Goal: Communication & Community: Answer question/provide support

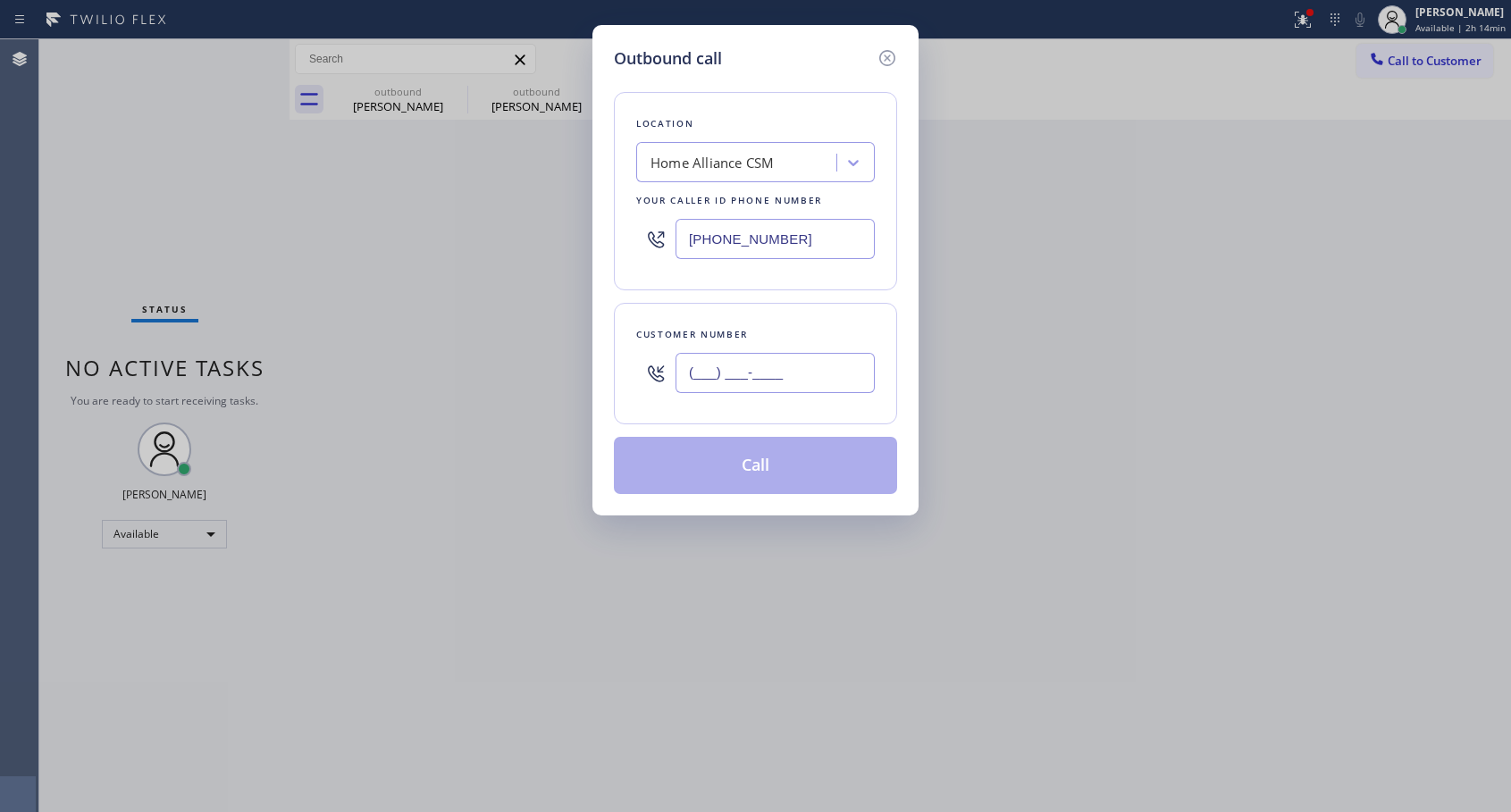
click at [745, 365] on input "(___) ___-____" at bounding box center [775, 372] width 199 height 40
click at [691, 365] on input "(___) ___-____" at bounding box center [775, 372] width 199 height 40
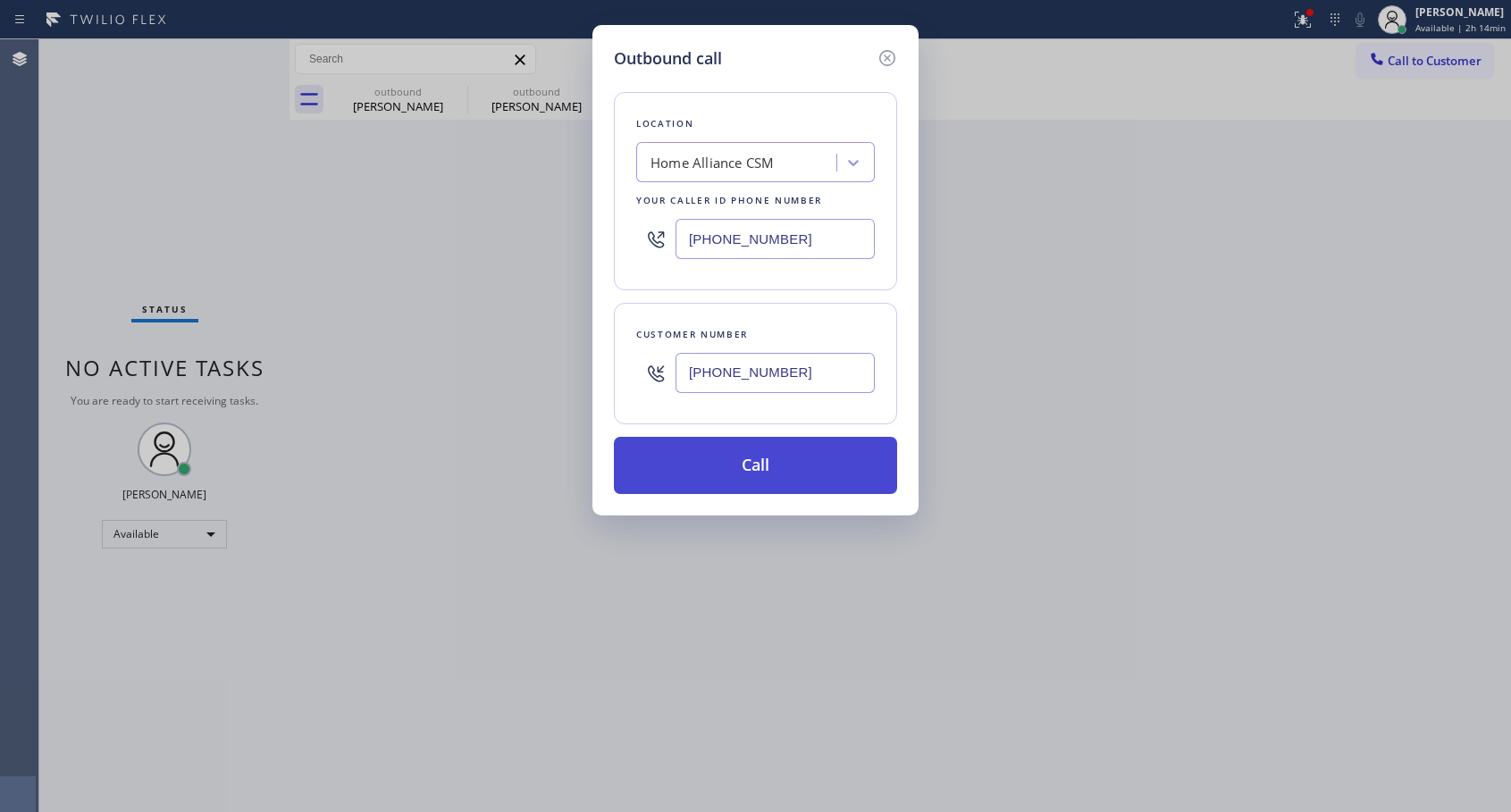
type input "[PHONE_NUMBER]"
click at [764, 471] on button "Call" at bounding box center [756, 465] width 283 height 58
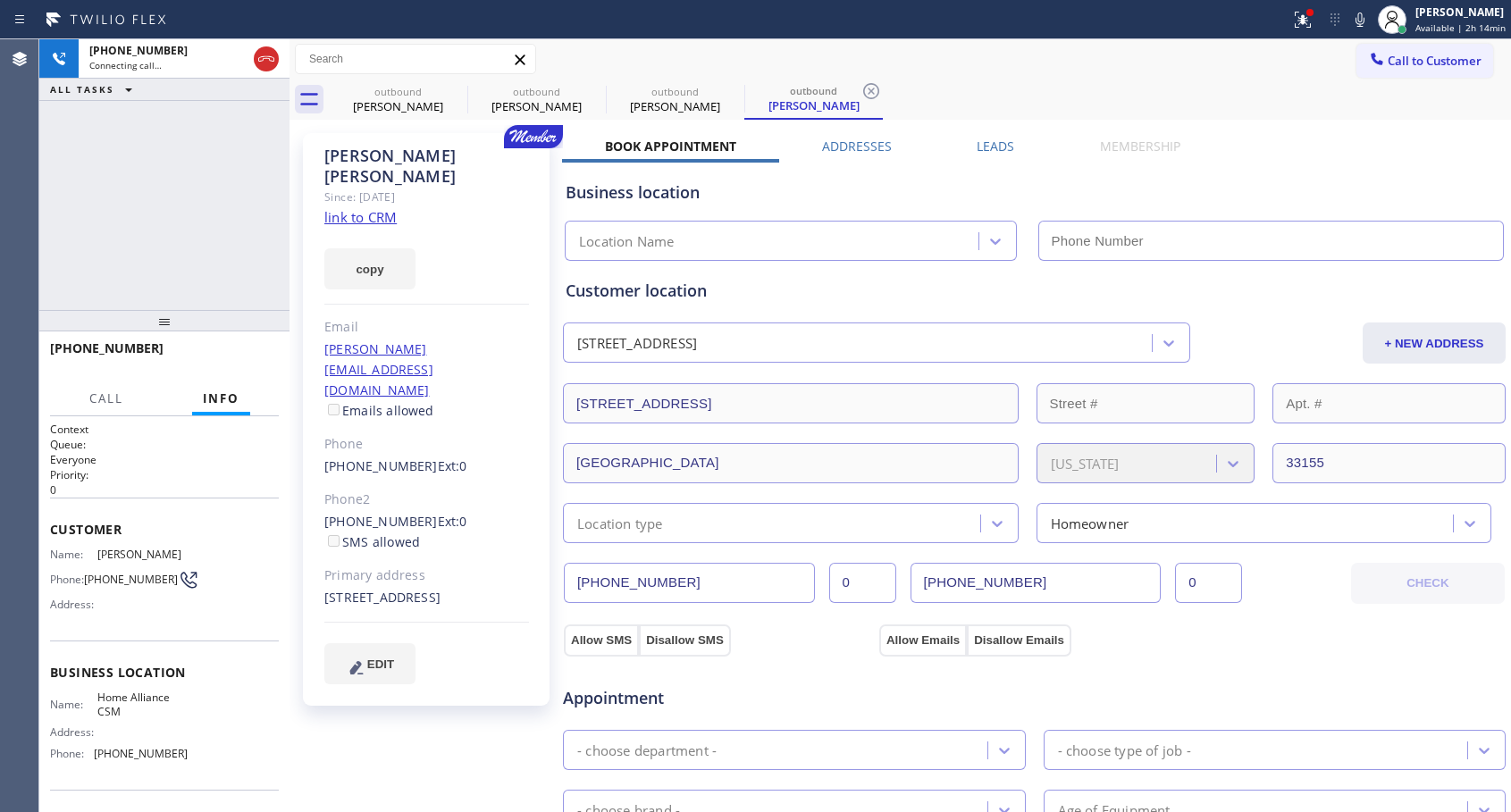
type input "[PHONE_NUMBER]"
click at [260, 356] on span "HANG UP" at bounding box center [237, 356] width 55 height 13
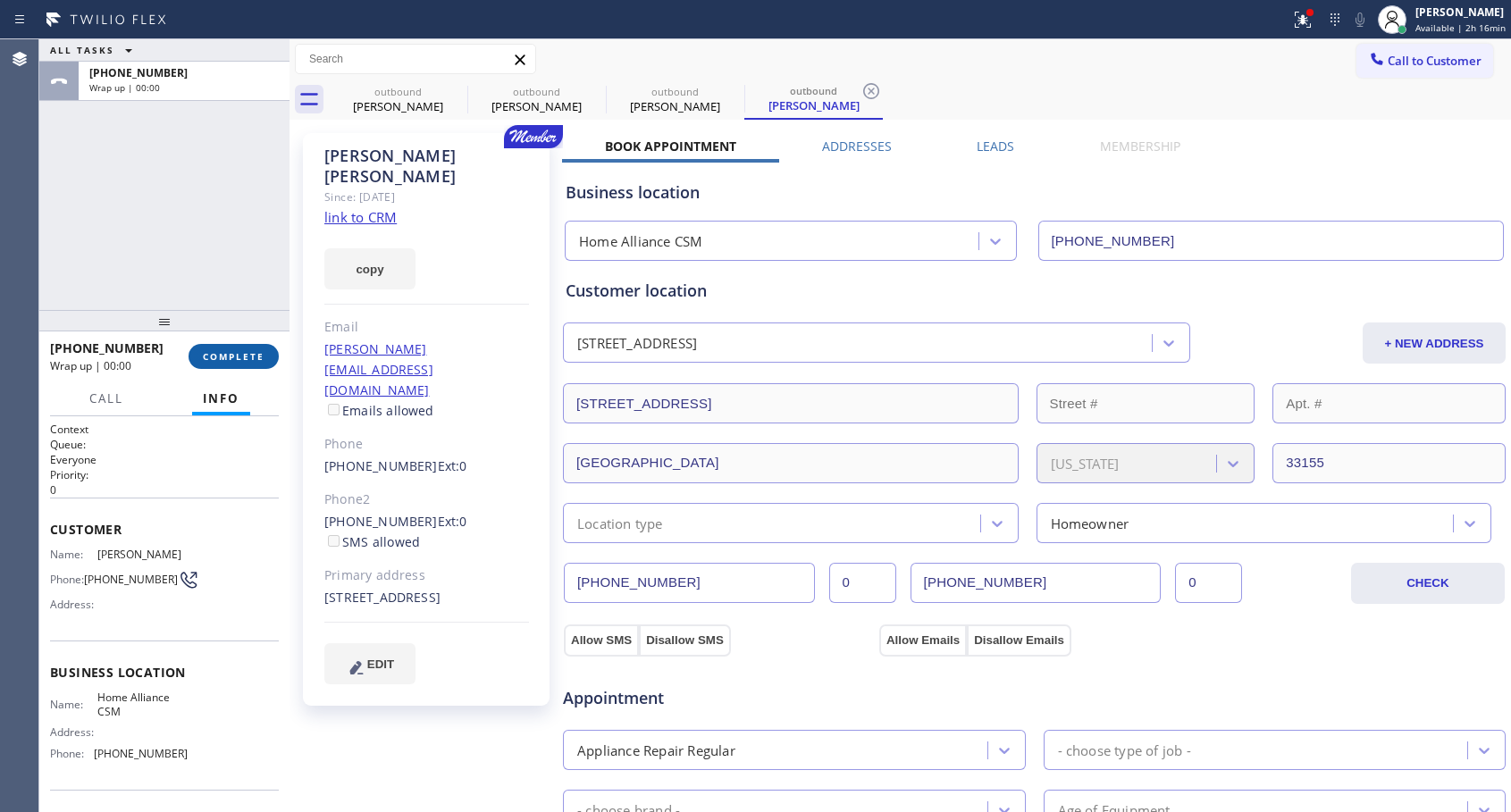
click at [260, 356] on span "COMPLETE" at bounding box center [234, 356] width 62 height 13
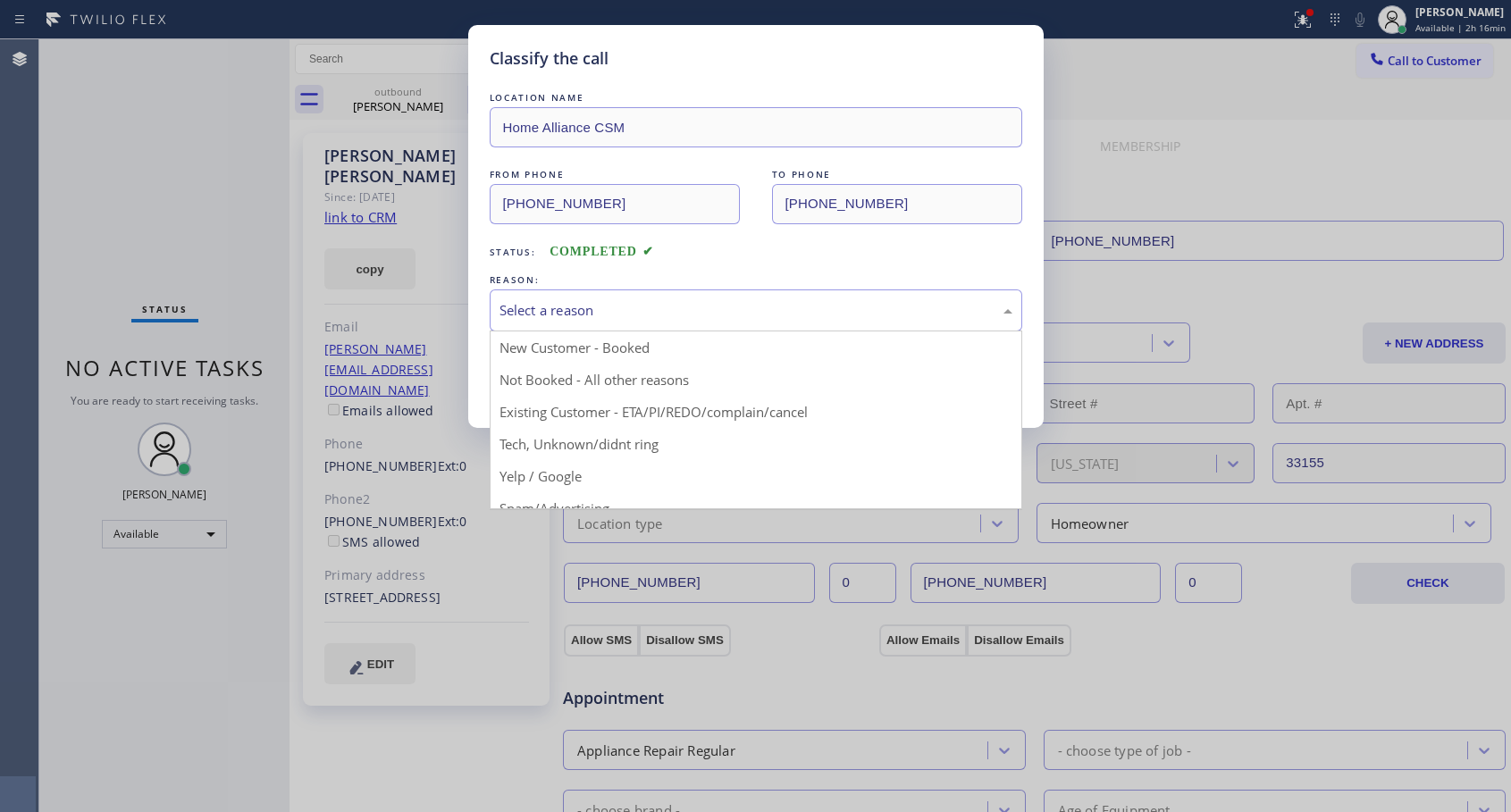
click at [728, 308] on div "Select a reason" at bounding box center [756, 310] width 513 height 21
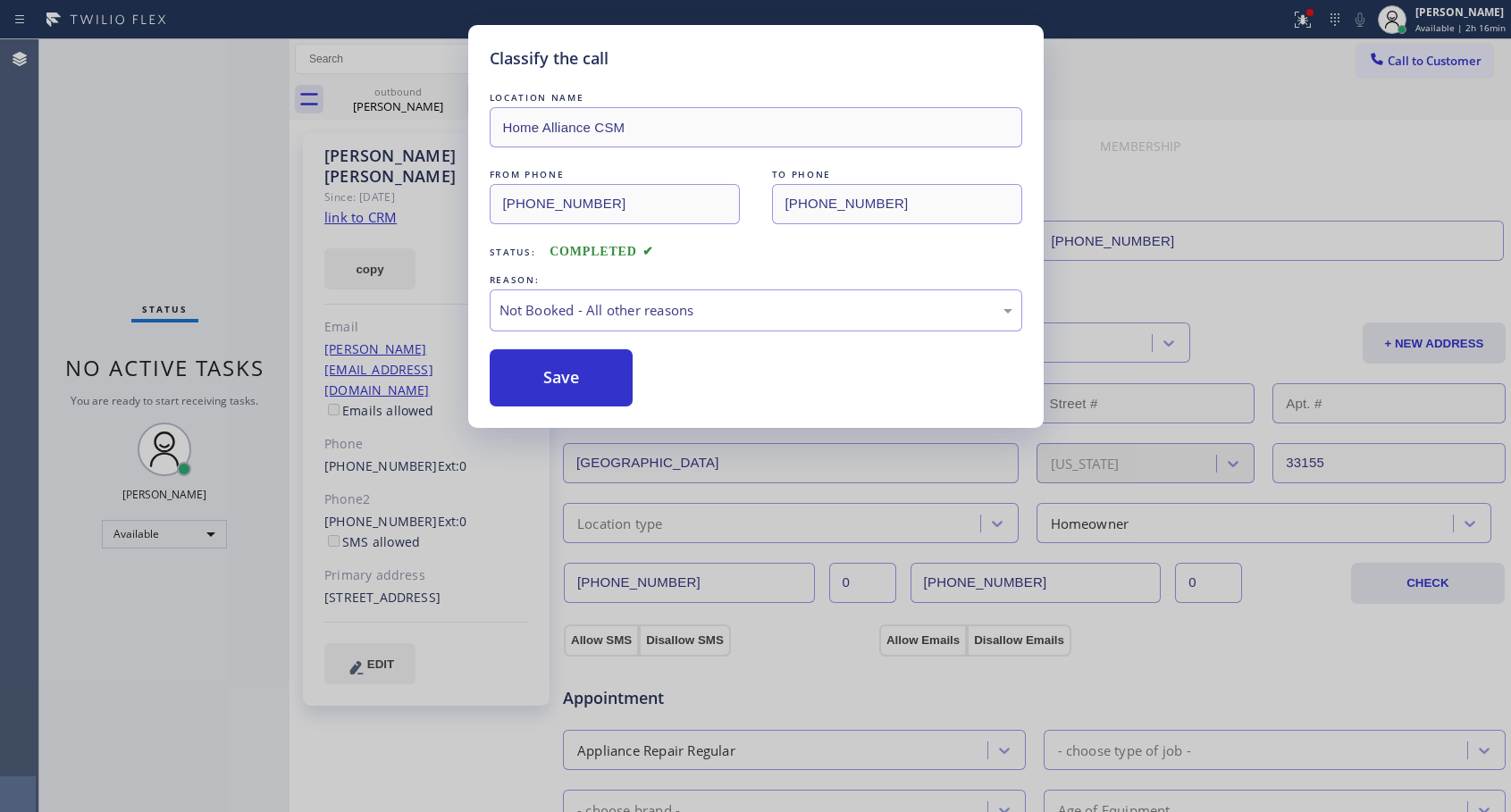
click at [560, 378] on button "Save" at bounding box center [561, 378] width 144 height 58
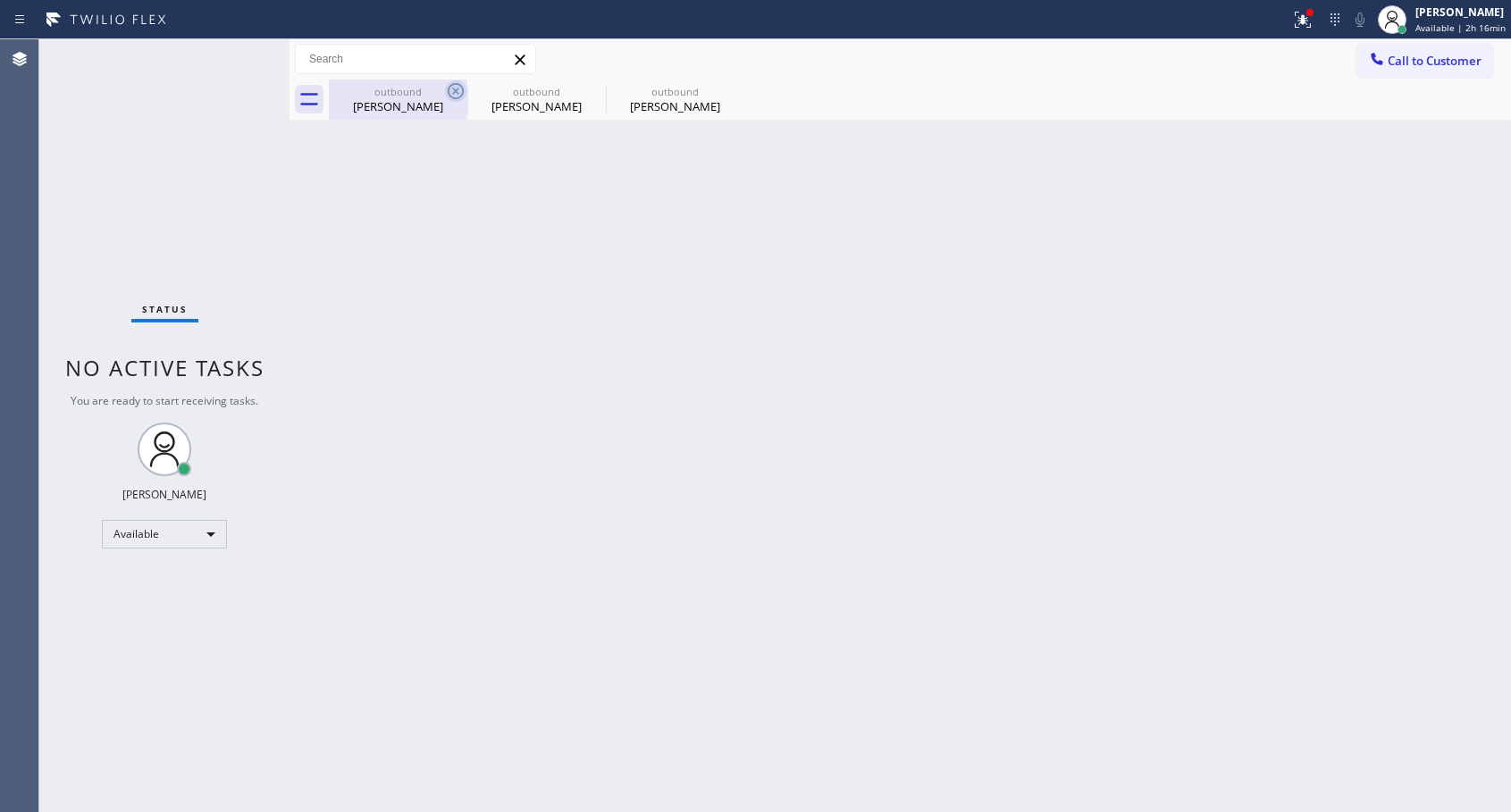
click at [457, 89] on icon at bounding box center [455, 91] width 16 height 16
click at [0, 0] on icon at bounding box center [0, 0] width 0 height 0
click at [457, 89] on div at bounding box center [921, 99] width 1183 height 40
click at [1388, 59] on span "Call to Customer" at bounding box center [1435, 61] width 94 height 16
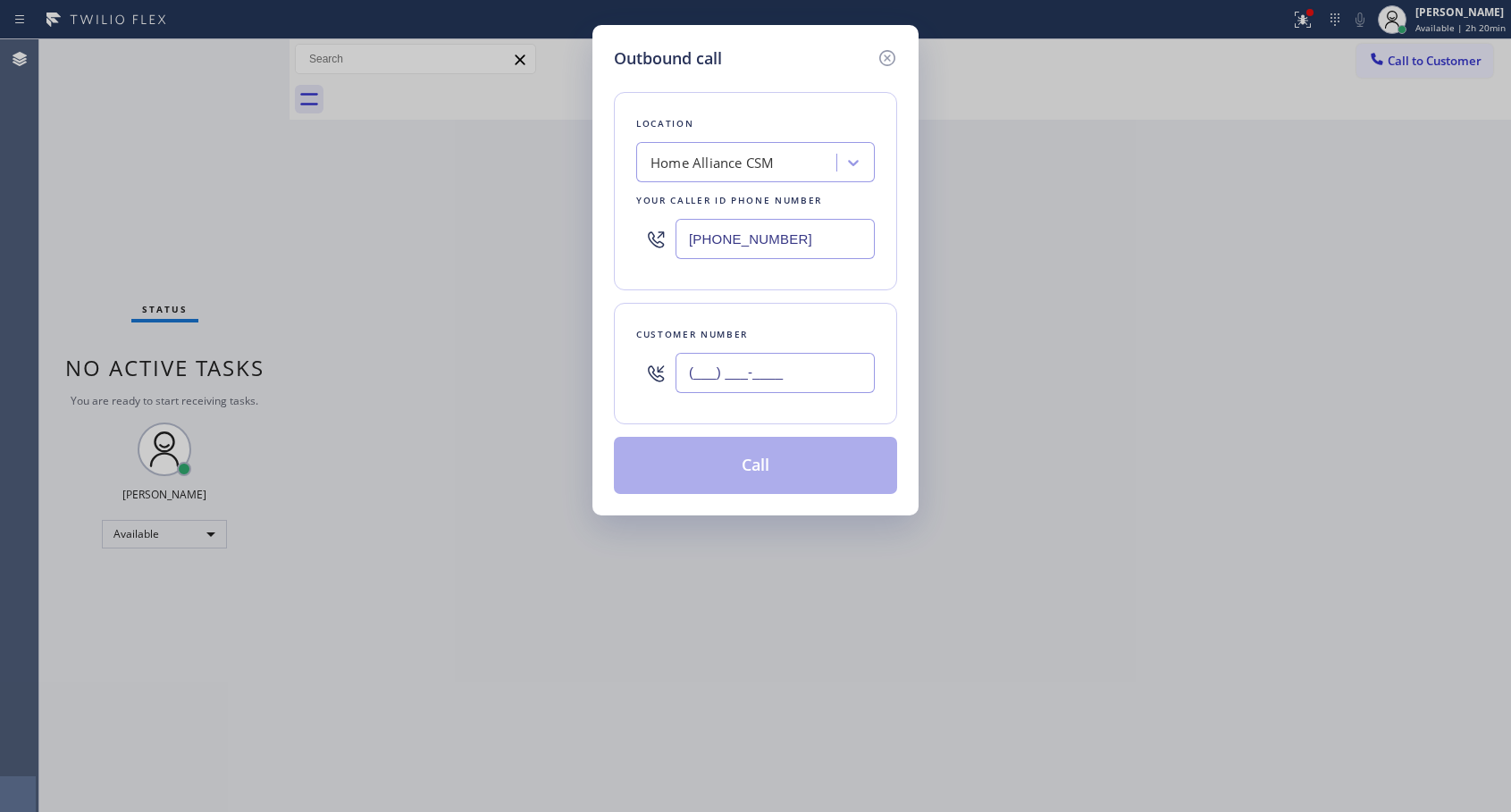
click at [826, 369] on input "(___) ___-____" at bounding box center [775, 372] width 199 height 40
paste input "818) 590-4874"
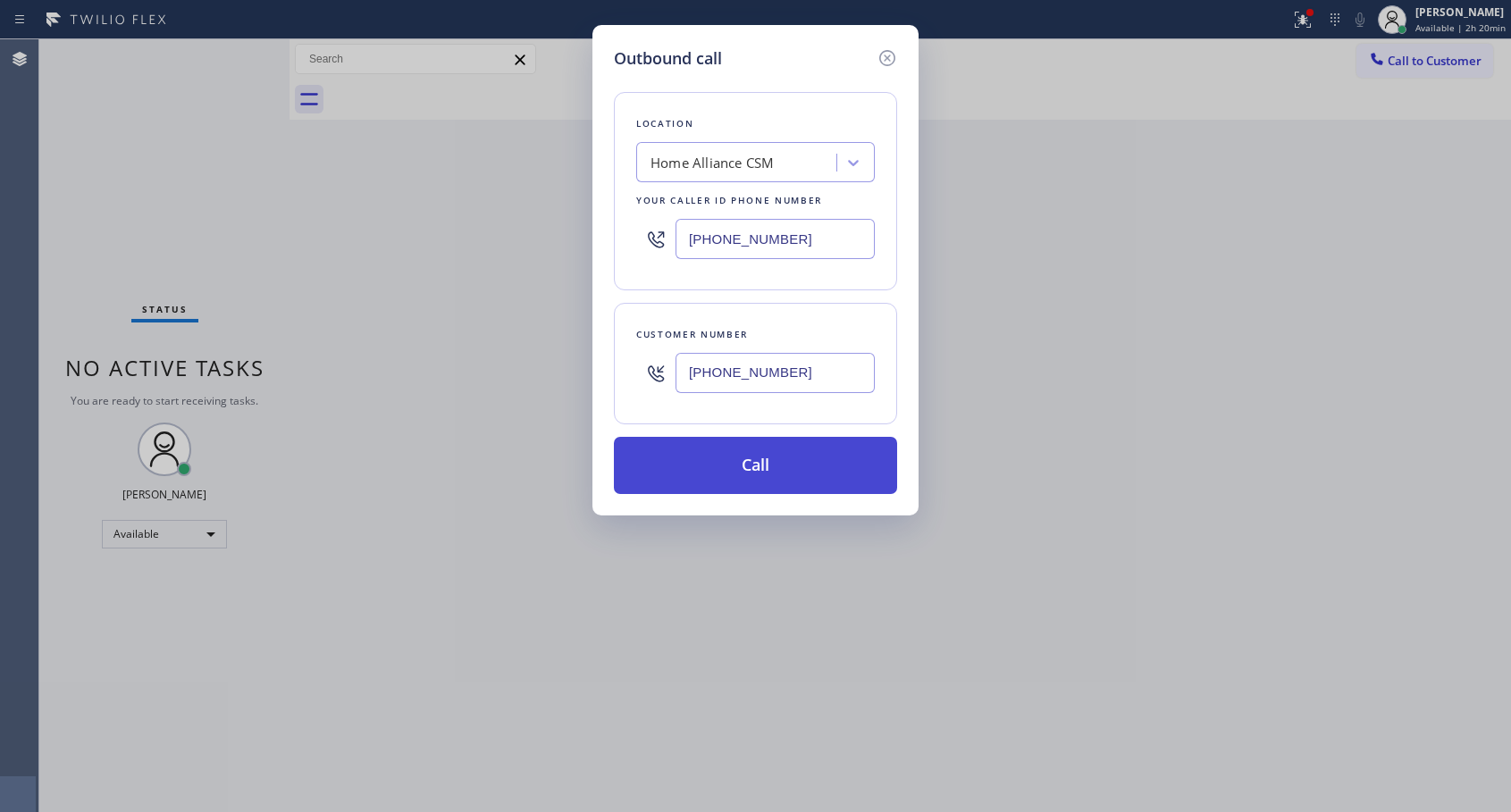
type input "[PHONE_NUMBER]"
click at [750, 459] on button "Call" at bounding box center [756, 465] width 283 height 58
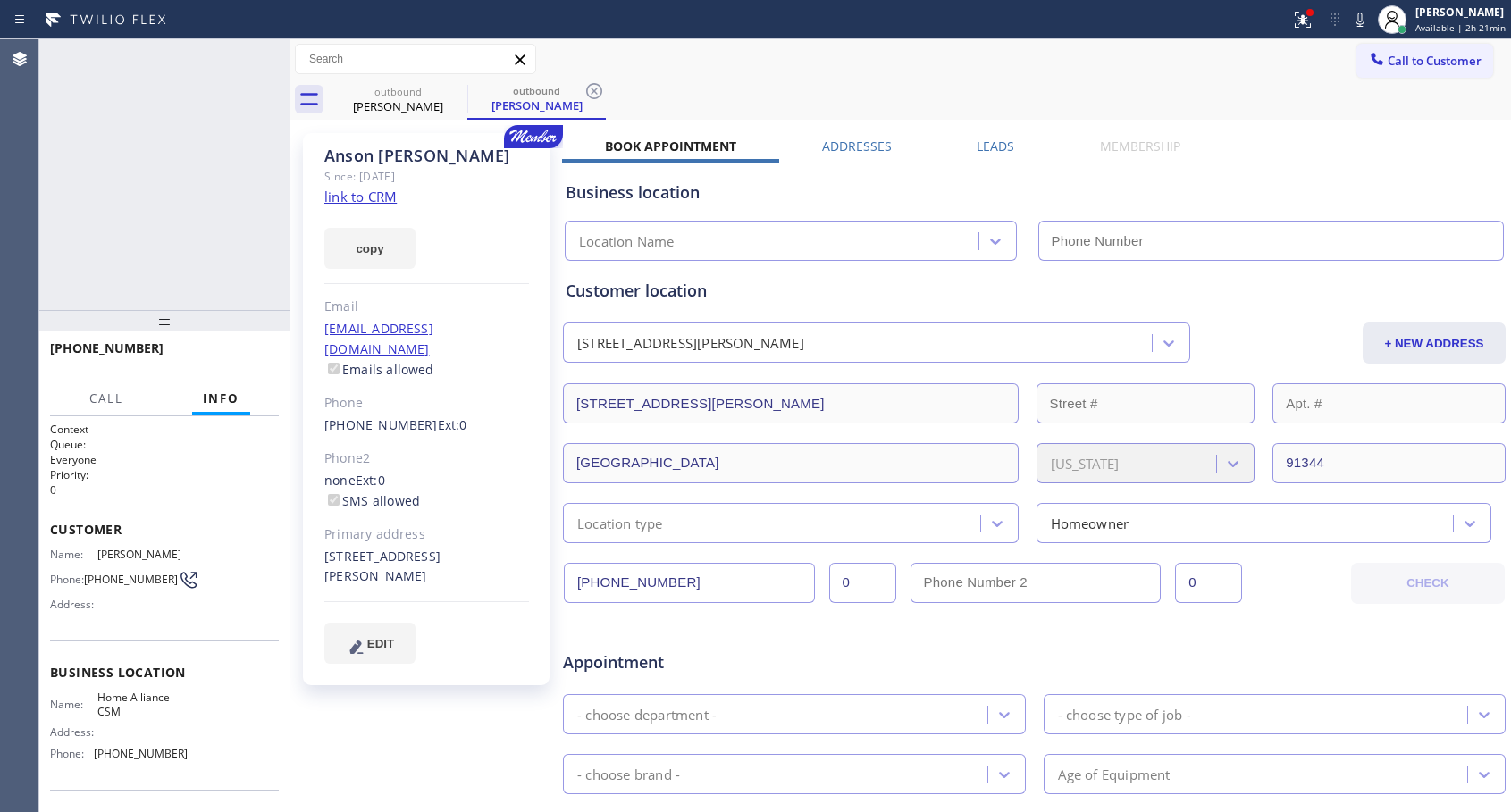
type input "[PHONE_NUMBER]"
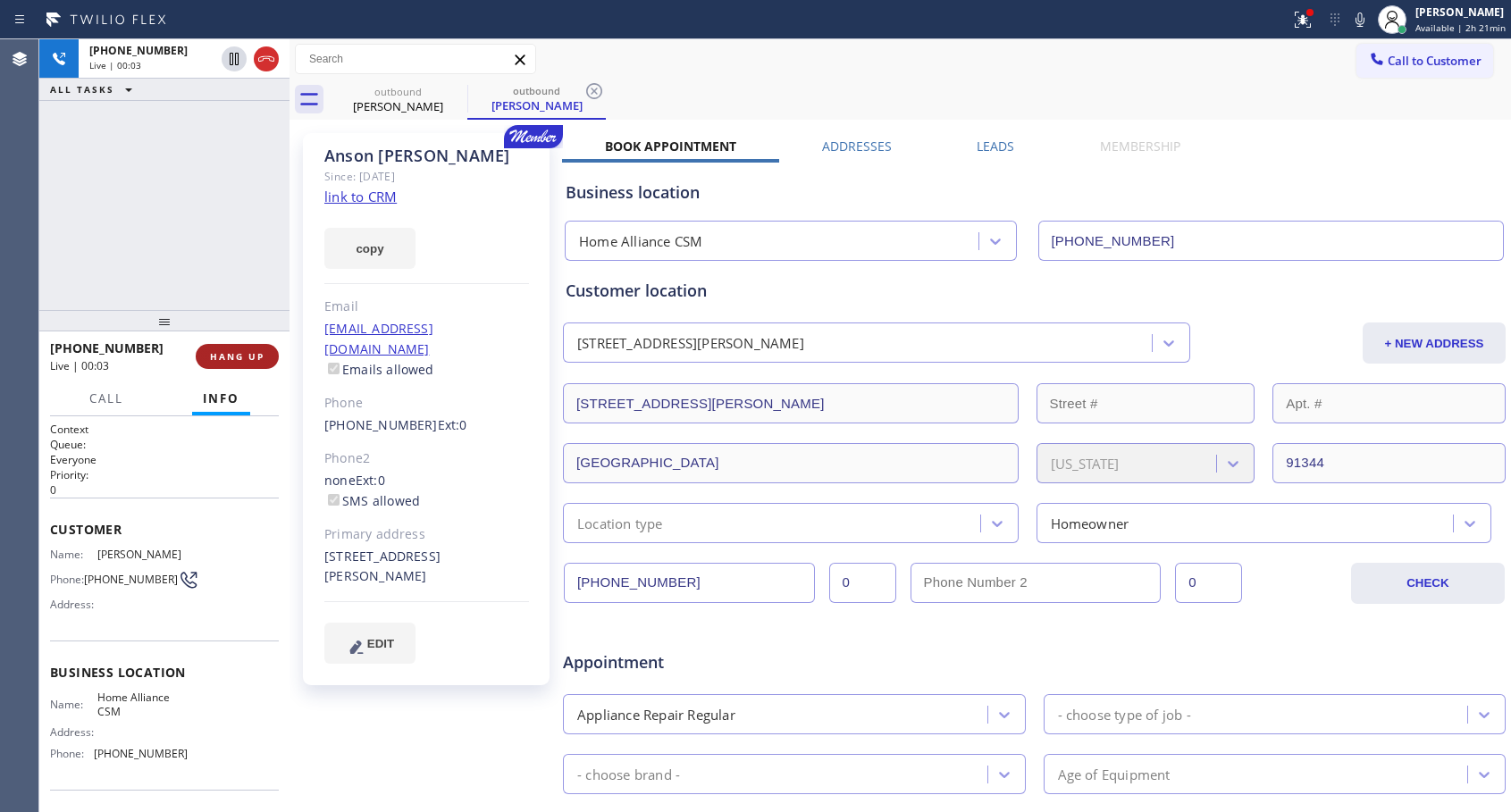
click at [237, 359] on span "HANG UP" at bounding box center [237, 356] width 55 height 13
click at [237, 359] on span "COMPLETE" at bounding box center [234, 356] width 62 height 13
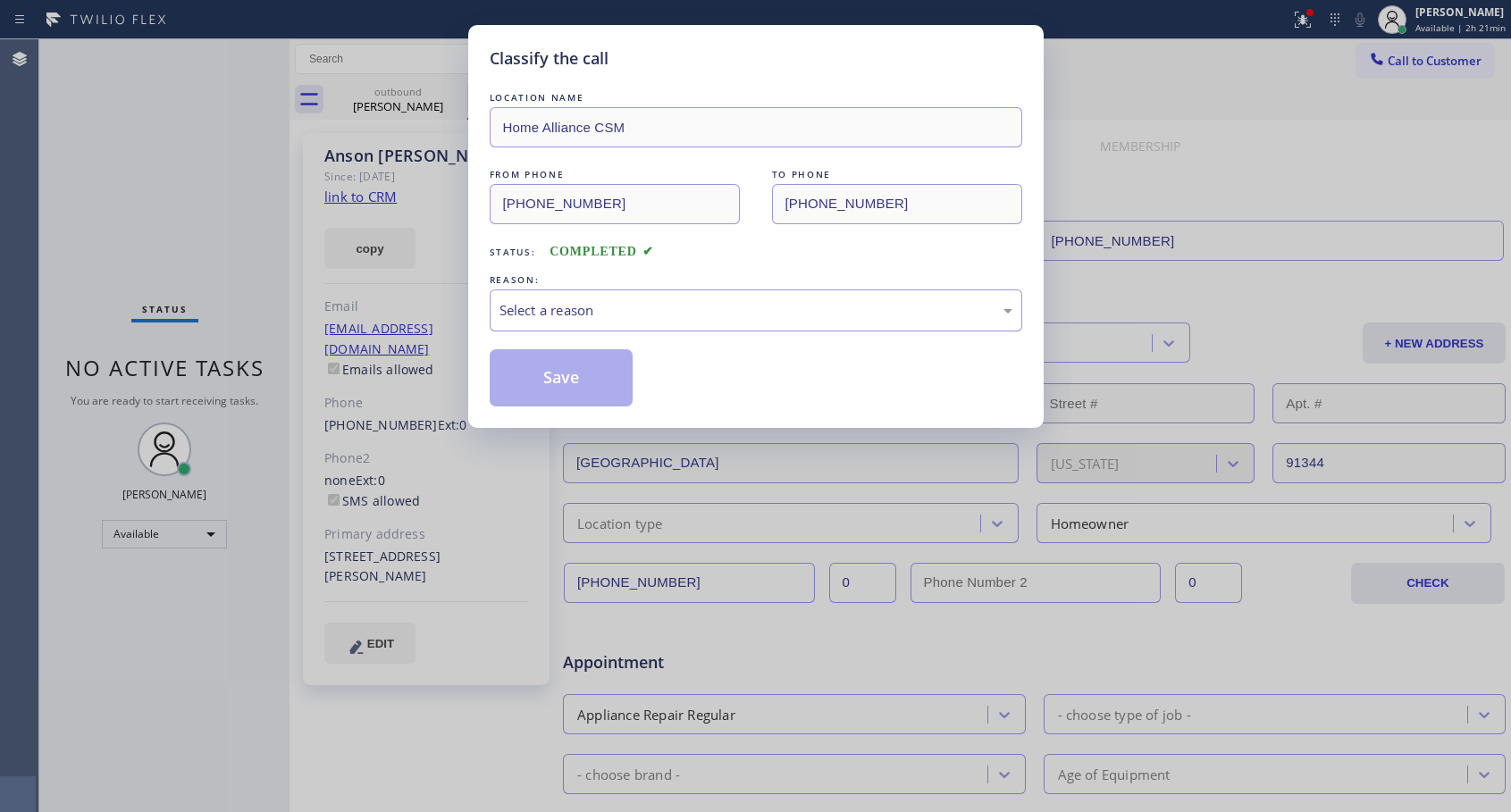
click at [515, 307] on div "Select a reason" at bounding box center [756, 310] width 513 height 21
click at [533, 385] on button "Save" at bounding box center [561, 378] width 144 height 58
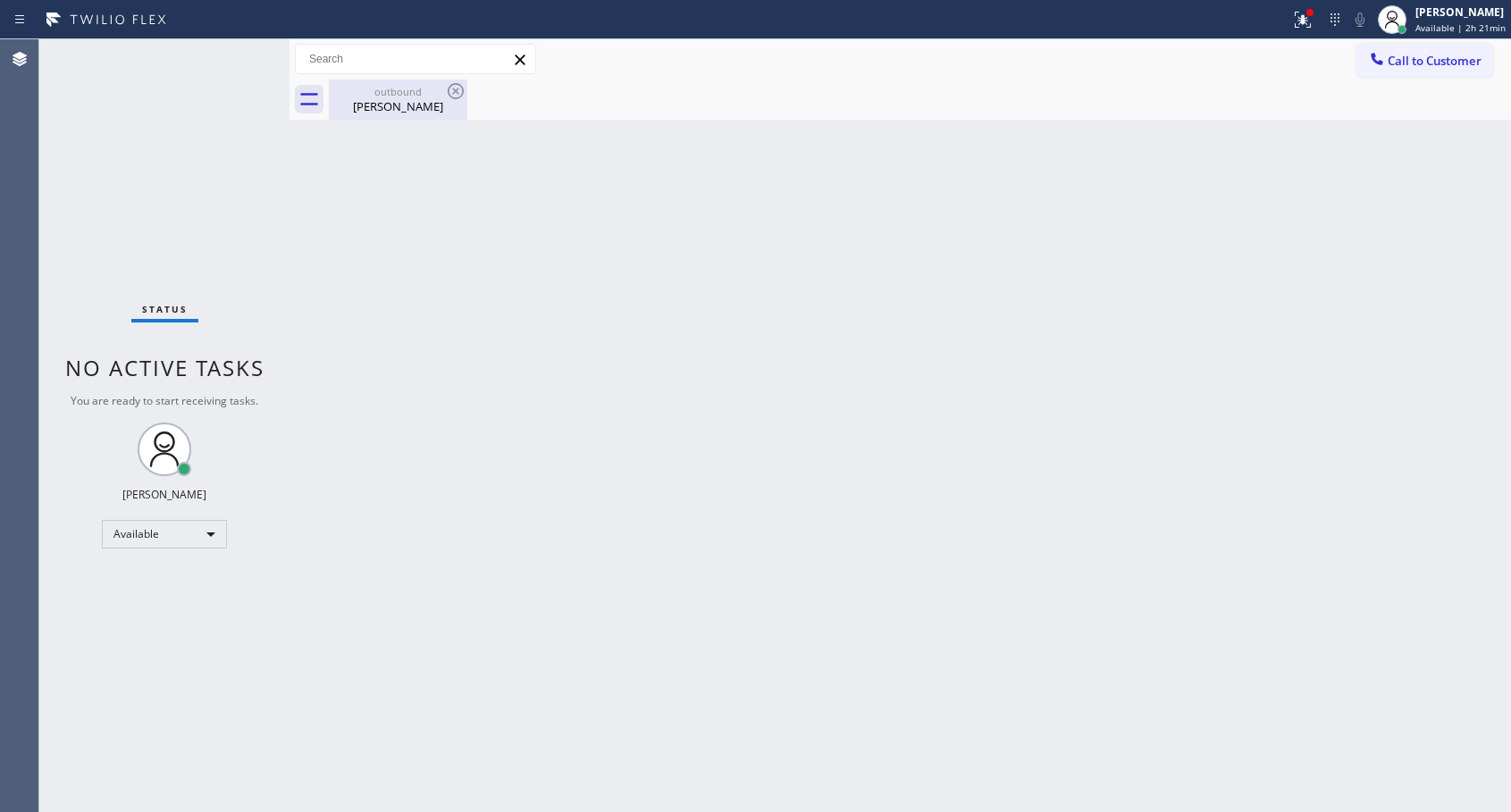
click at [395, 100] on div "[PERSON_NAME]" at bounding box center [398, 107] width 135 height 16
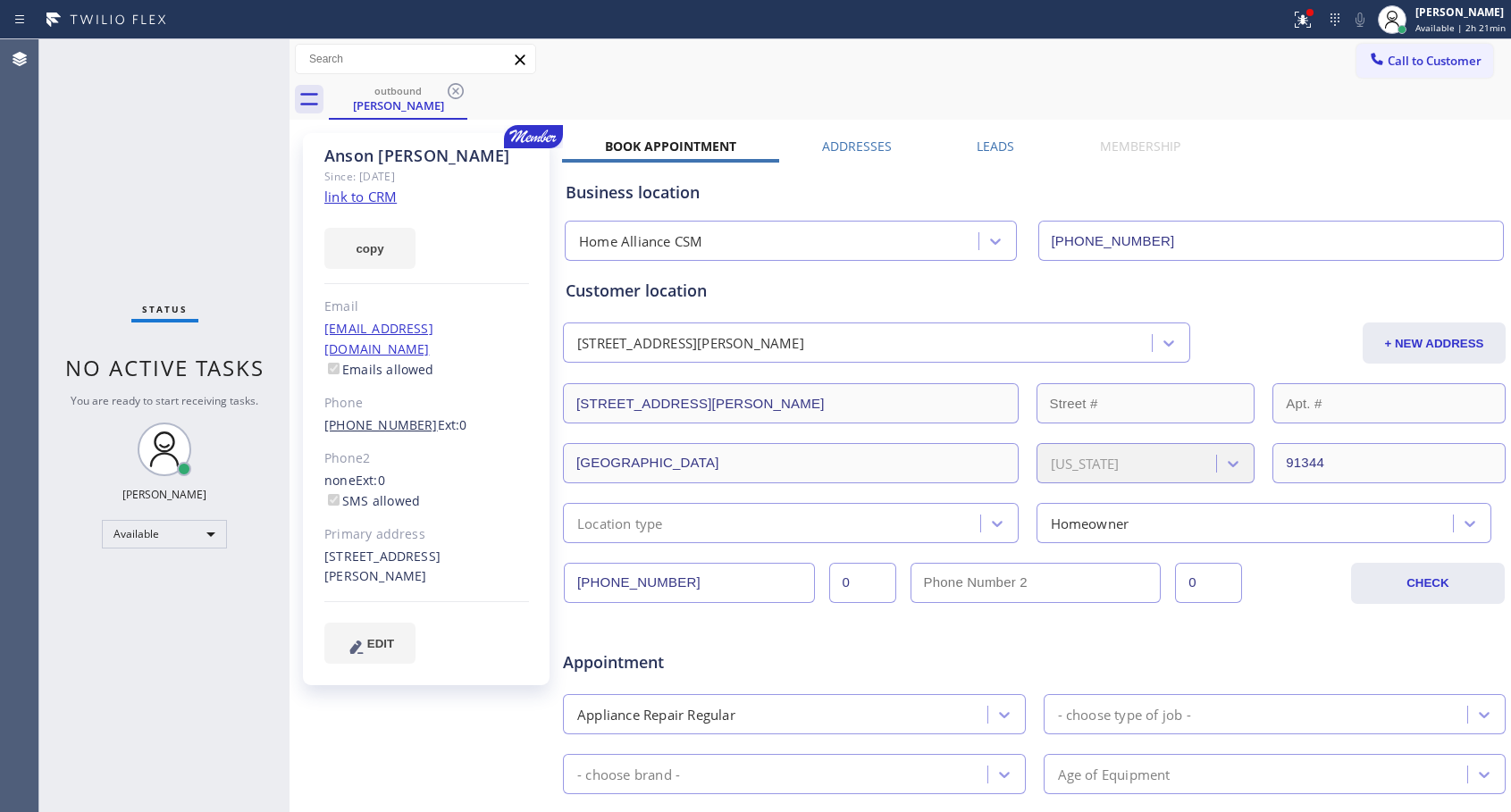
click at [372, 416] on link "[PHONE_NUMBER]" at bounding box center [381, 424] width 113 height 17
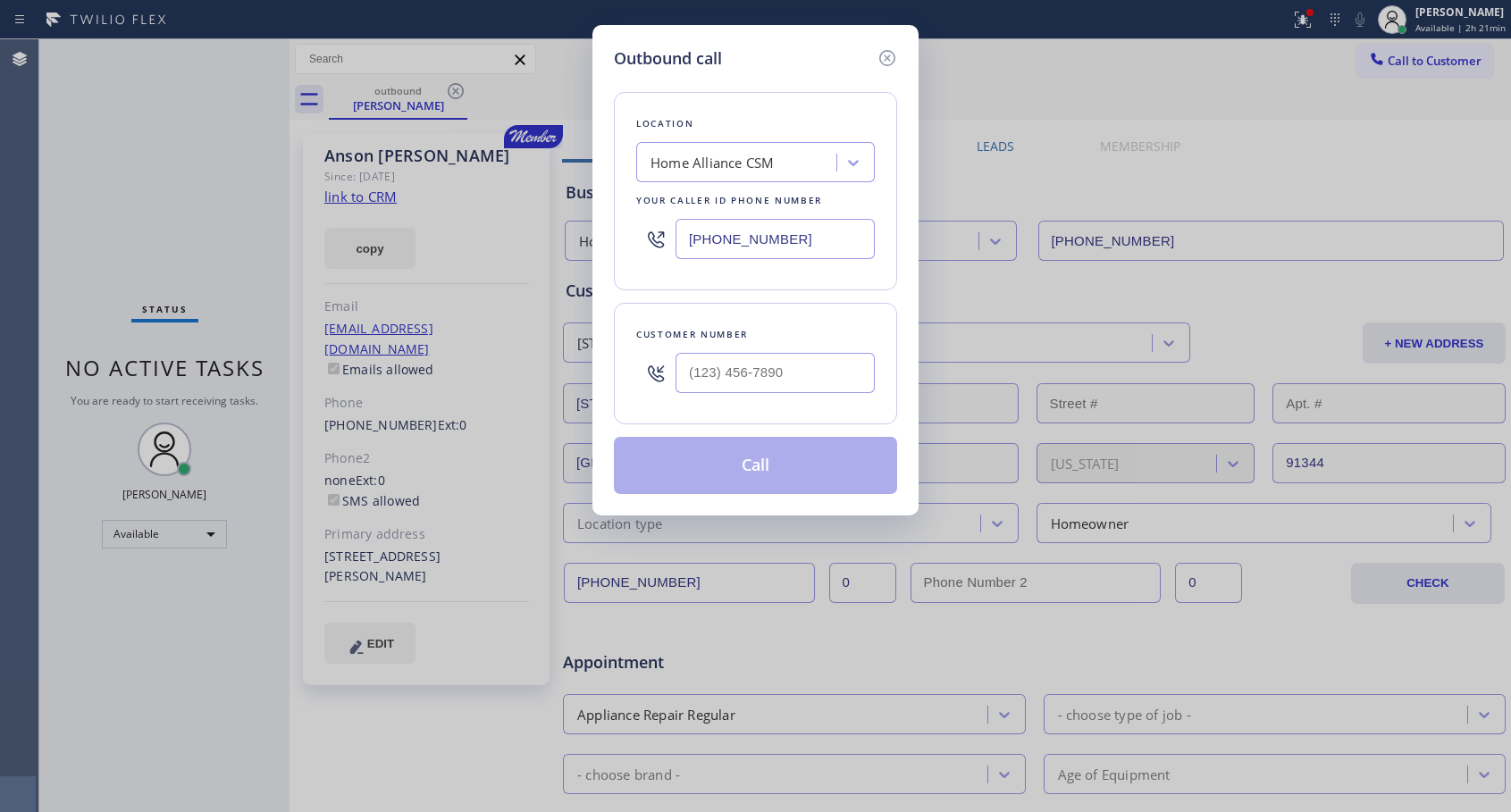
type input "[PHONE_NUMBER]"
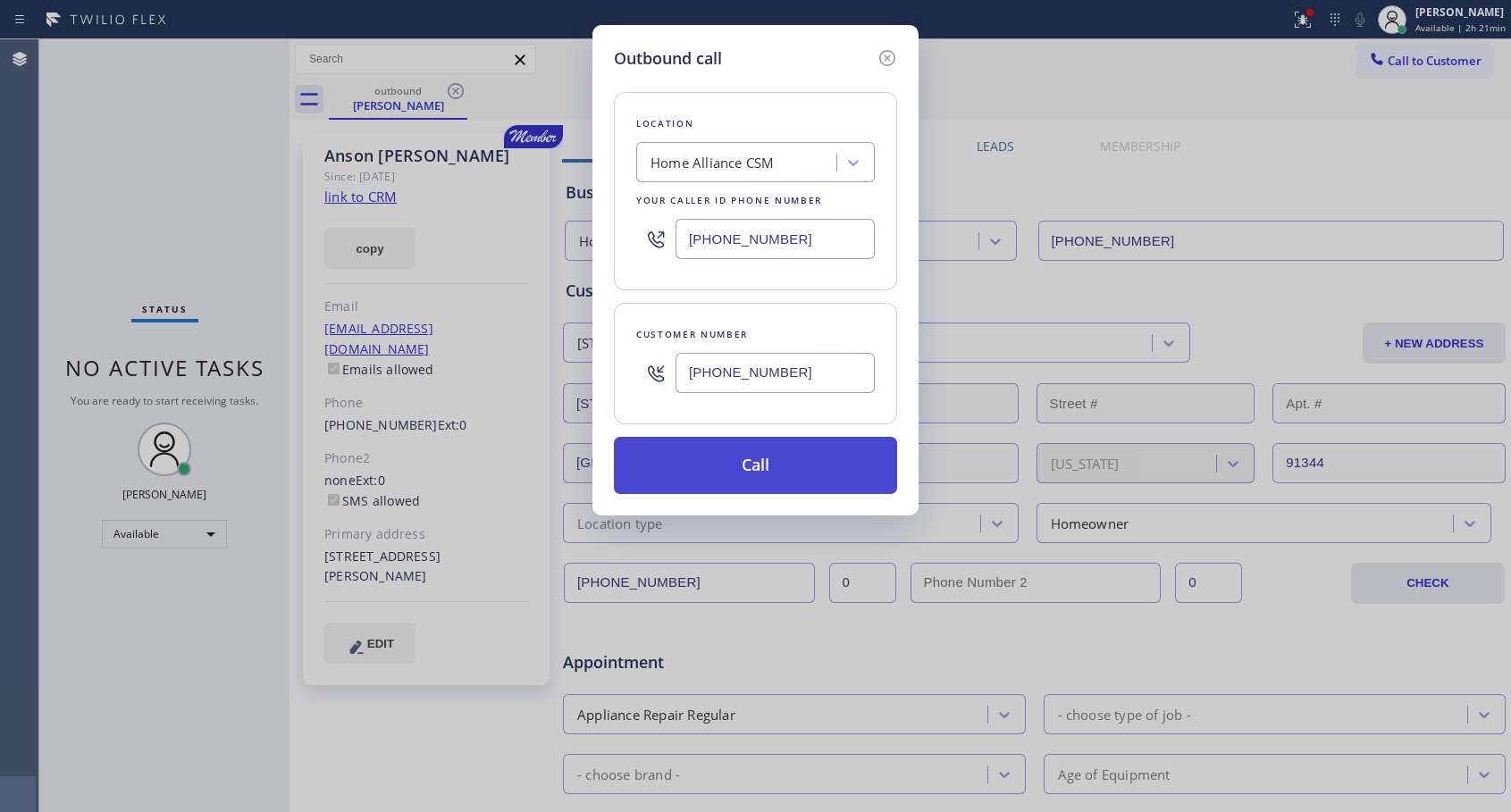
click at [748, 458] on button "Call" at bounding box center [756, 465] width 283 height 58
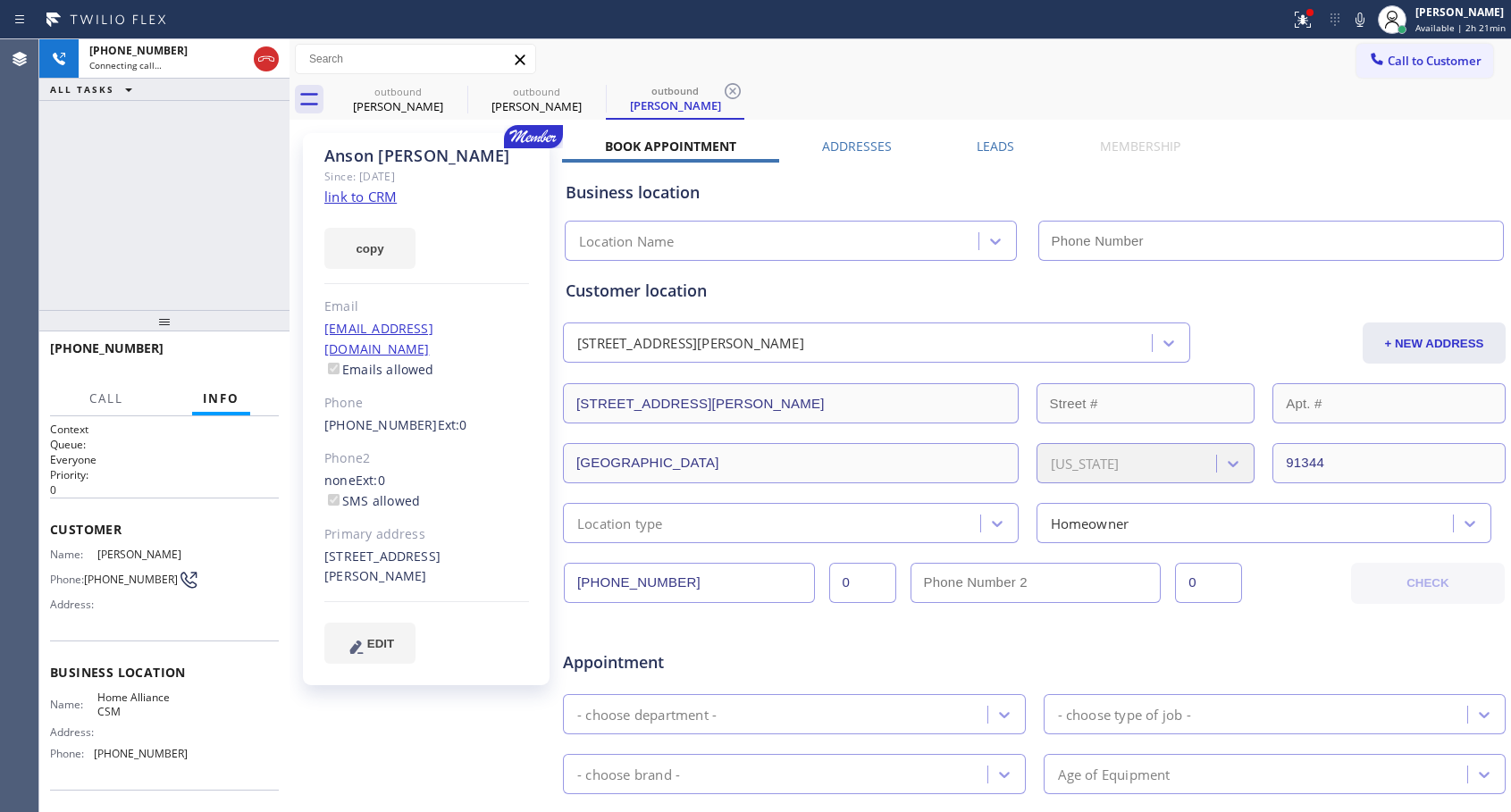
type input "[PHONE_NUMBER]"
click at [244, 357] on span "HANG UP" at bounding box center [237, 356] width 55 height 13
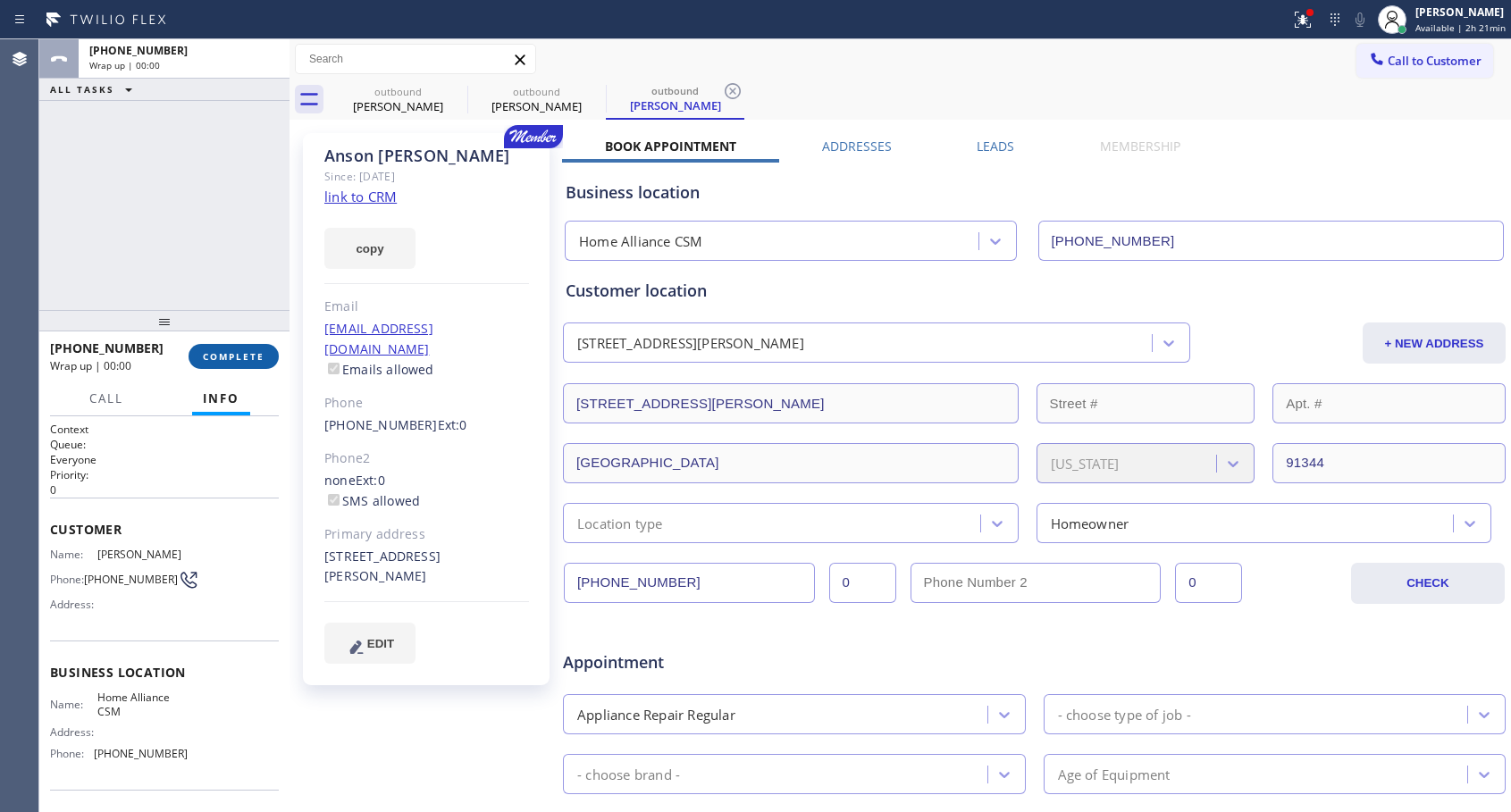
click at [244, 357] on span "COMPLETE" at bounding box center [234, 356] width 62 height 13
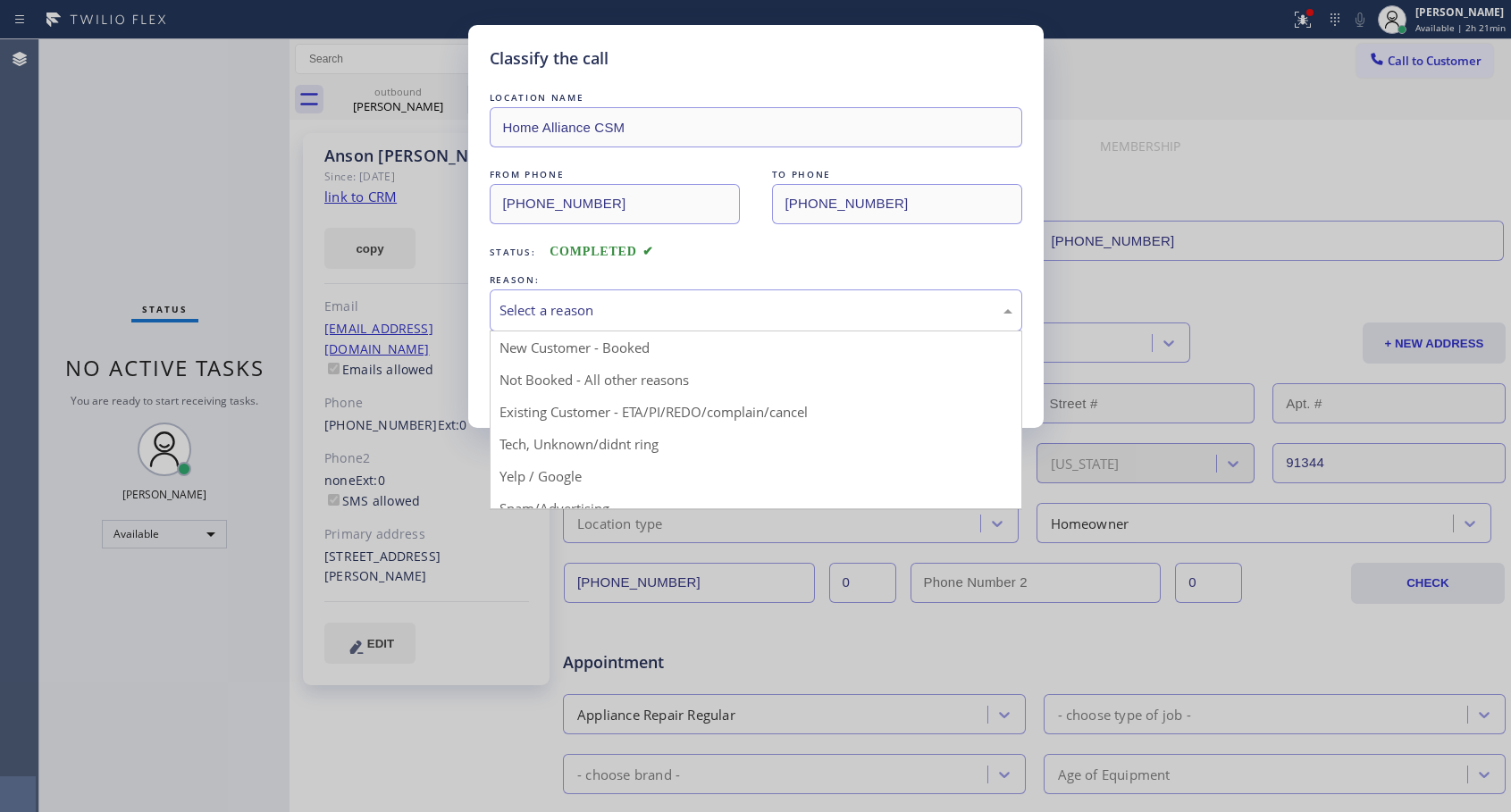
click at [685, 312] on div "Select a reason" at bounding box center [756, 310] width 513 height 21
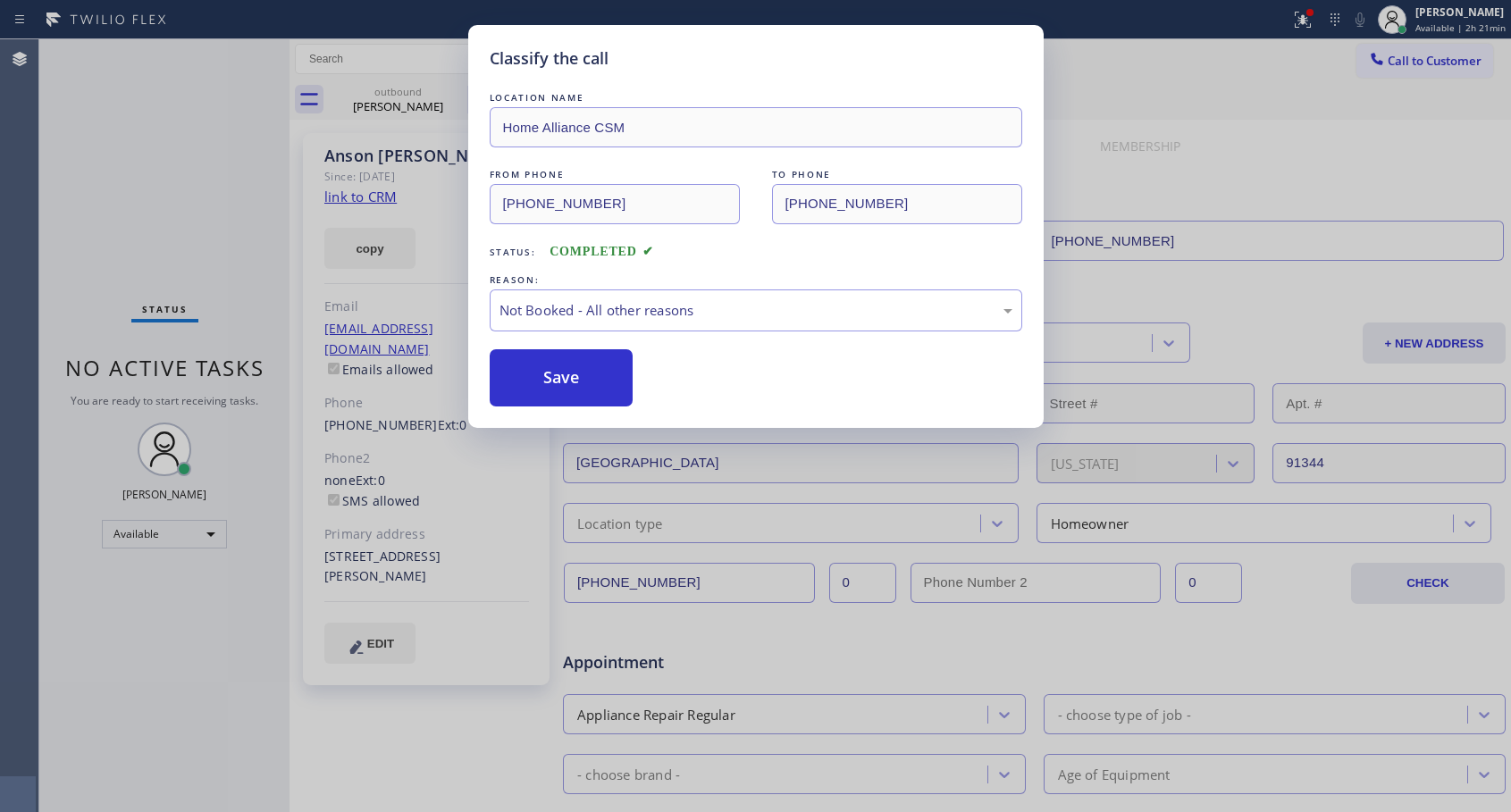
click at [596, 379] on button "Save" at bounding box center [561, 378] width 144 height 58
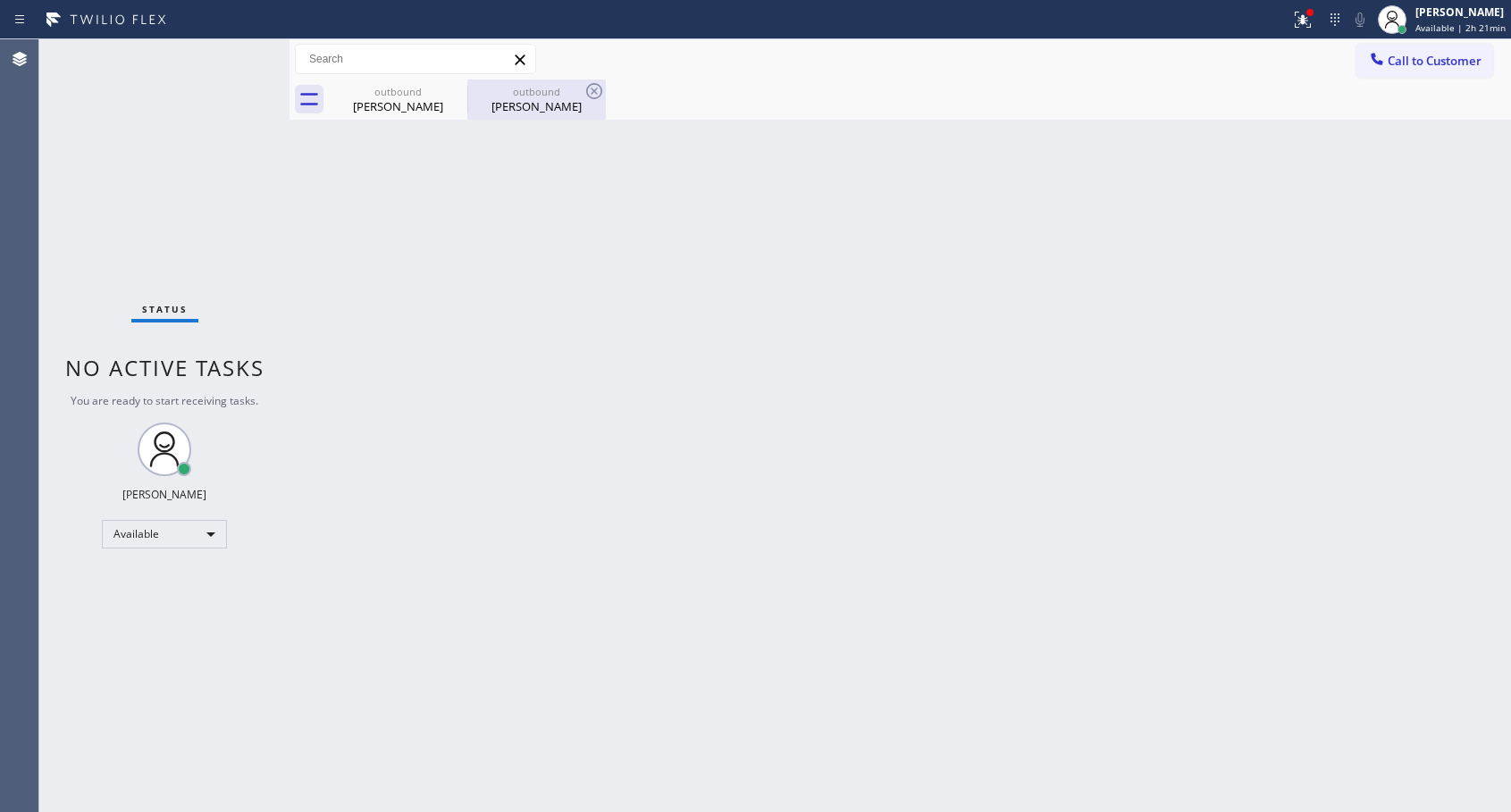
click at [534, 106] on div "[PERSON_NAME]" at bounding box center [537, 107] width 135 height 16
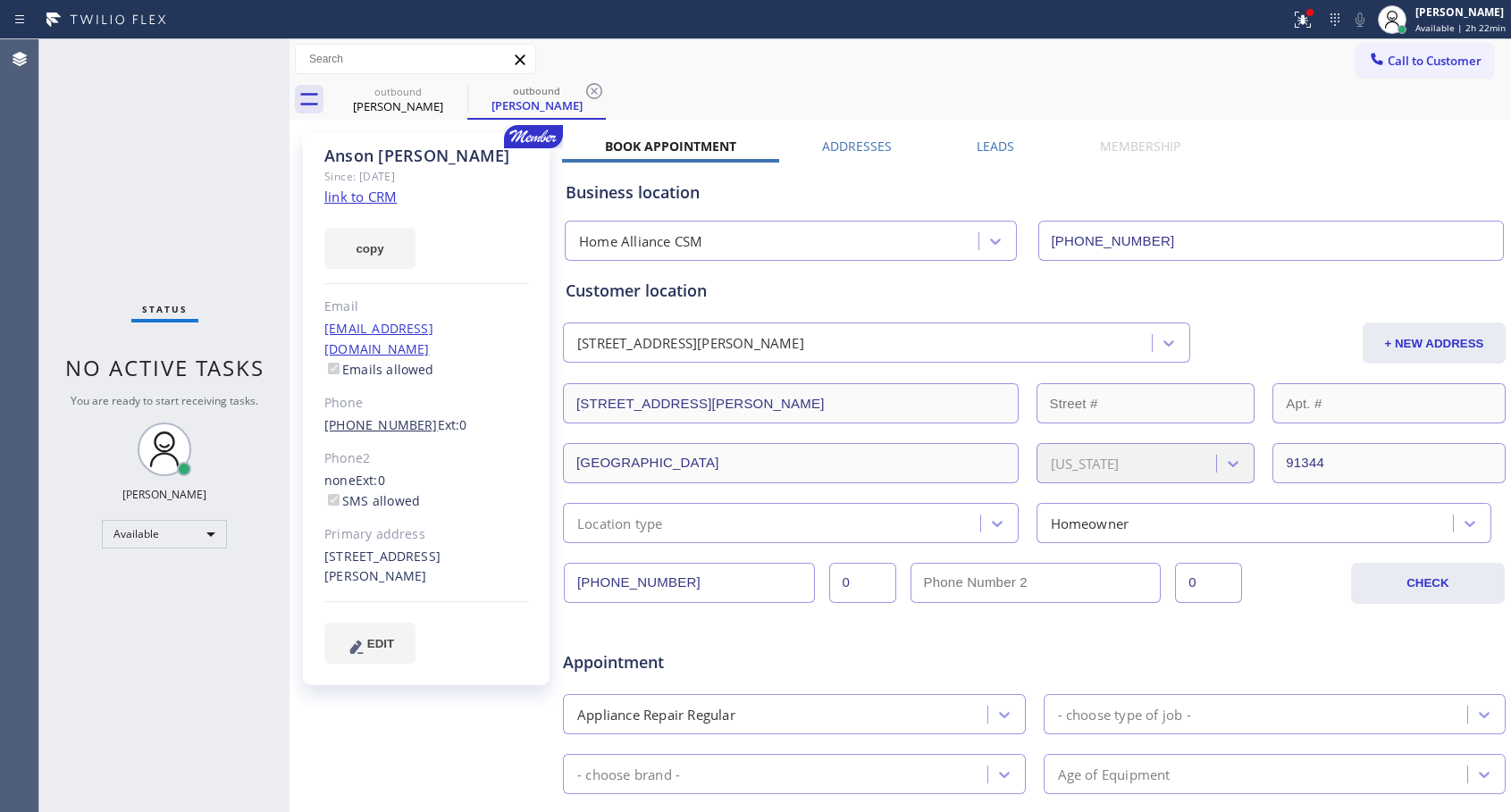
click at [370, 416] on link "[PHONE_NUMBER]" at bounding box center [381, 424] width 113 height 17
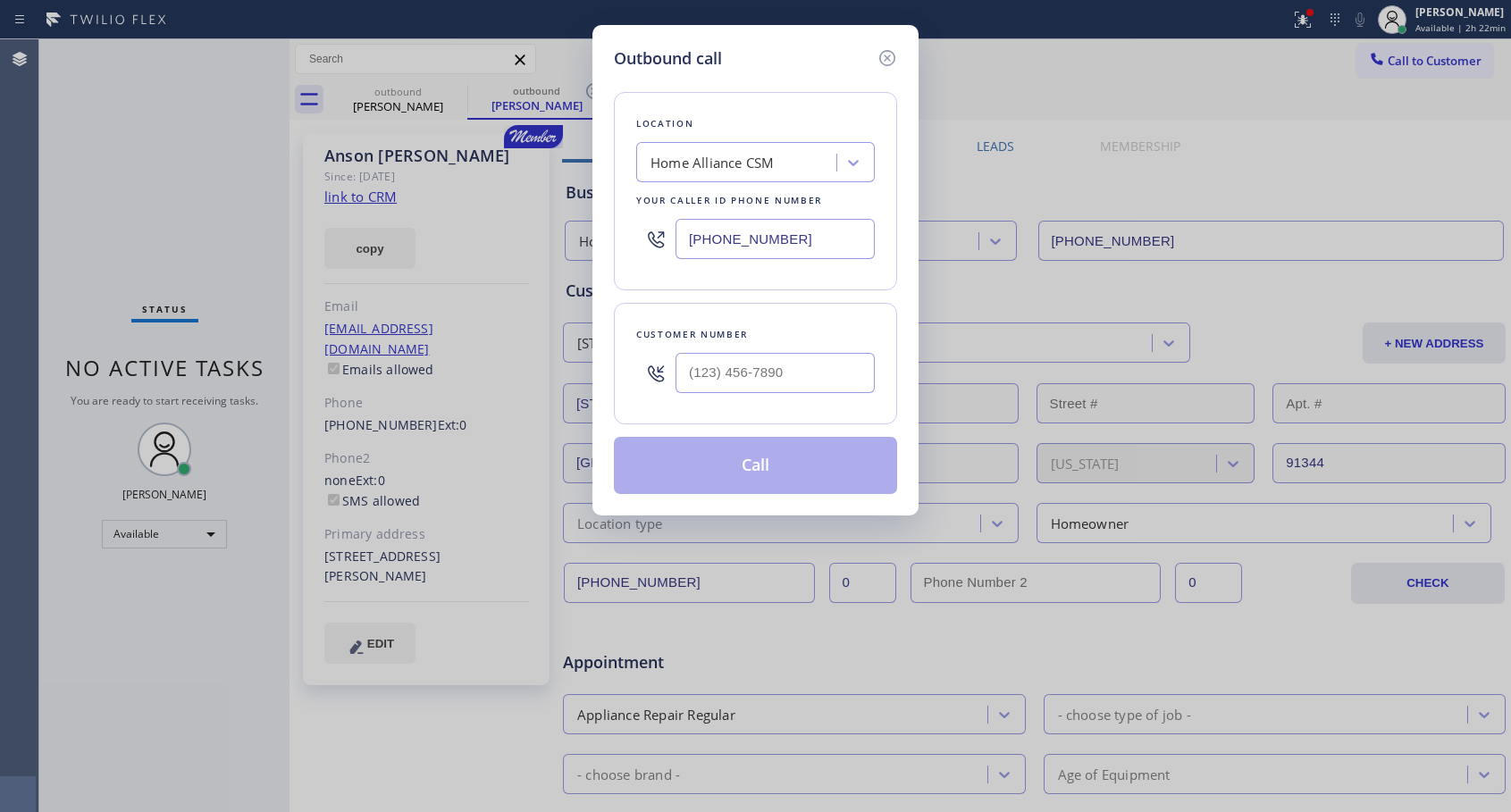
type input "[PHONE_NUMBER]"
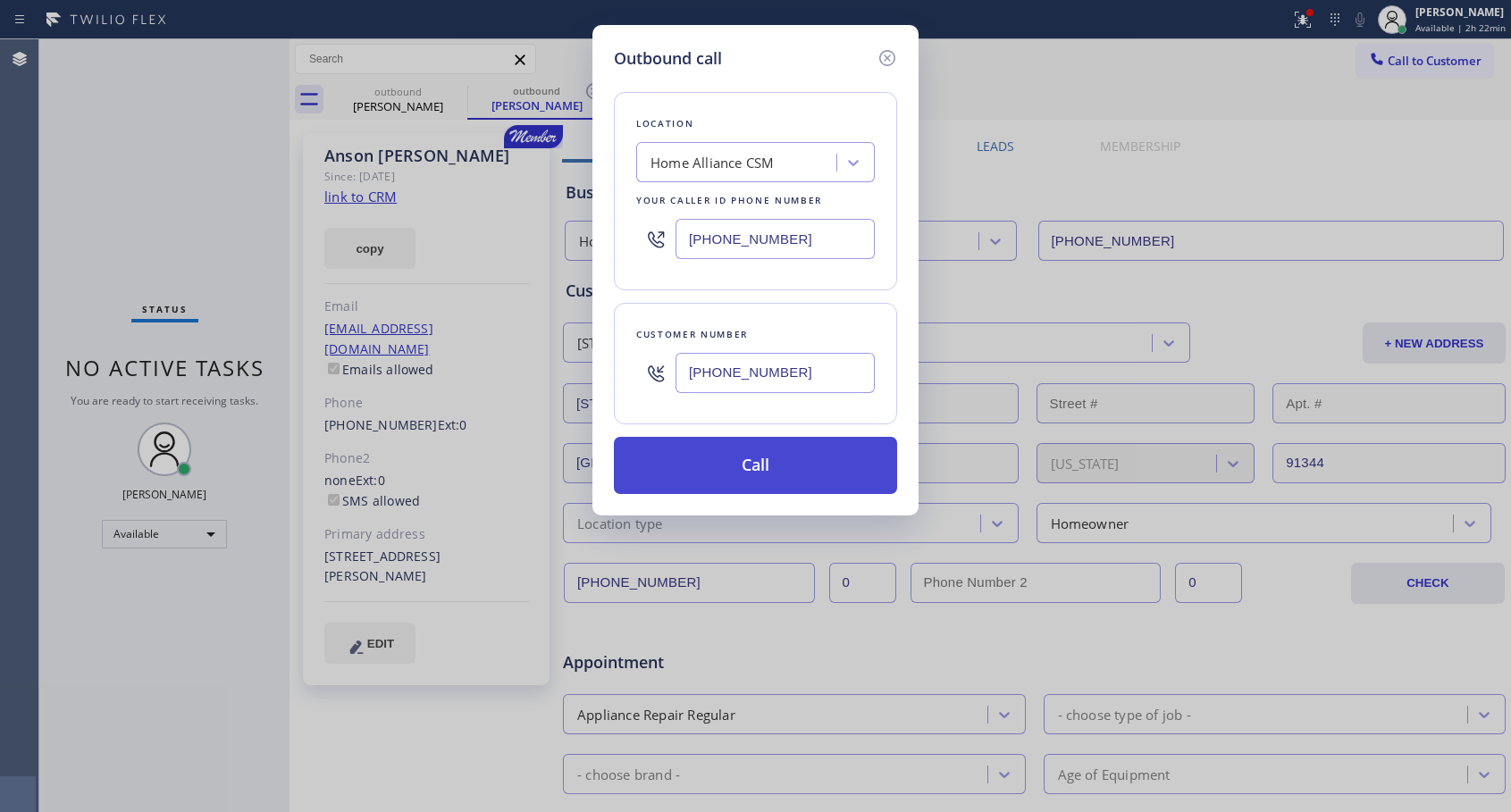
click at [735, 456] on button "Call" at bounding box center [756, 465] width 283 height 58
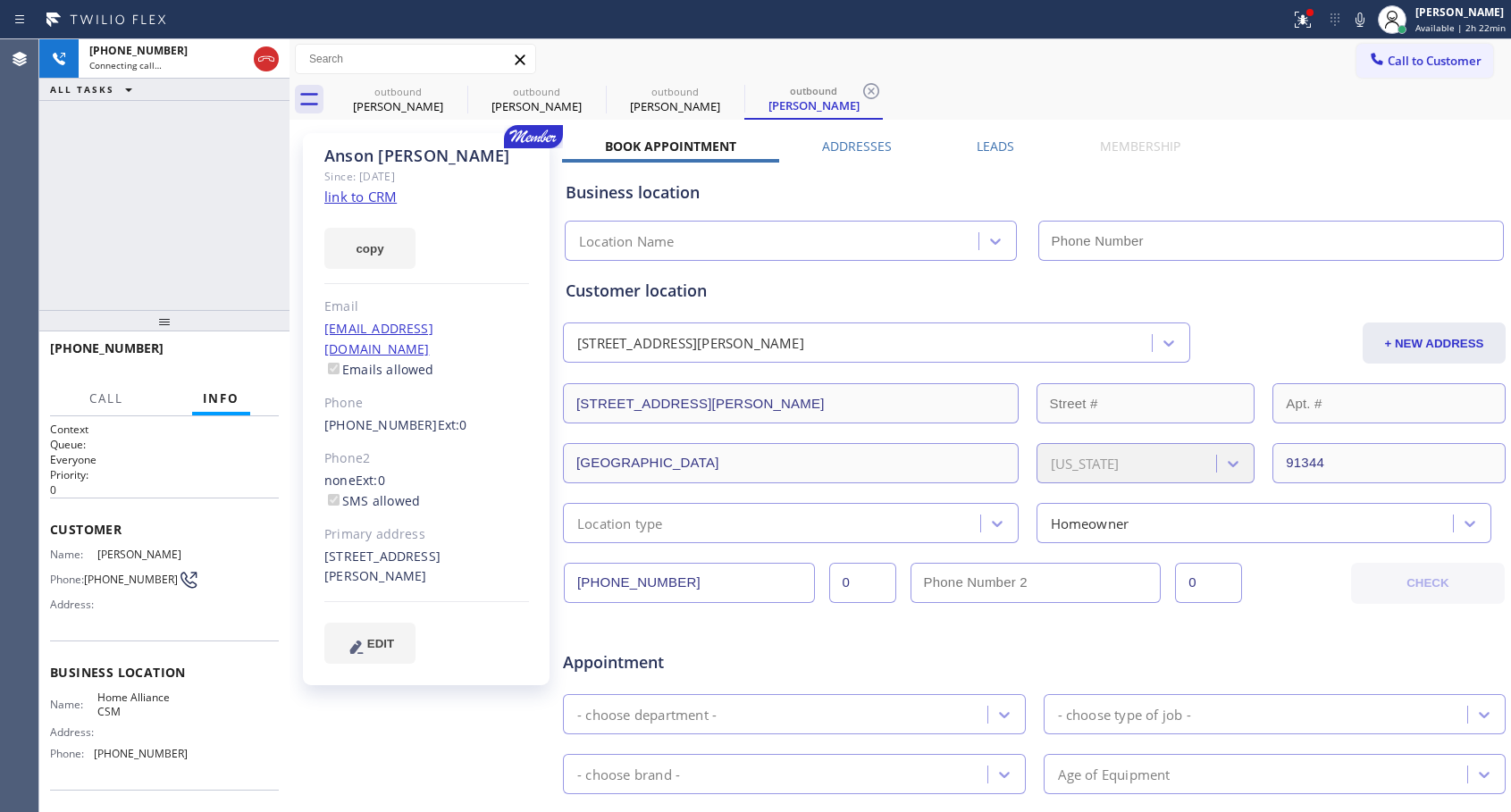
type input "[PHONE_NUMBER]"
click at [216, 352] on span "HANG UP" at bounding box center [237, 356] width 55 height 13
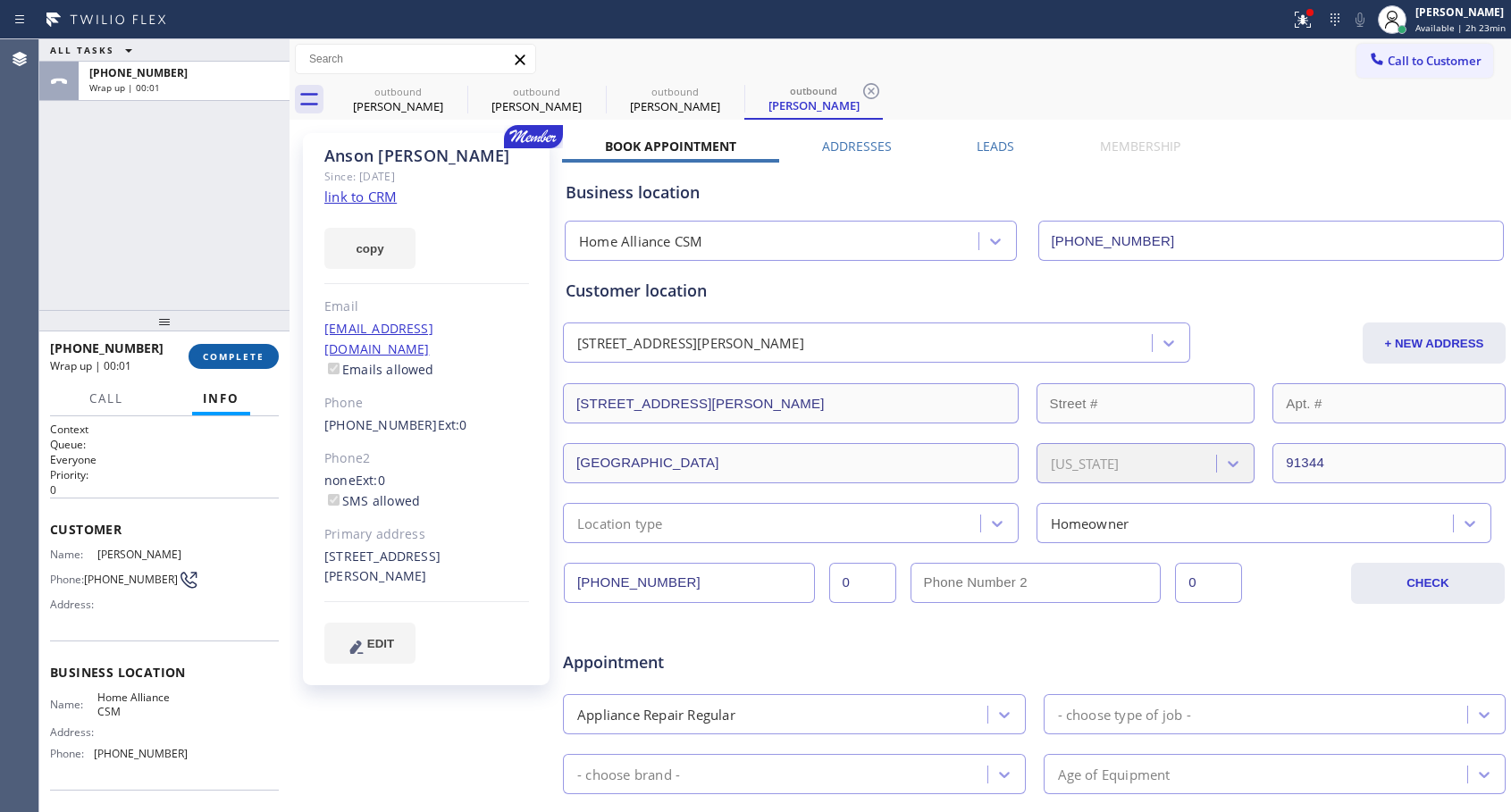
click at [245, 350] on span "COMPLETE" at bounding box center [234, 356] width 62 height 13
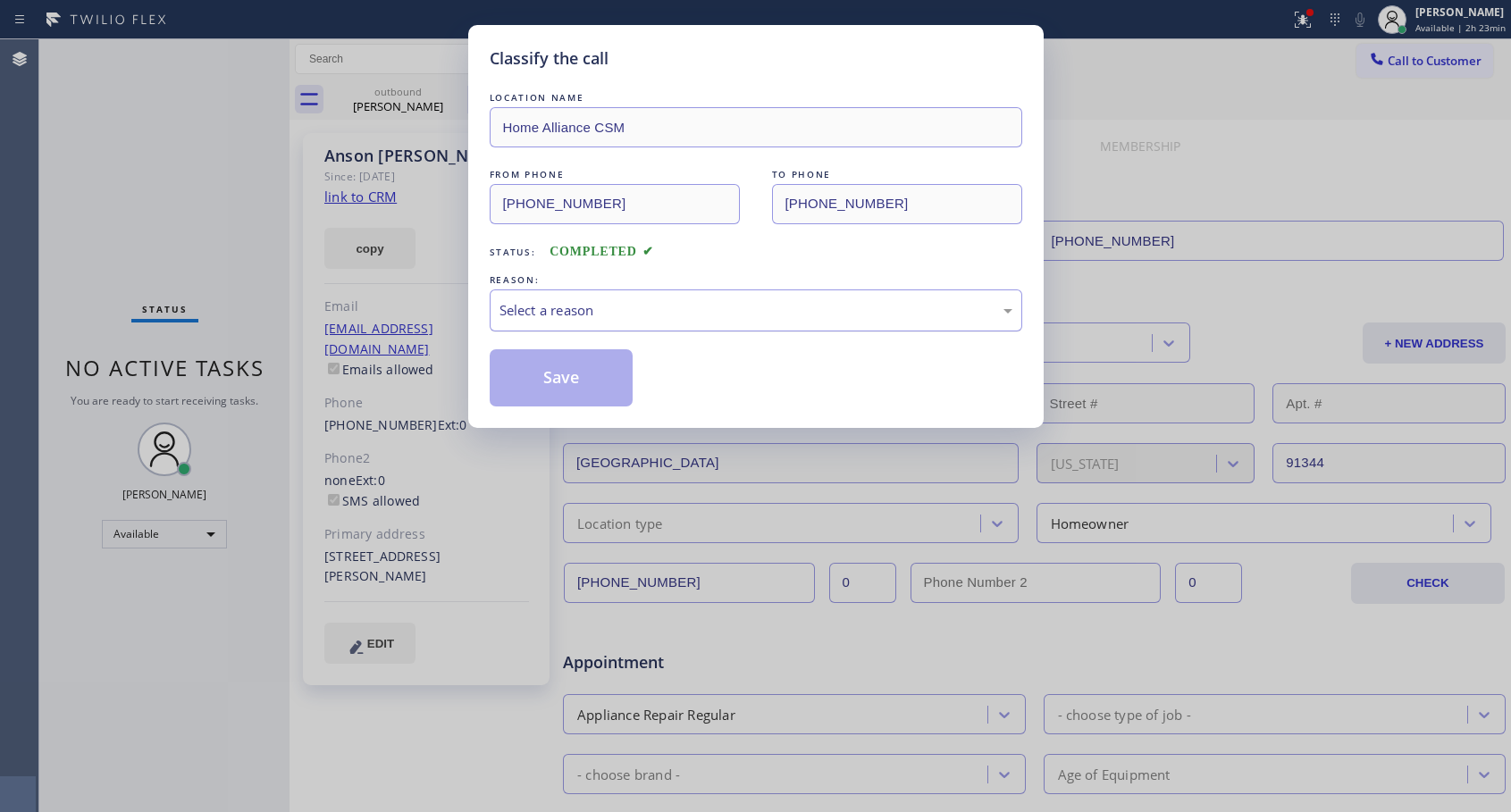
click at [600, 306] on div "Select a reason" at bounding box center [756, 310] width 513 height 21
click at [569, 374] on button "Save" at bounding box center [561, 378] width 144 height 58
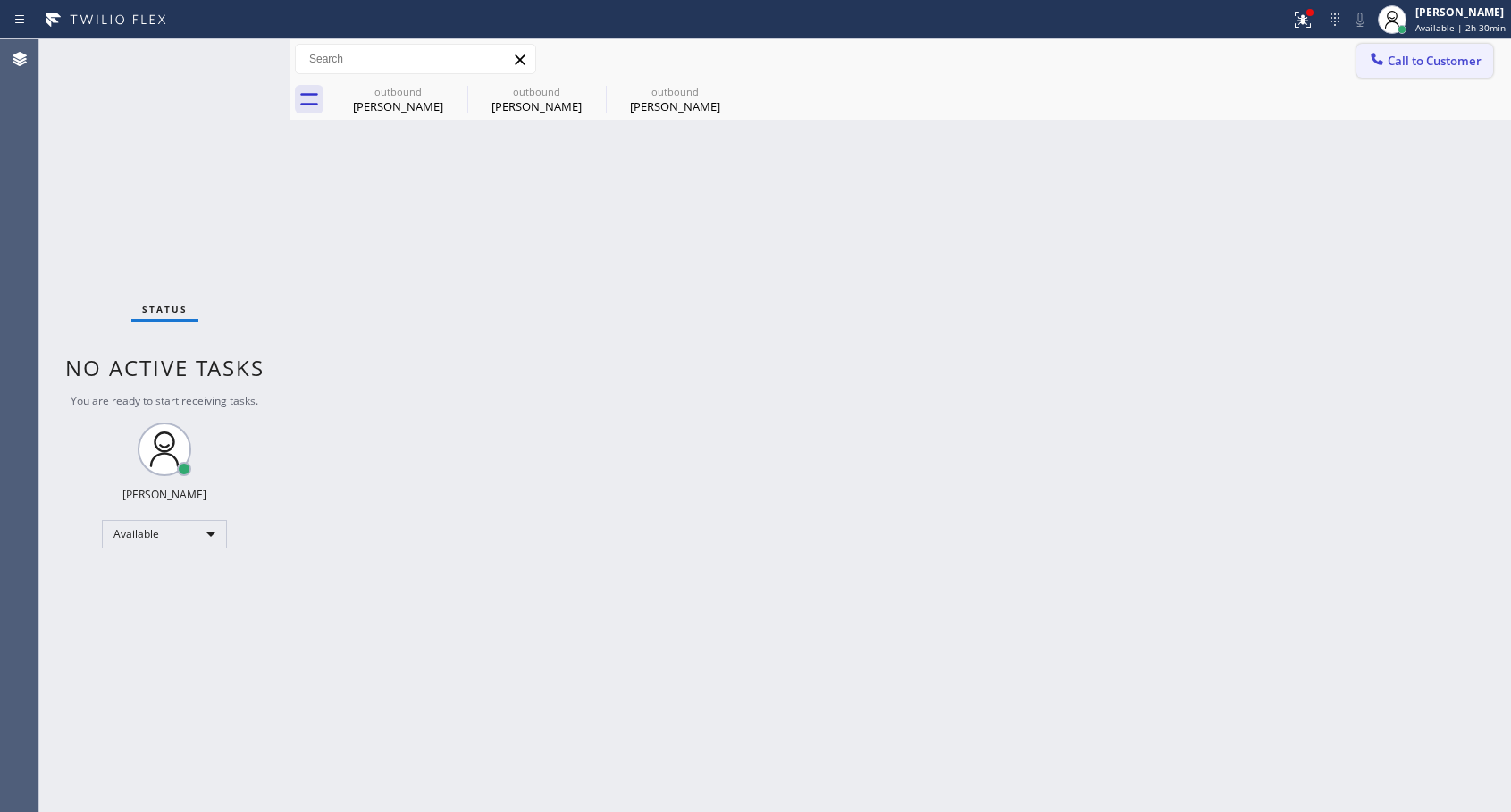
click at [1395, 68] on button "Call to Customer" at bounding box center [1425, 61] width 137 height 34
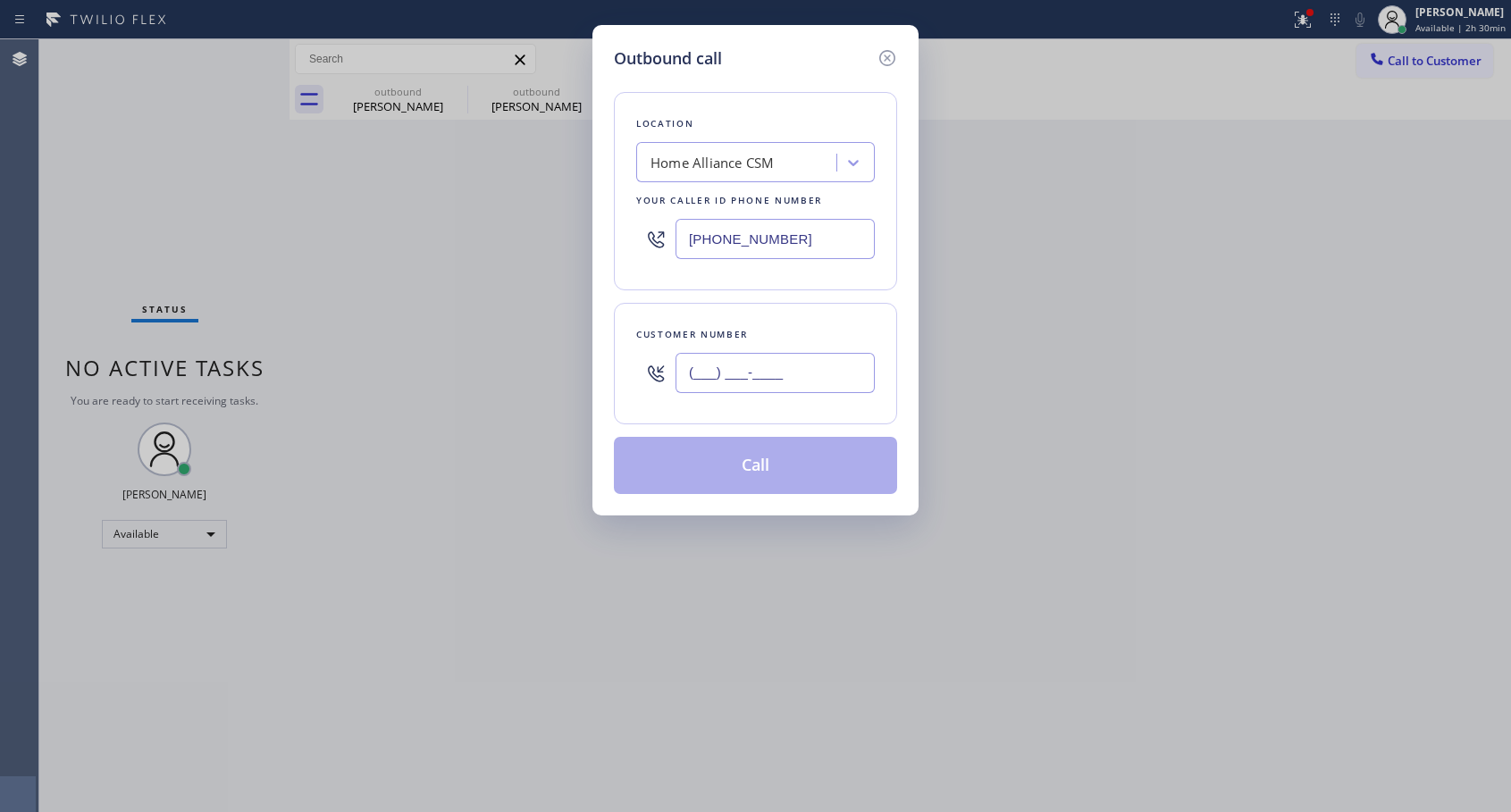
click at [779, 369] on input "(___) ___-____" at bounding box center [775, 372] width 199 height 40
paste input "305) 979-5008"
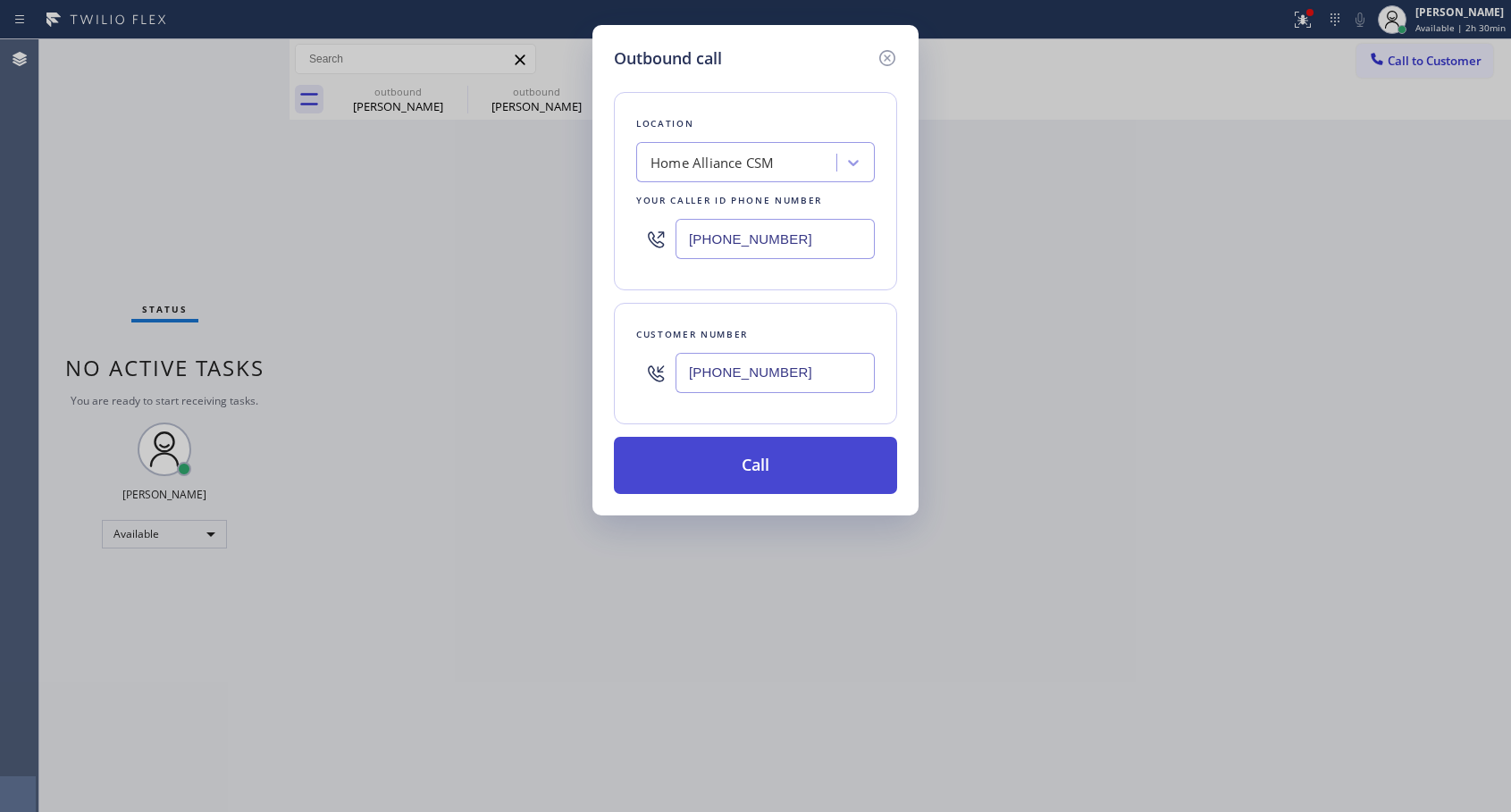
type input "[PHONE_NUMBER]"
click at [744, 465] on button "Call" at bounding box center [756, 465] width 283 height 58
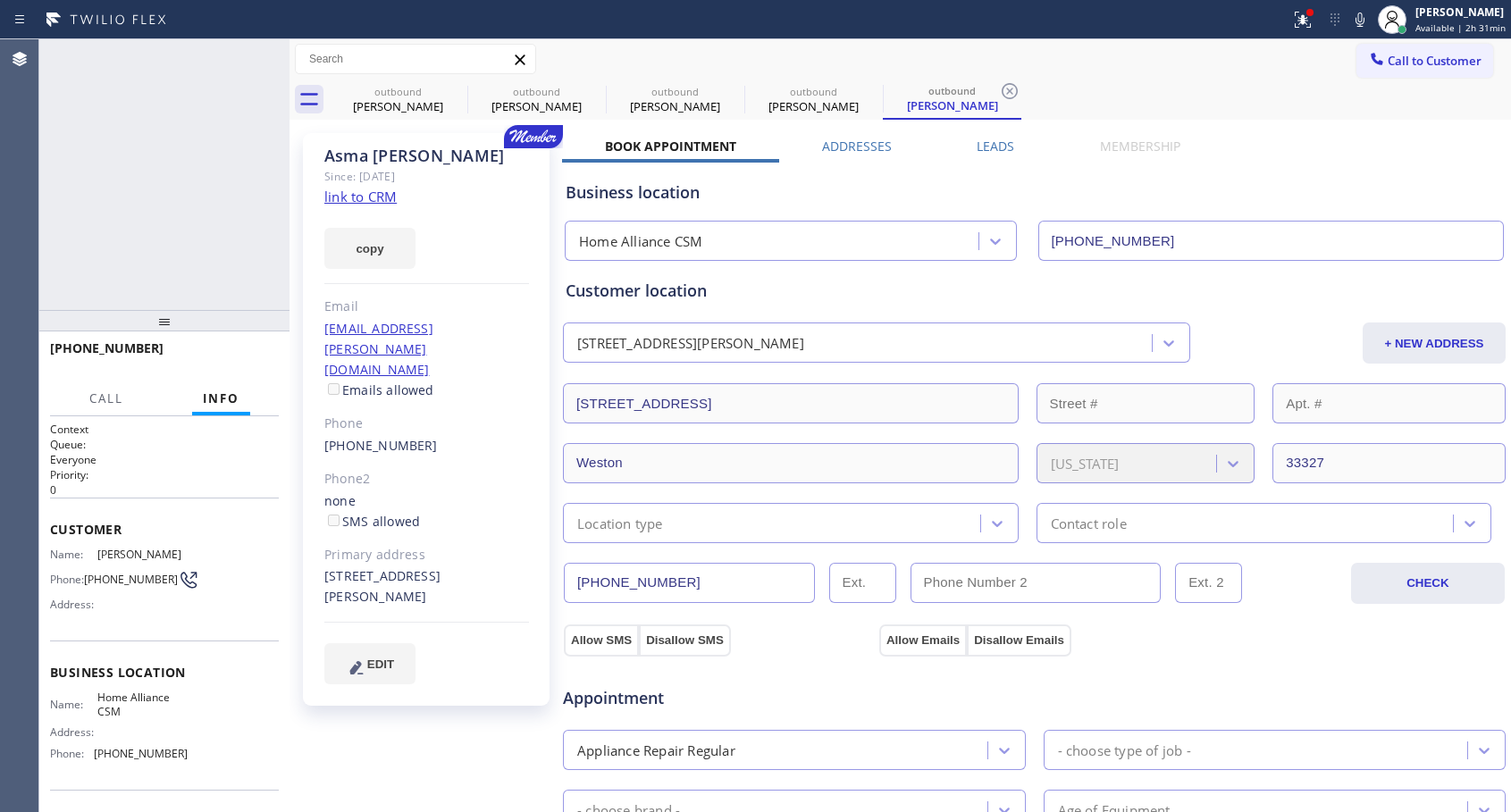
type input "[PHONE_NUMBER]"
click at [253, 361] on span "HANG UP" at bounding box center [237, 356] width 55 height 13
click at [253, 361] on span "COMPLETE" at bounding box center [234, 356] width 62 height 13
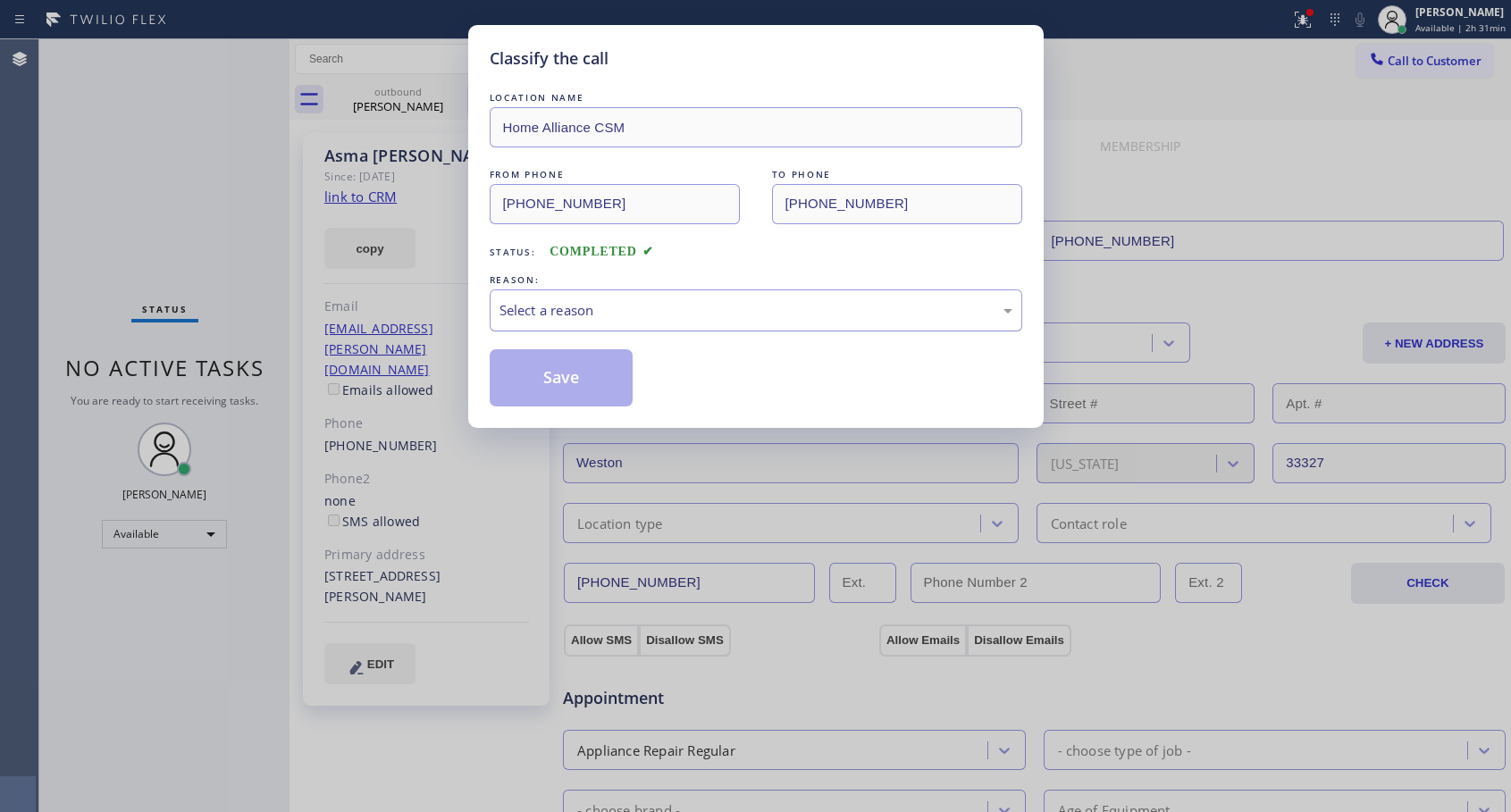
click at [689, 319] on div "Select a reason" at bounding box center [756, 310] width 513 height 21
click at [587, 379] on button "Save" at bounding box center [561, 378] width 144 height 58
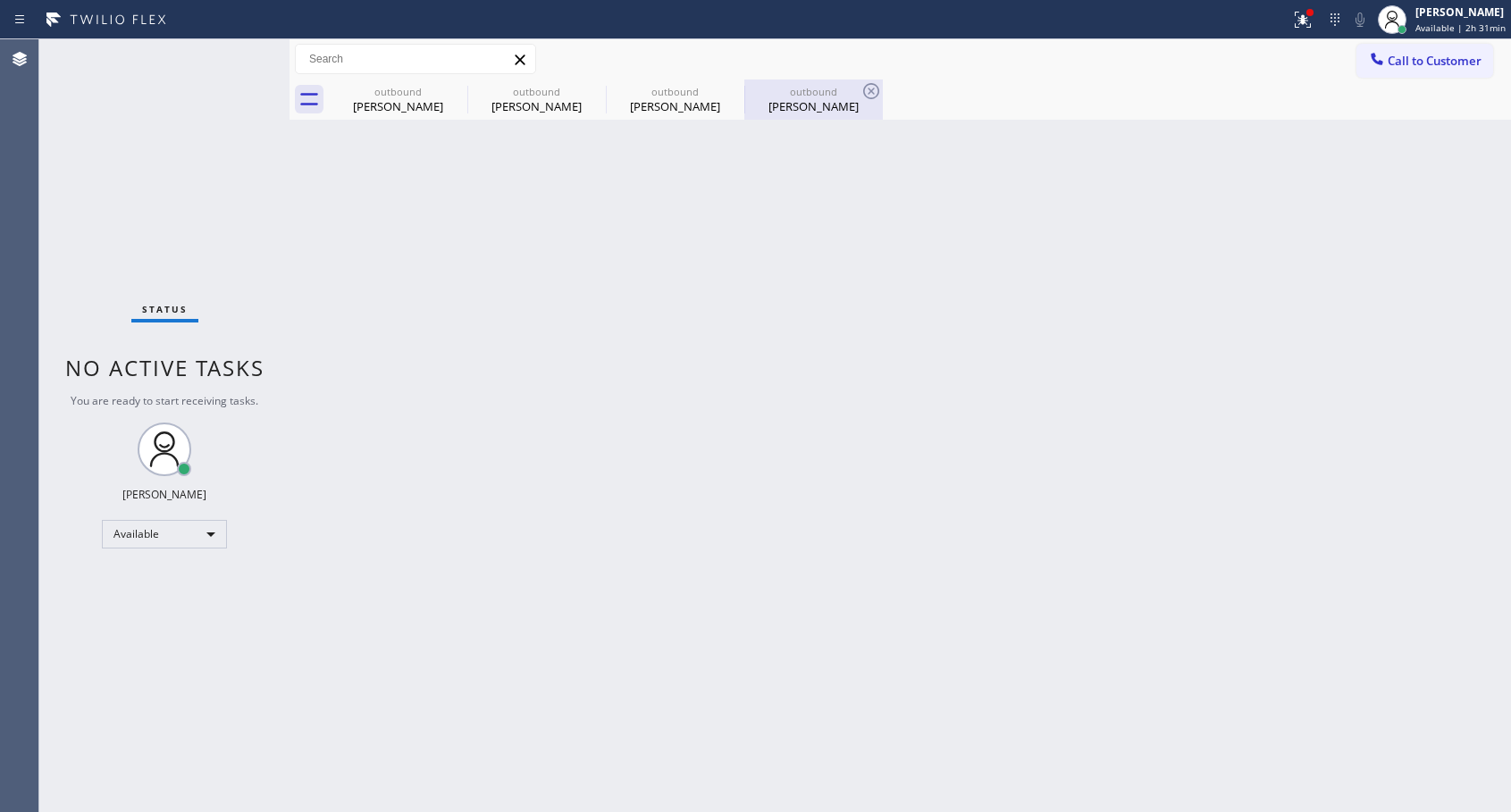
click at [819, 100] on div "[PERSON_NAME]" at bounding box center [814, 107] width 135 height 16
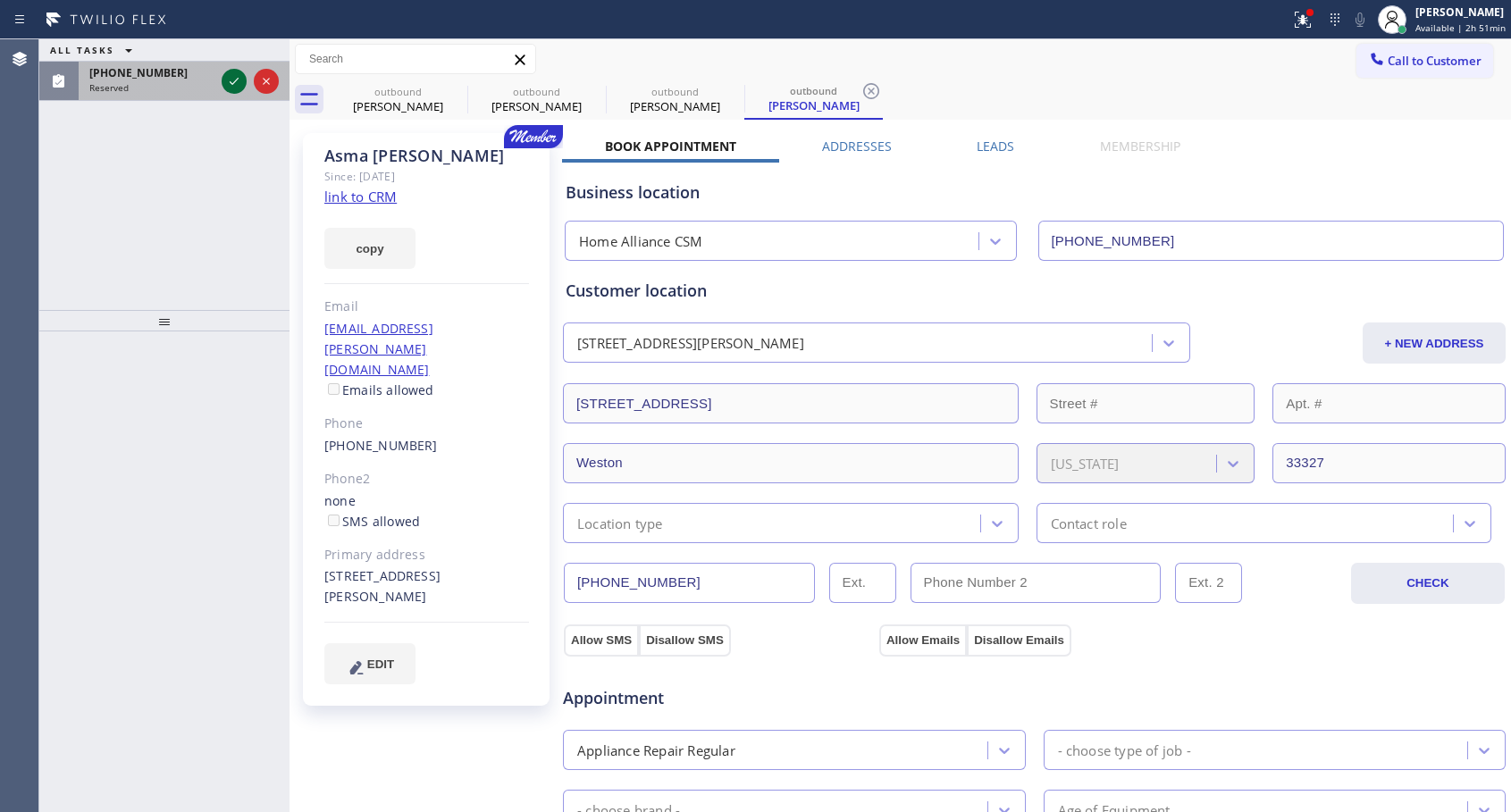
click at [235, 82] on icon at bounding box center [234, 81] width 9 height 7
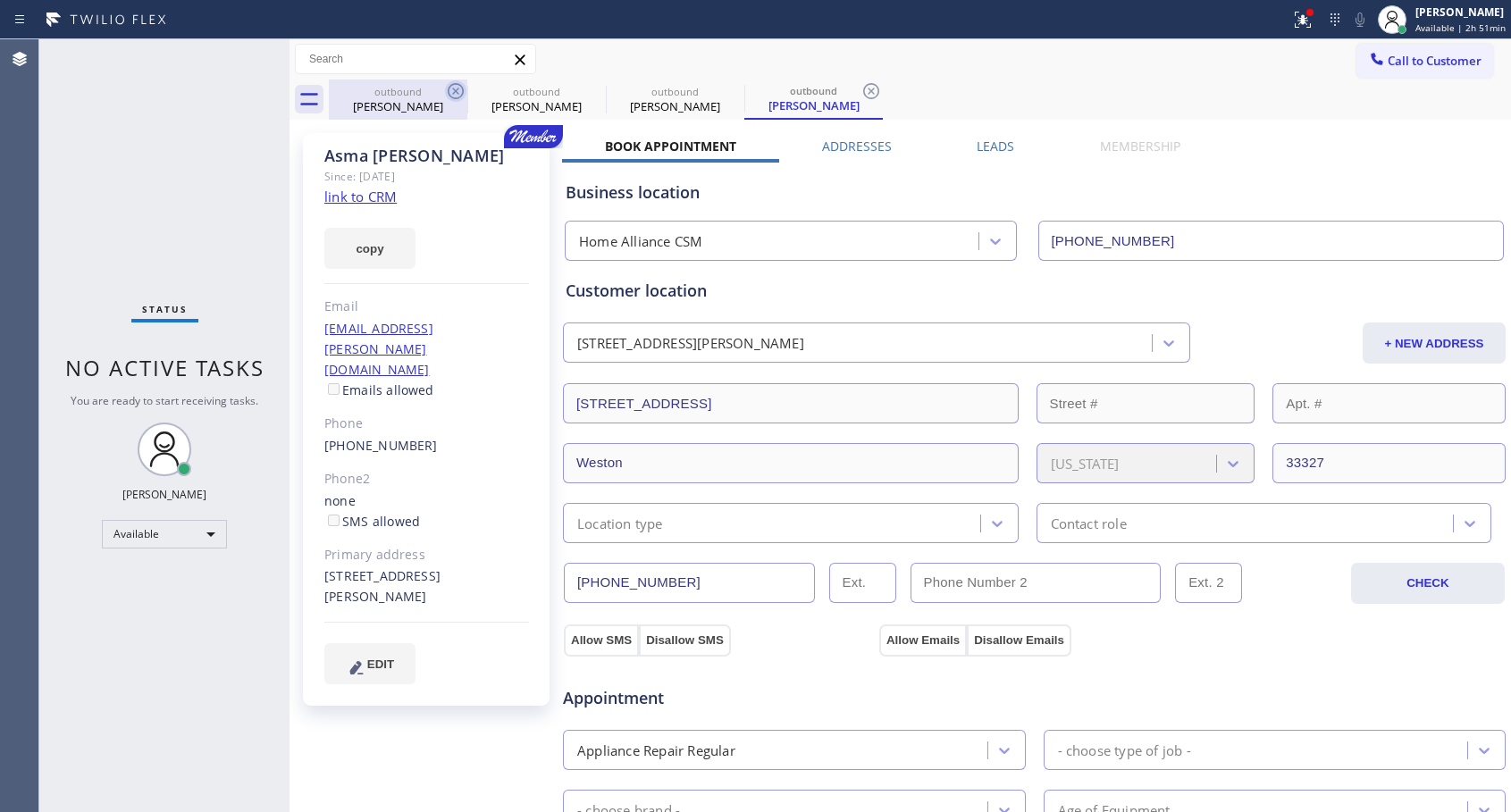
click at [454, 89] on icon at bounding box center [455, 91] width 16 height 16
click at [0, 0] on icon at bounding box center [0, 0] width 0 height 0
click at [863, 89] on icon at bounding box center [871, 91] width 16 height 16
click at [454, 89] on div "outbound [PERSON_NAME] outbound [PERSON_NAME] outbound [PERSON_NAME] outbound […" at bounding box center [921, 99] width 1183 height 40
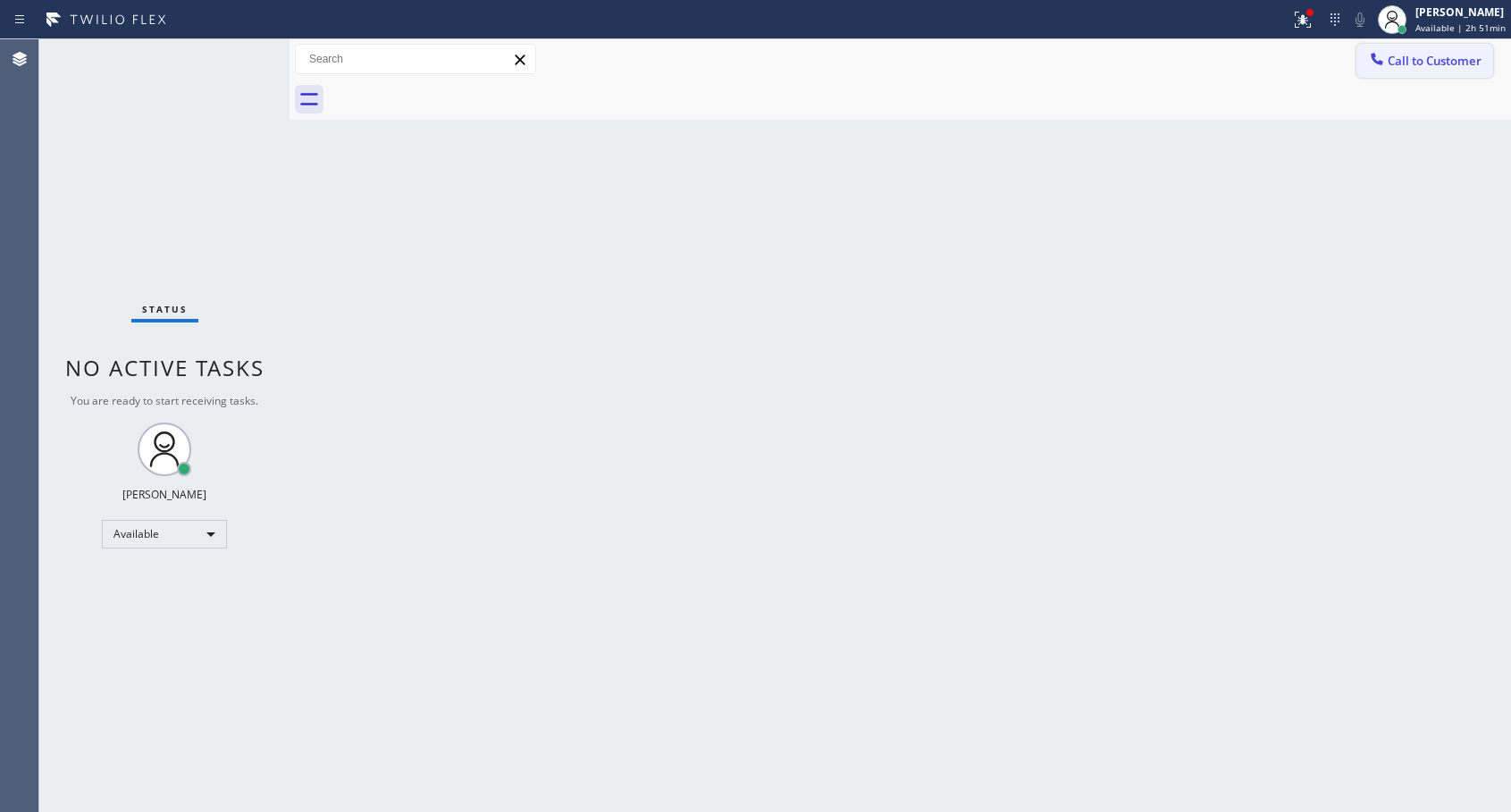
drag, startPoint x: 1404, startPoint y: 64, endPoint x: 834, endPoint y: 247, distance: 598.7
click at [1404, 64] on span "Call to Customer" at bounding box center [1435, 61] width 94 height 16
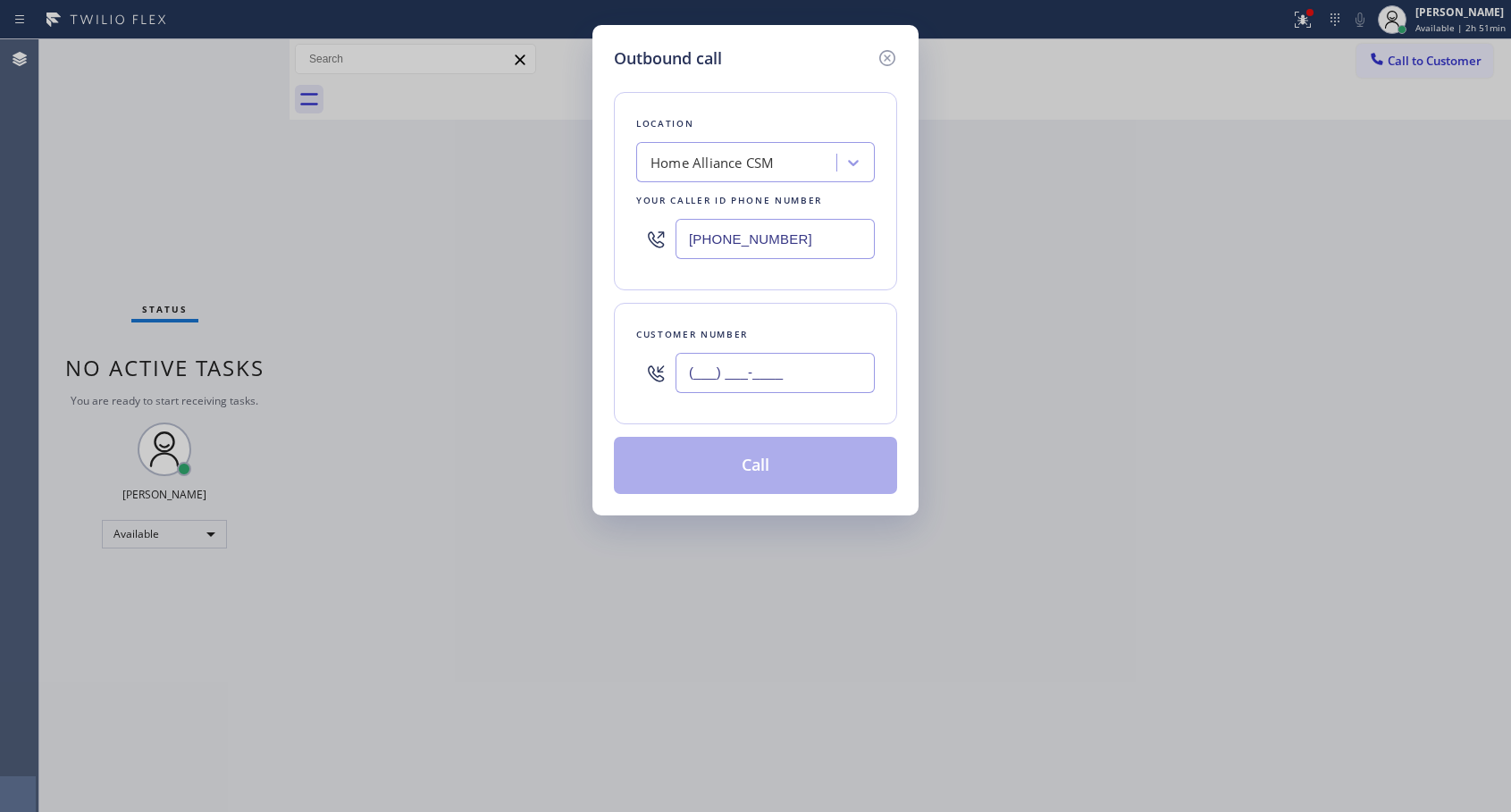
click at [725, 377] on input "(___) ___-____" at bounding box center [775, 372] width 199 height 40
paste input "305) 979-5008"
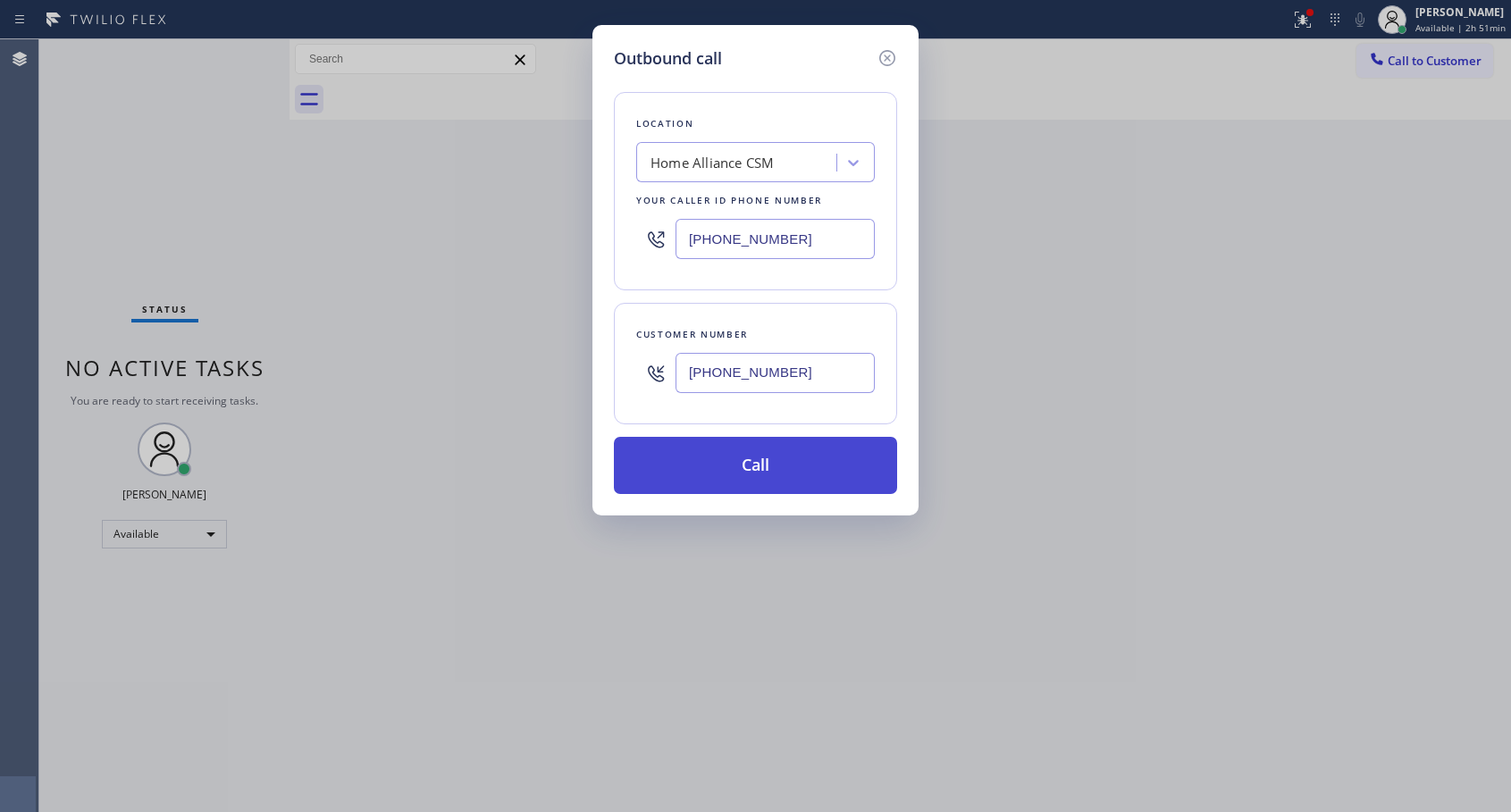
type input "[PHONE_NUMBER]"
click at [760, 462] on button "Call" at bounding box center [756, 465] width 283 height 58
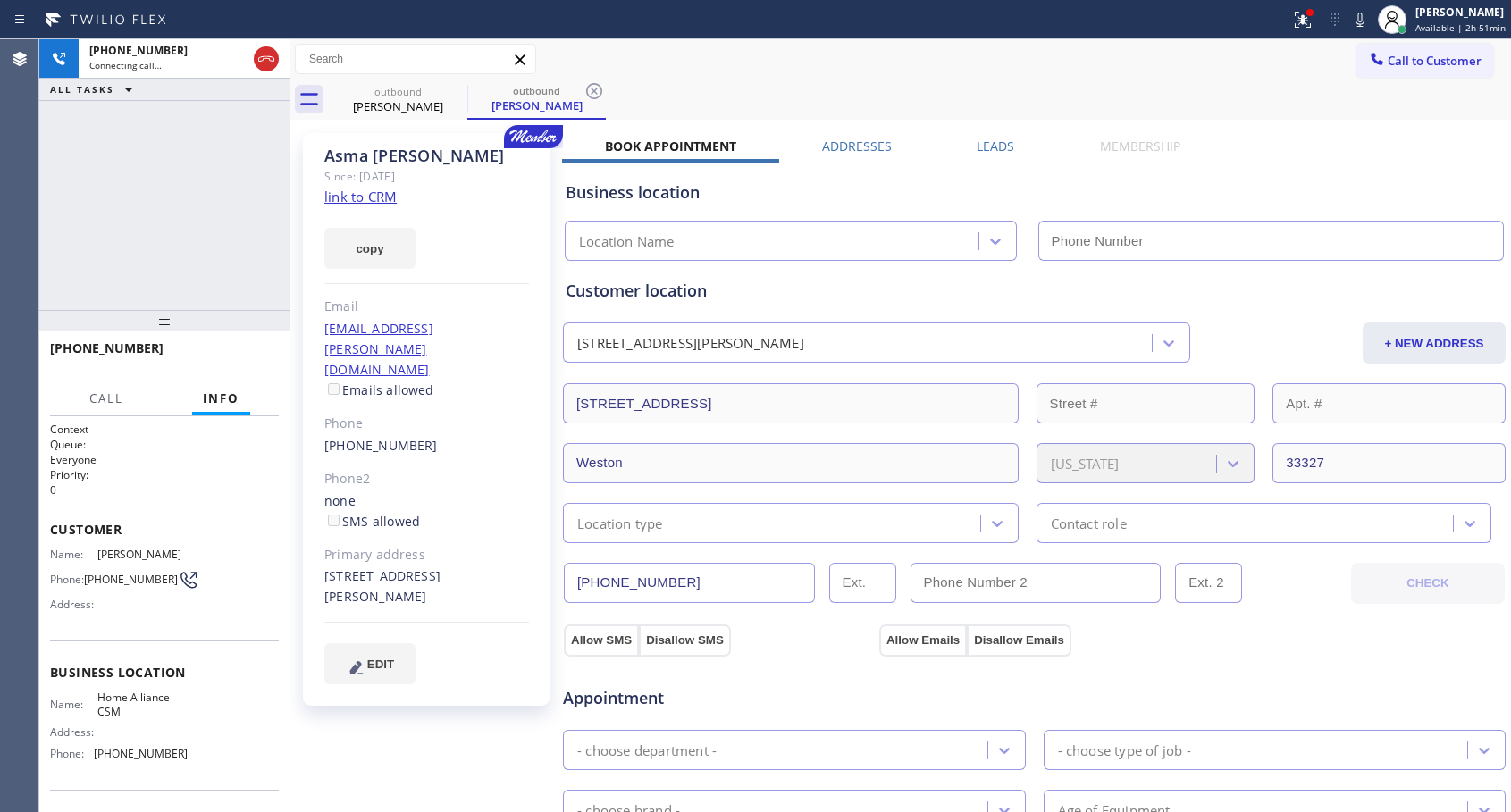
type input "[PHONE_NUMBER]"
click at [264, 349] on button "HANG UP" at bounding box center [237, 357] width 83 height 25
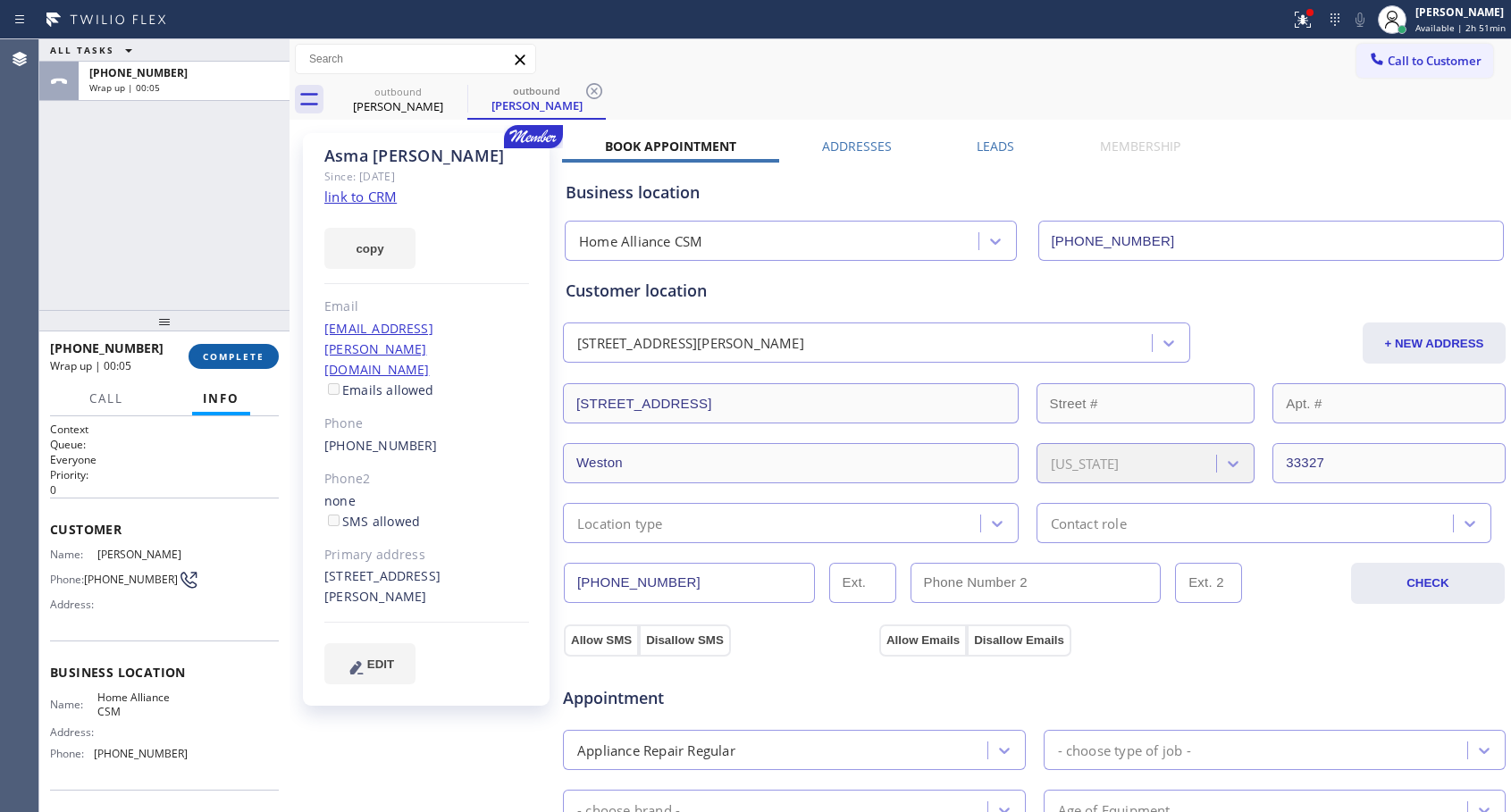
click at [224, 352] on span "COMPLETE" at bounding box center [234, 356] width 62 height 13
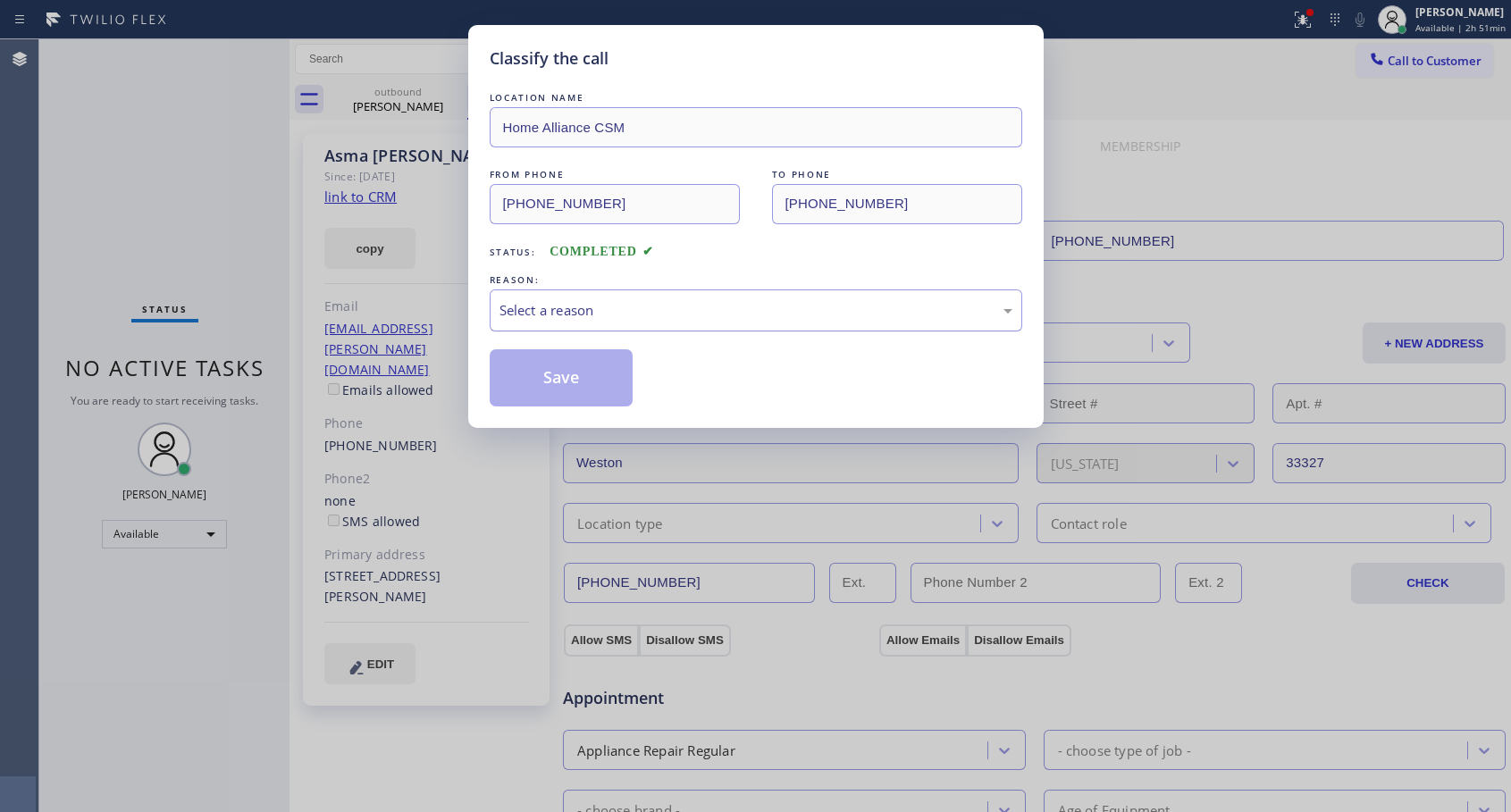
click at [738, 308] on div "Select a reason" at bounding box center [756, 310] width 513 height 21
click at [547, 370] on button "Save" at bounding box center [561, 378] width 144 height 58
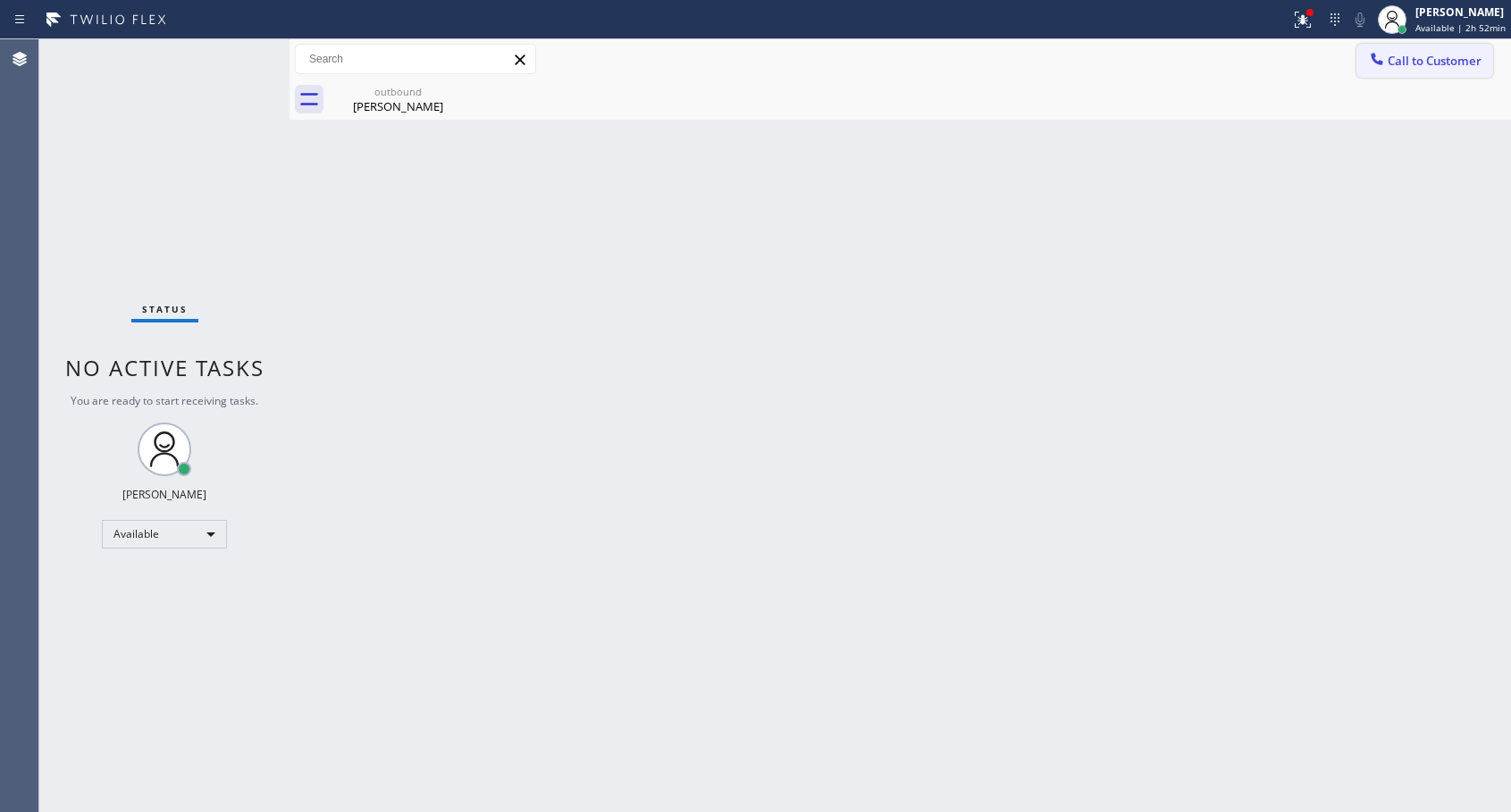
click at [1410, 64] on span "Call to Customer" at bounding box center [1435, 61] width 94 height 16
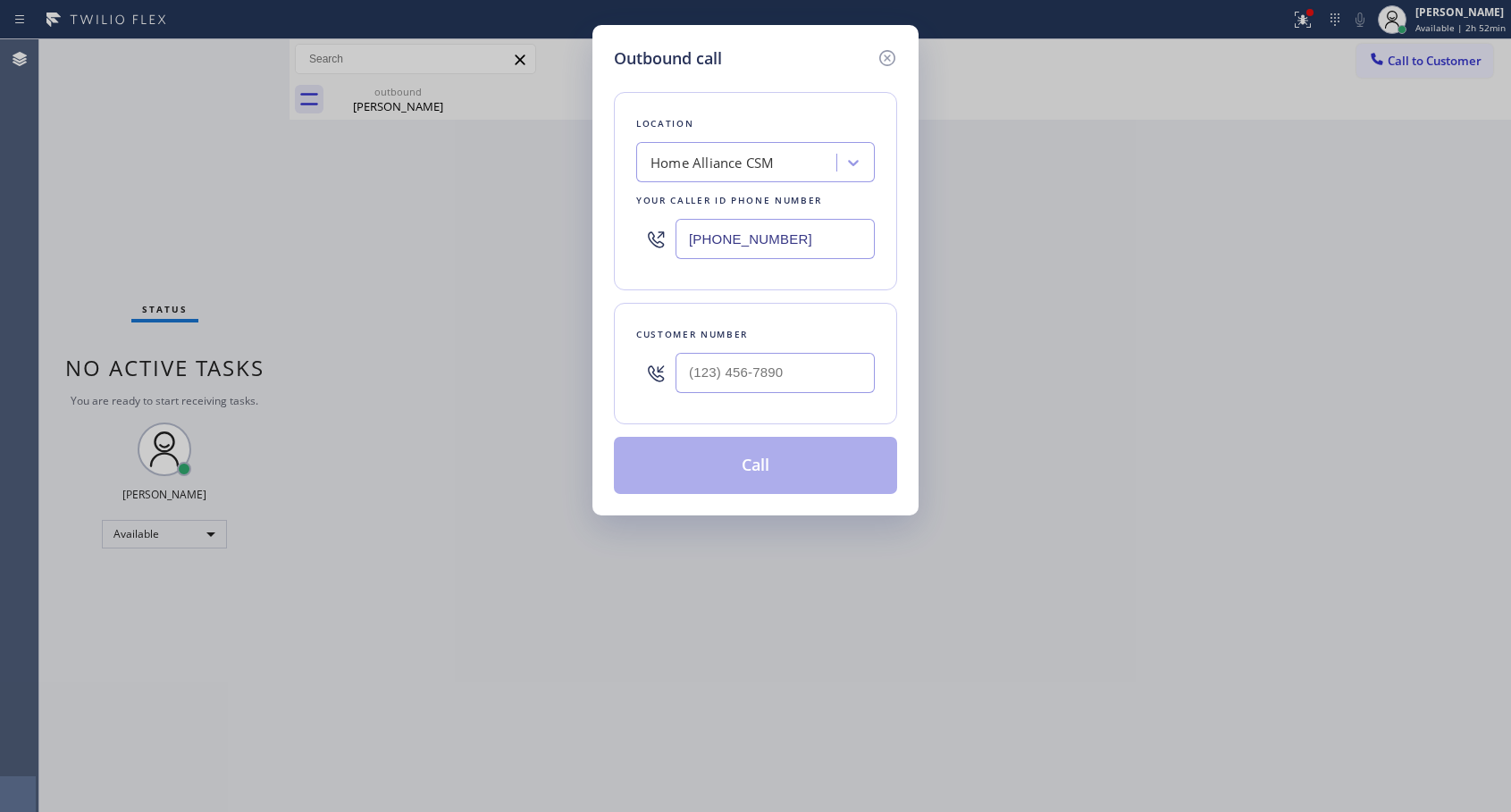
click at [889, 61] on icon at bounding box center [887, 58] width 16 height 16
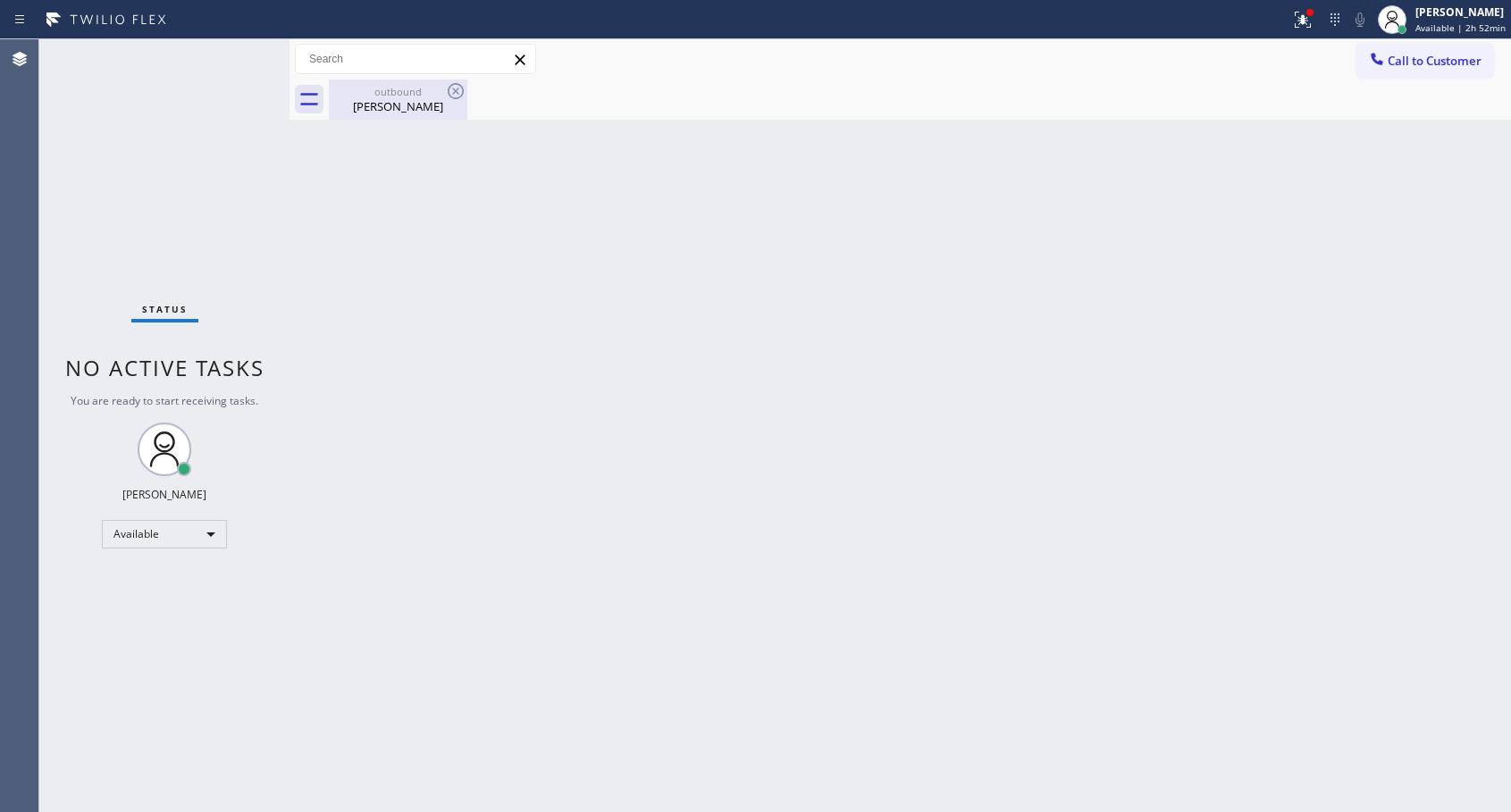
click at [368, 103] on div "[PERSON_NAME]" at bounding box center [398, 107] width 135 height 16
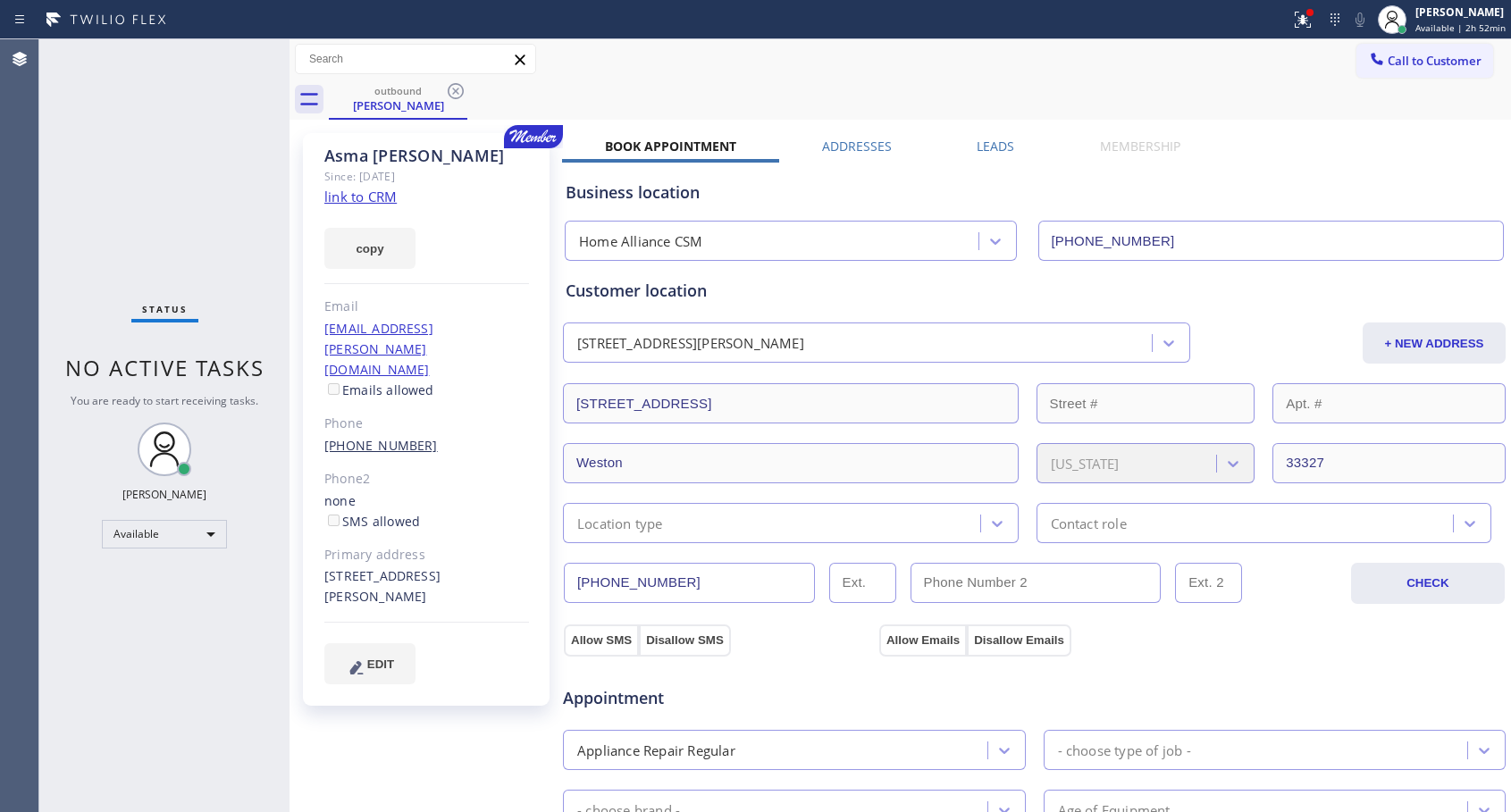
click at [397, 437] on link "[PHONE_NUMBER]" at bounding box center [381, 445] width 113 height 17
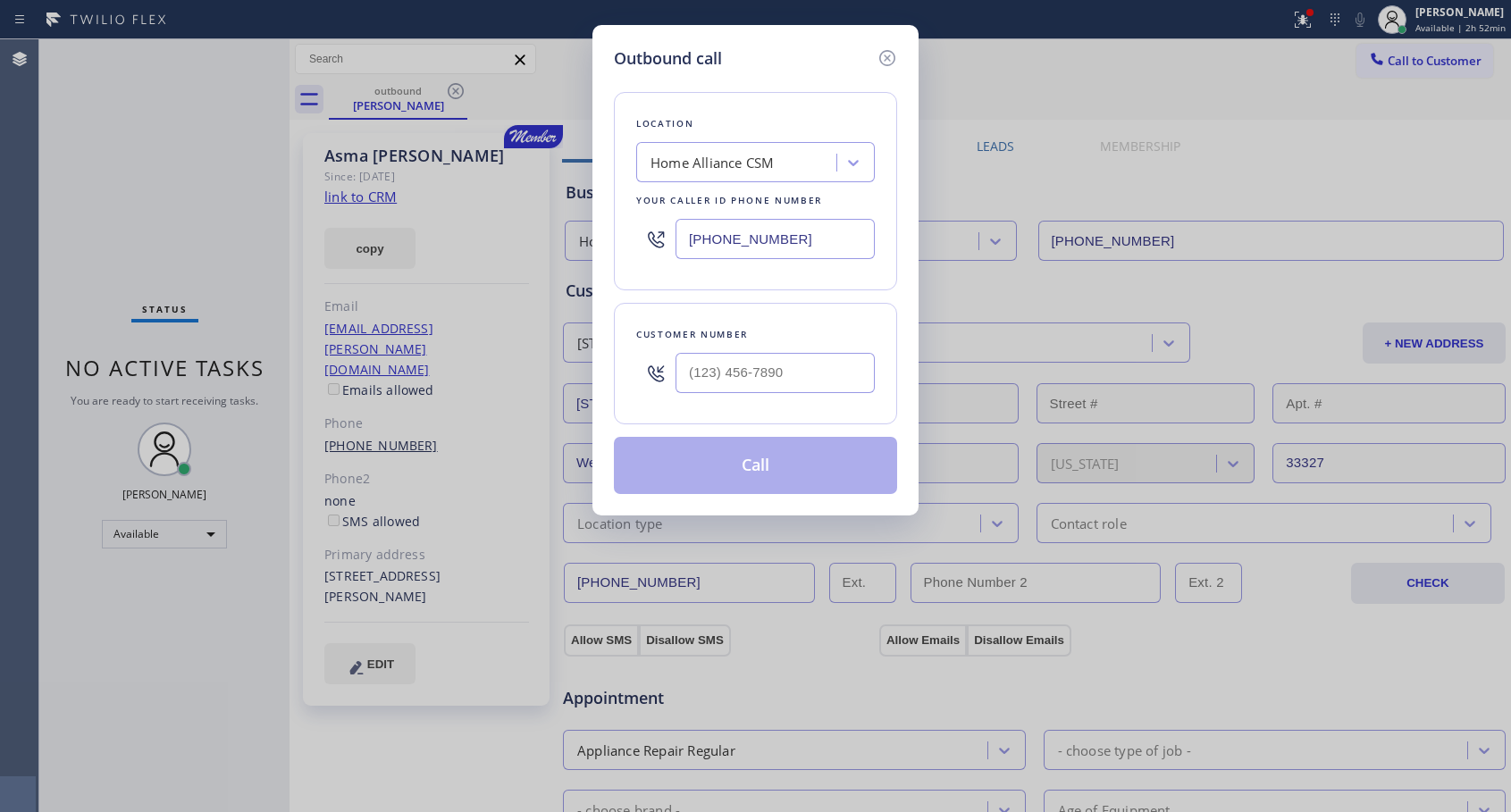
type input "[PHONE_NUMBER]"
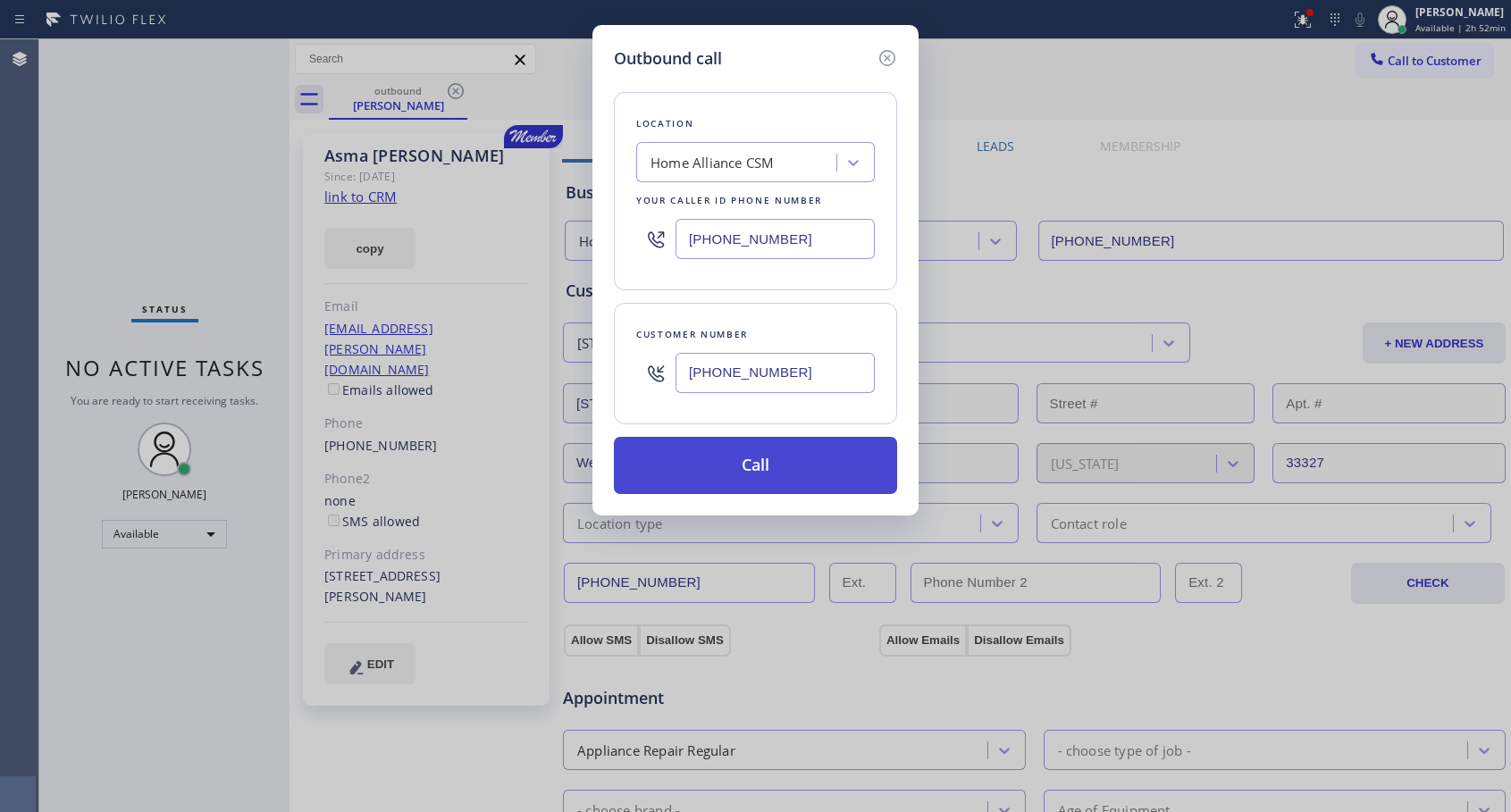
click at [722, 460] on button "Call" at bounding box center [756, 465] width 283 height 58
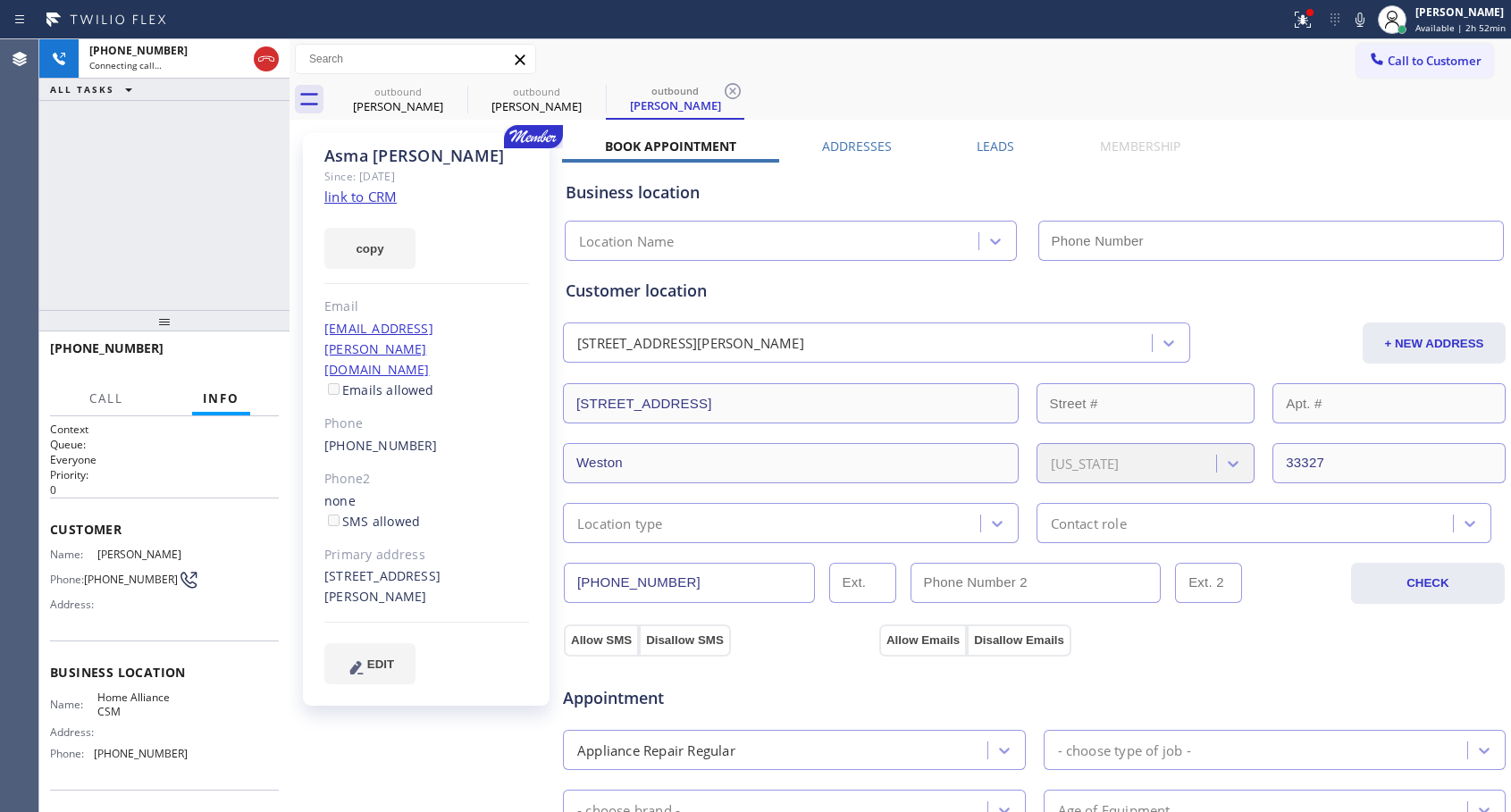
type input "[PHONE_NUMBER]"
click at [225, 362] on span "HANG UP" at bounding box center [237, 356] width 55 height 13
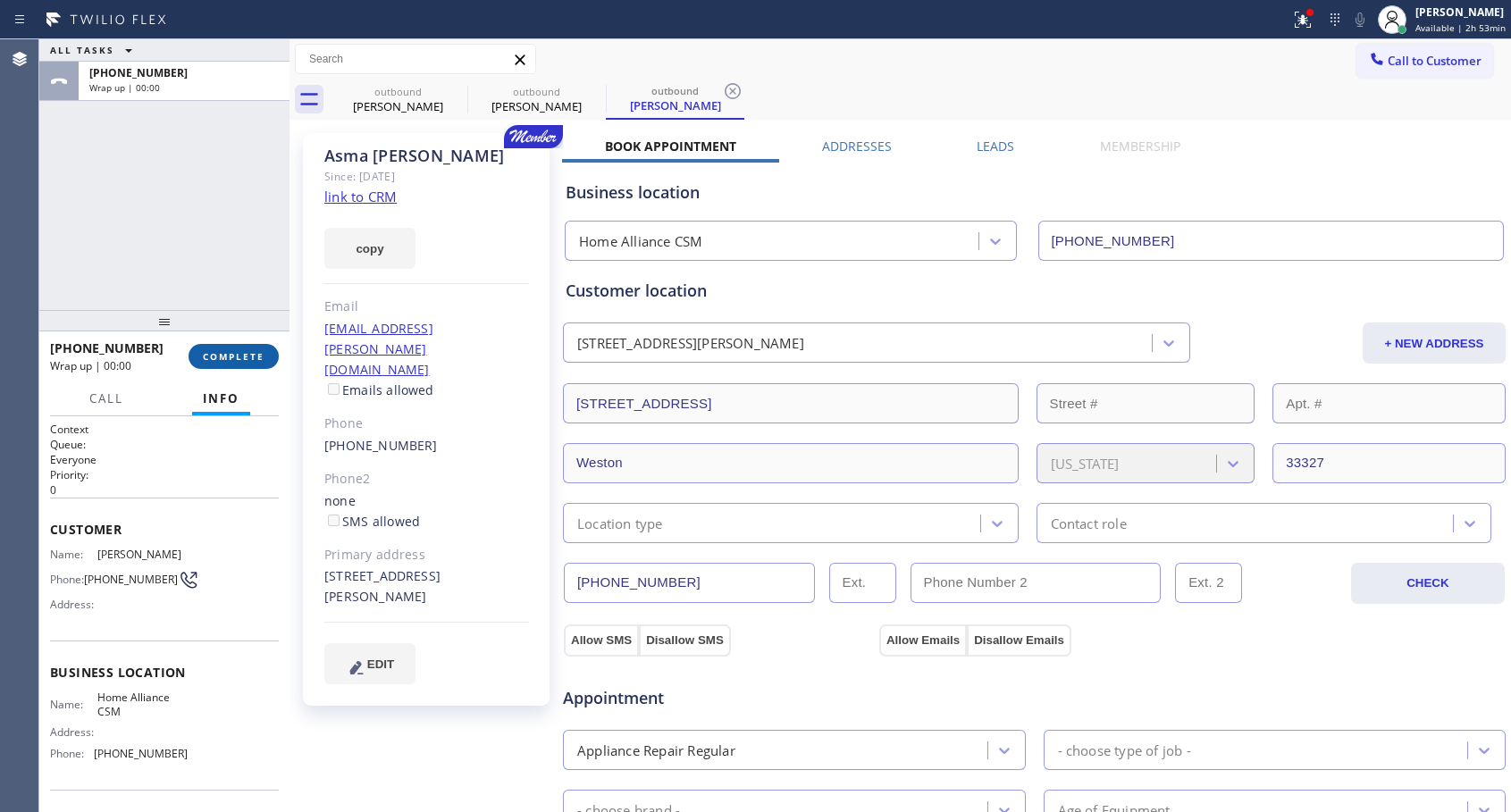
click at [225, 362] on span "COMPLETE" at bounding box center [234, 356] width 62 height 13
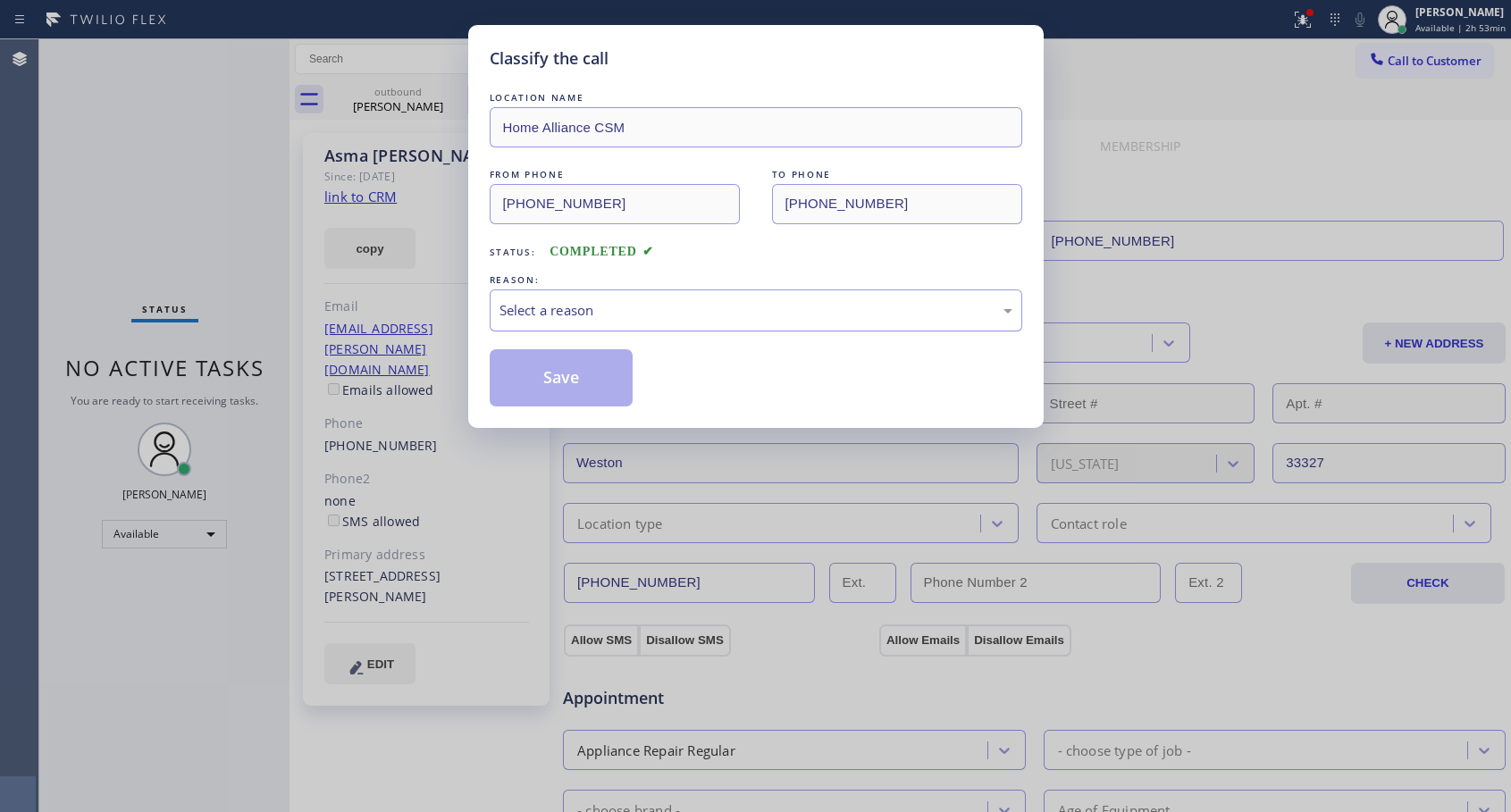
click at [583, 309] on div "Select a reason" at bounding box center [756, 310] width 513 height 21
click at [548, 377] on button "Save" at bounding box center [561, 378] width 144 height 58
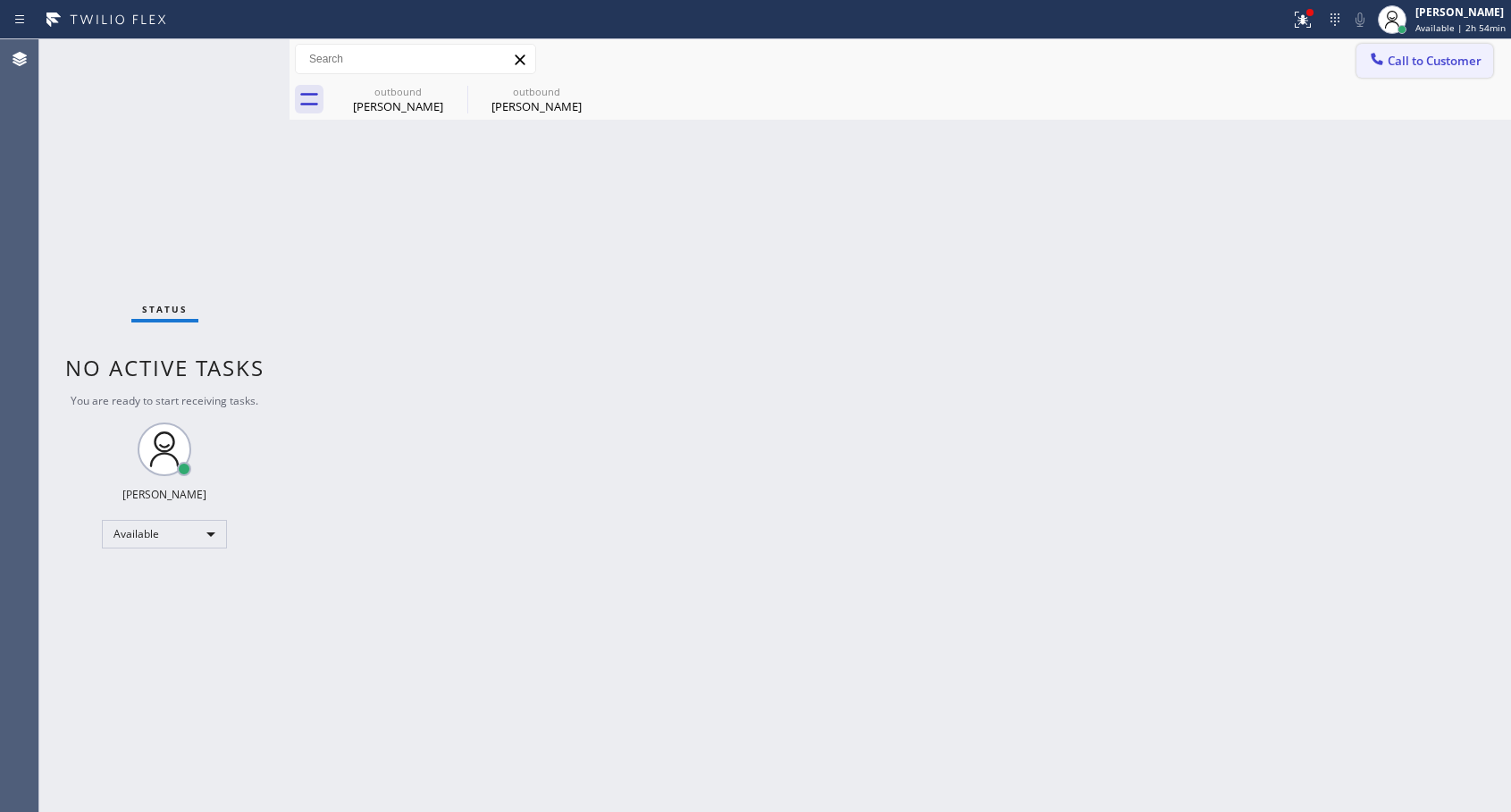
click at [1409, 62] on span "Call to Customer" at bounding box center [1435, 61] width 94 height 16
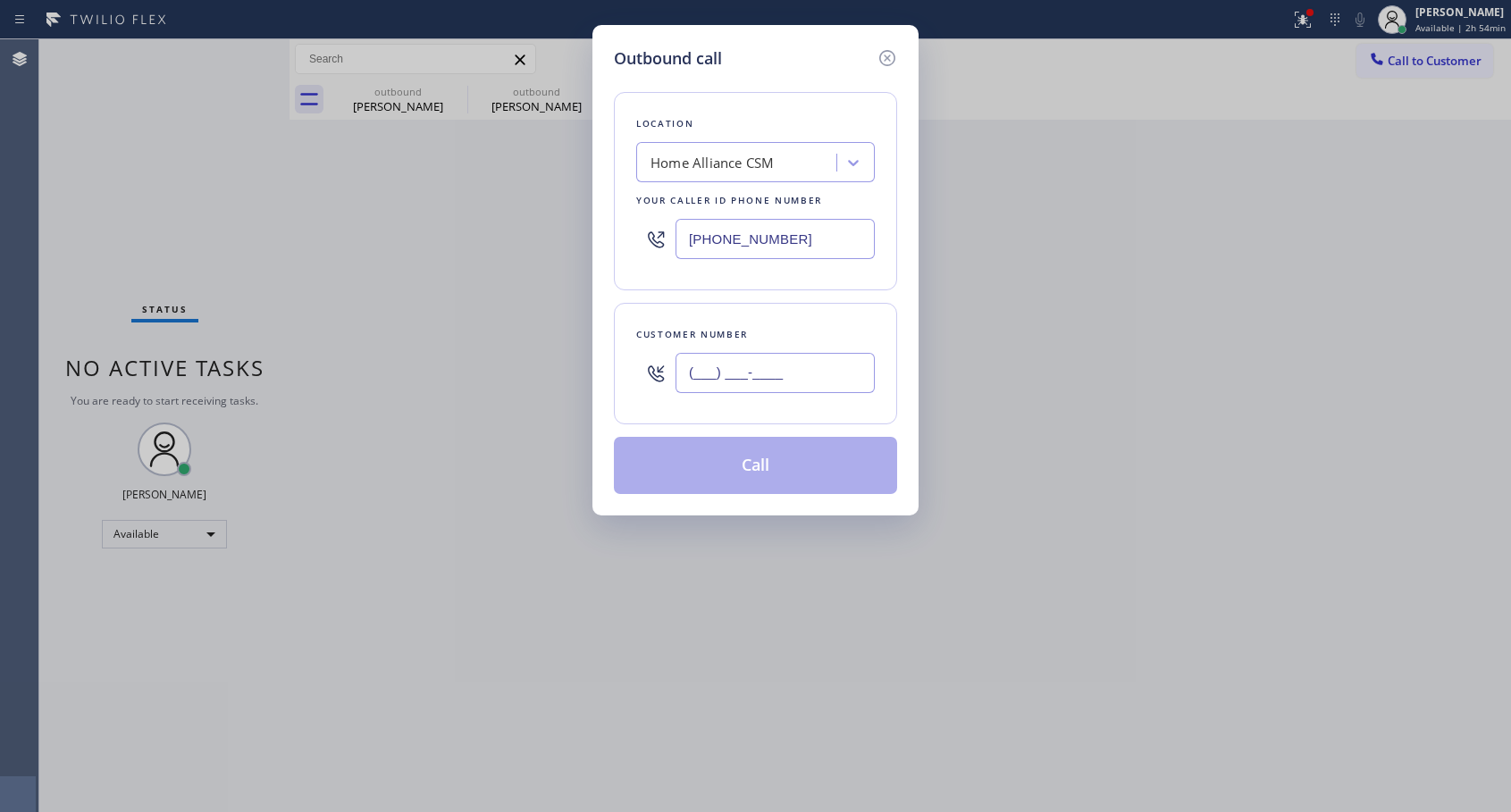
click at [688, 370] on input "(___) ___-____" at bounding box center [775, 372] width 199 height 40
paste input "714) 398-3813"
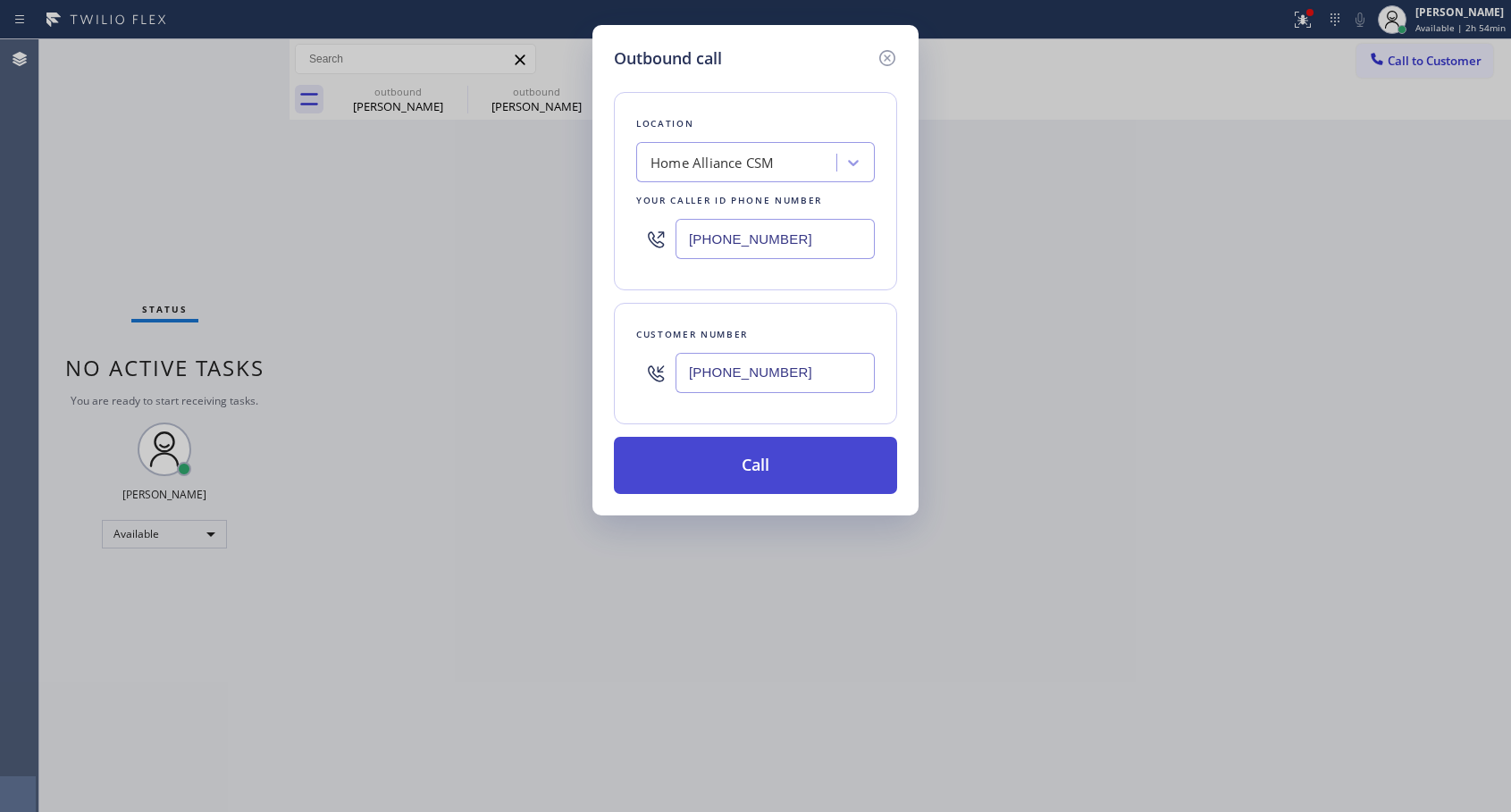
type input "[PHONE_NUMBER]"
click at [802, 454] on button "Call" at bounding box center [756, 465] width 283 height 58
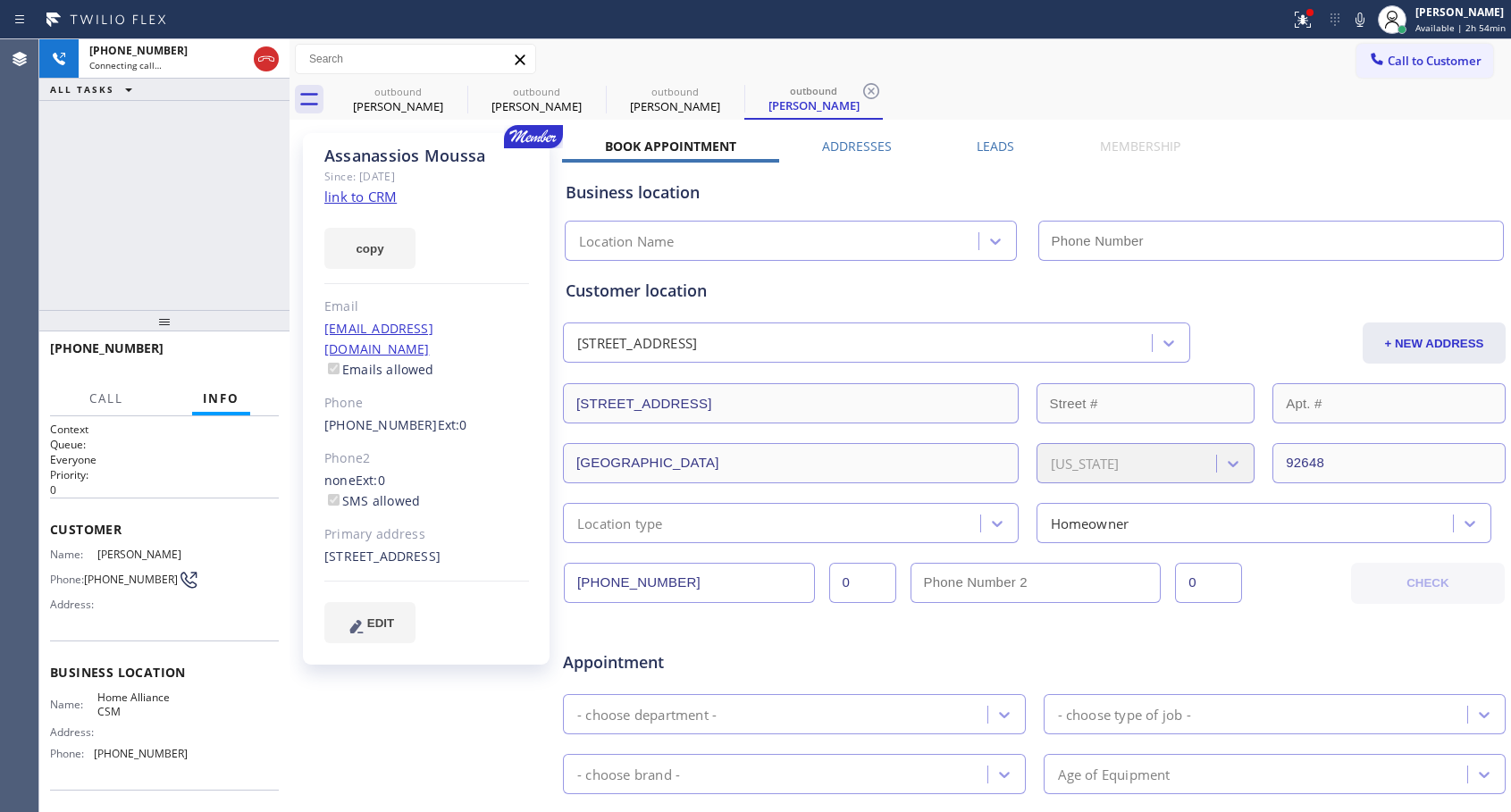
type input "[PHONE_NUMBER]"
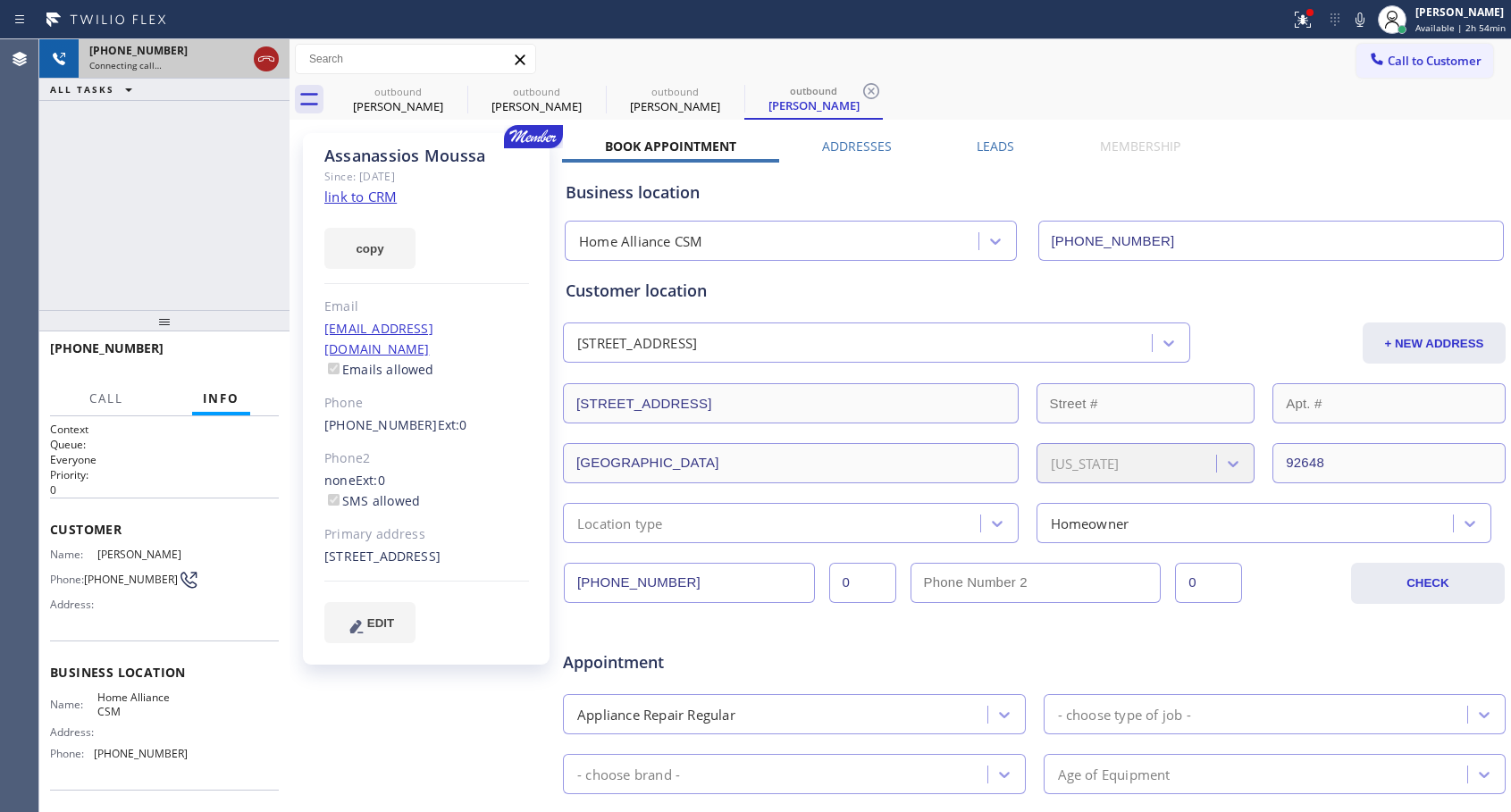
click at [267, 62] on icon at bounding box center [267, 59] width 22 height 21
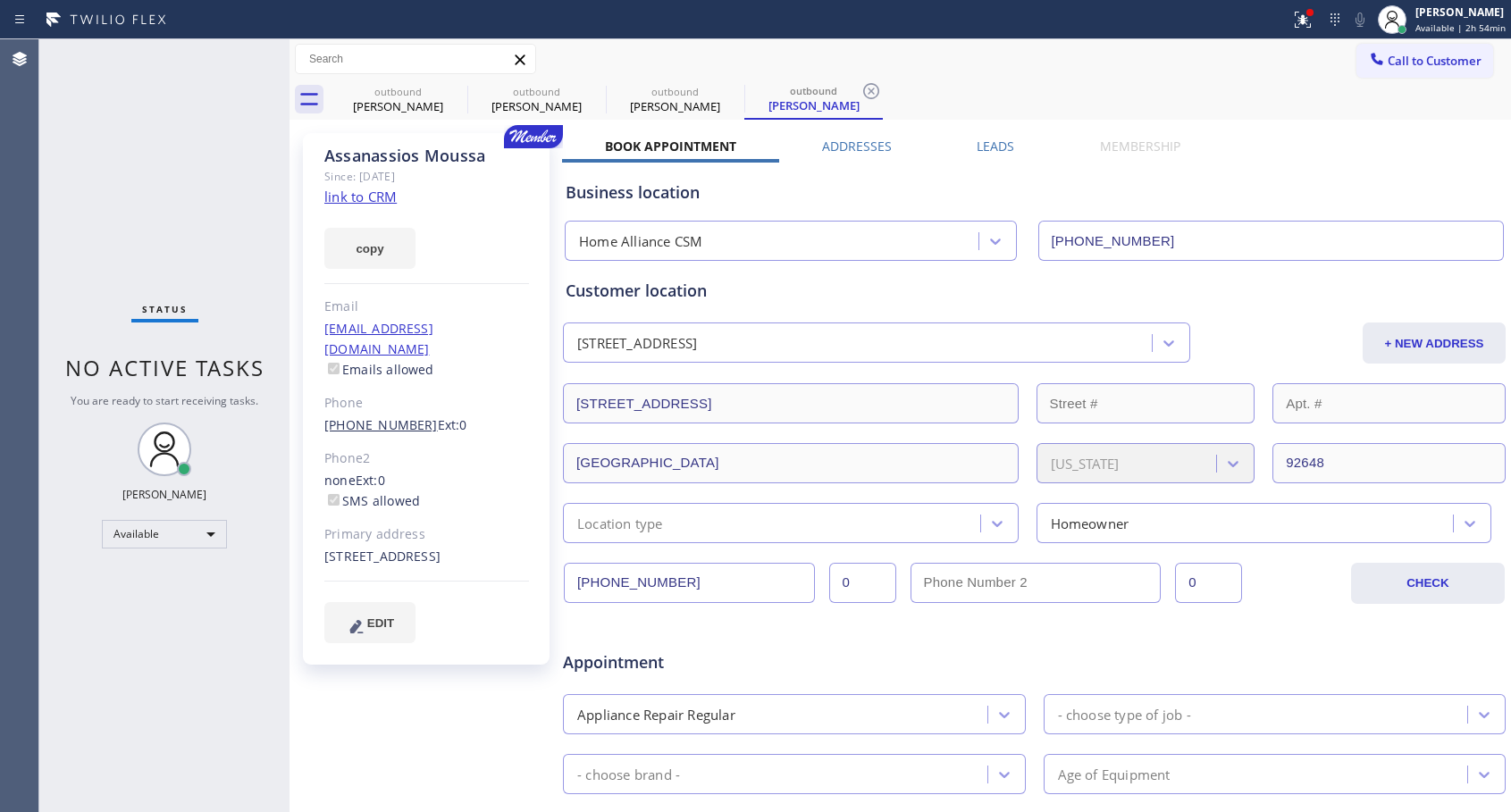
click at [380, 416] on link "[PHONE_NUMBER]" at bounding box center [381, 424] width 113 height 17
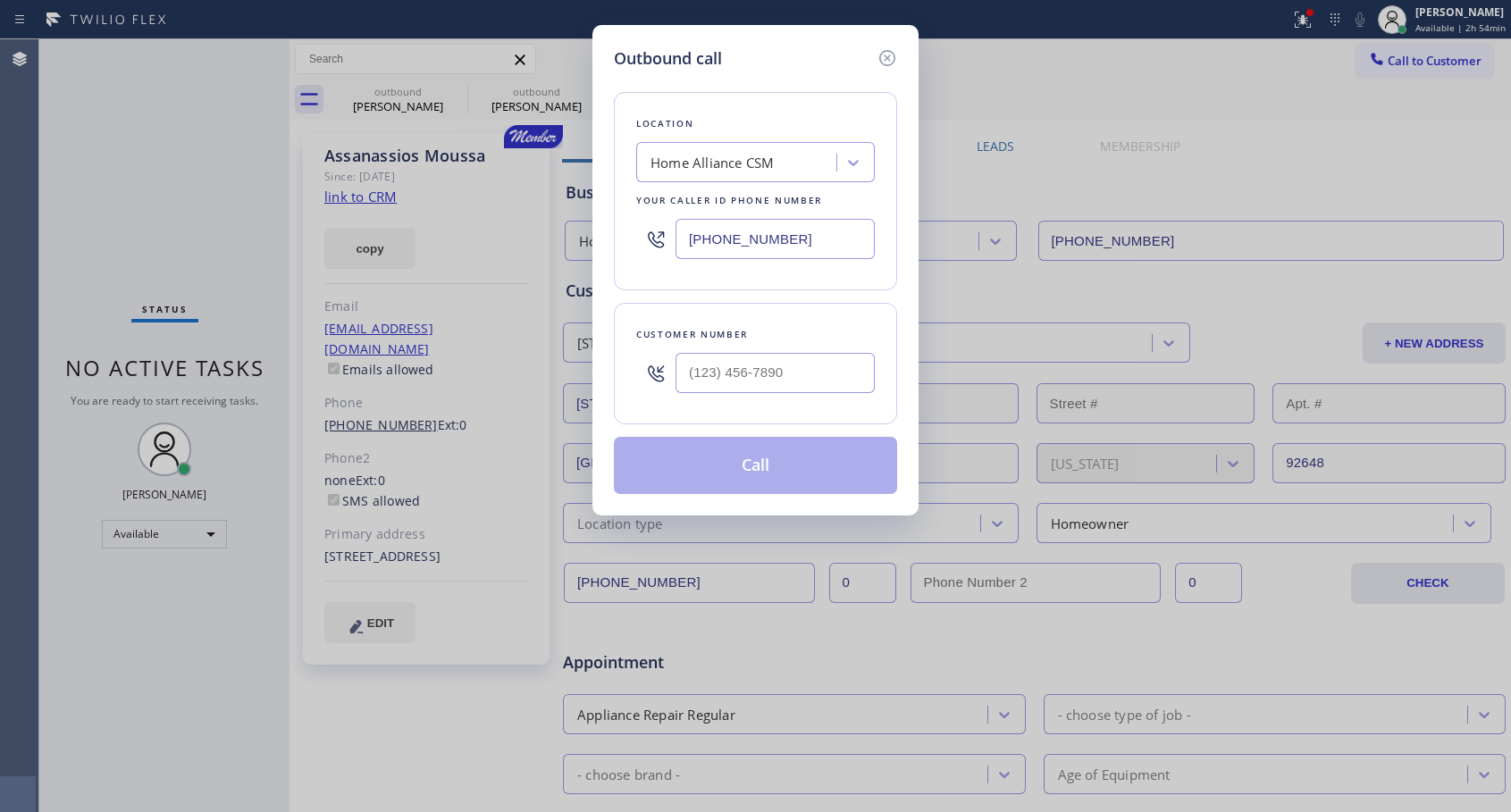
type input "[PHONE_NUMBER]"
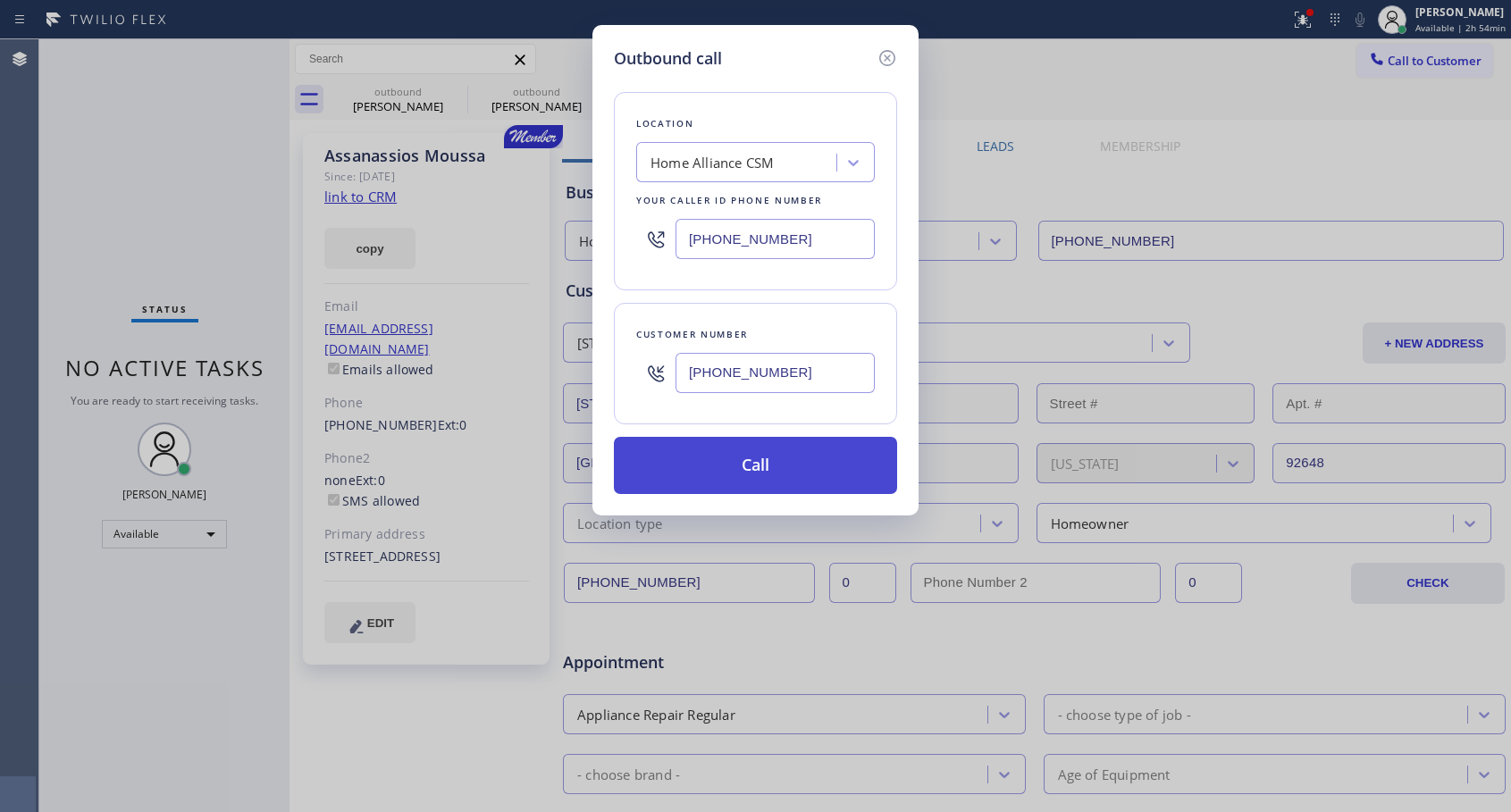
click at [739, 457] on button "Call" at bounding box center [756, 465] width 283 height 58
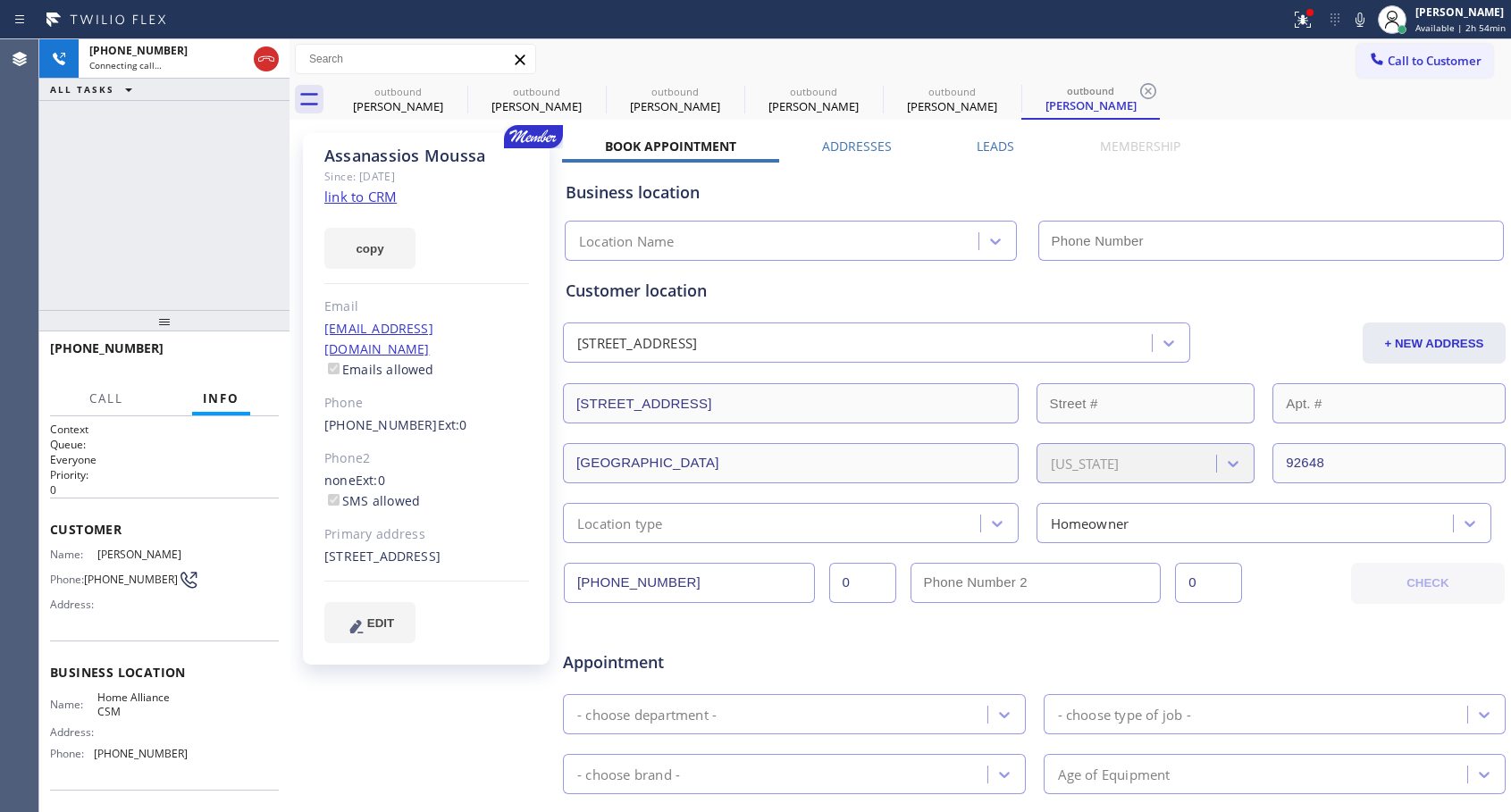
type input "[PHONE_NUMBER]"
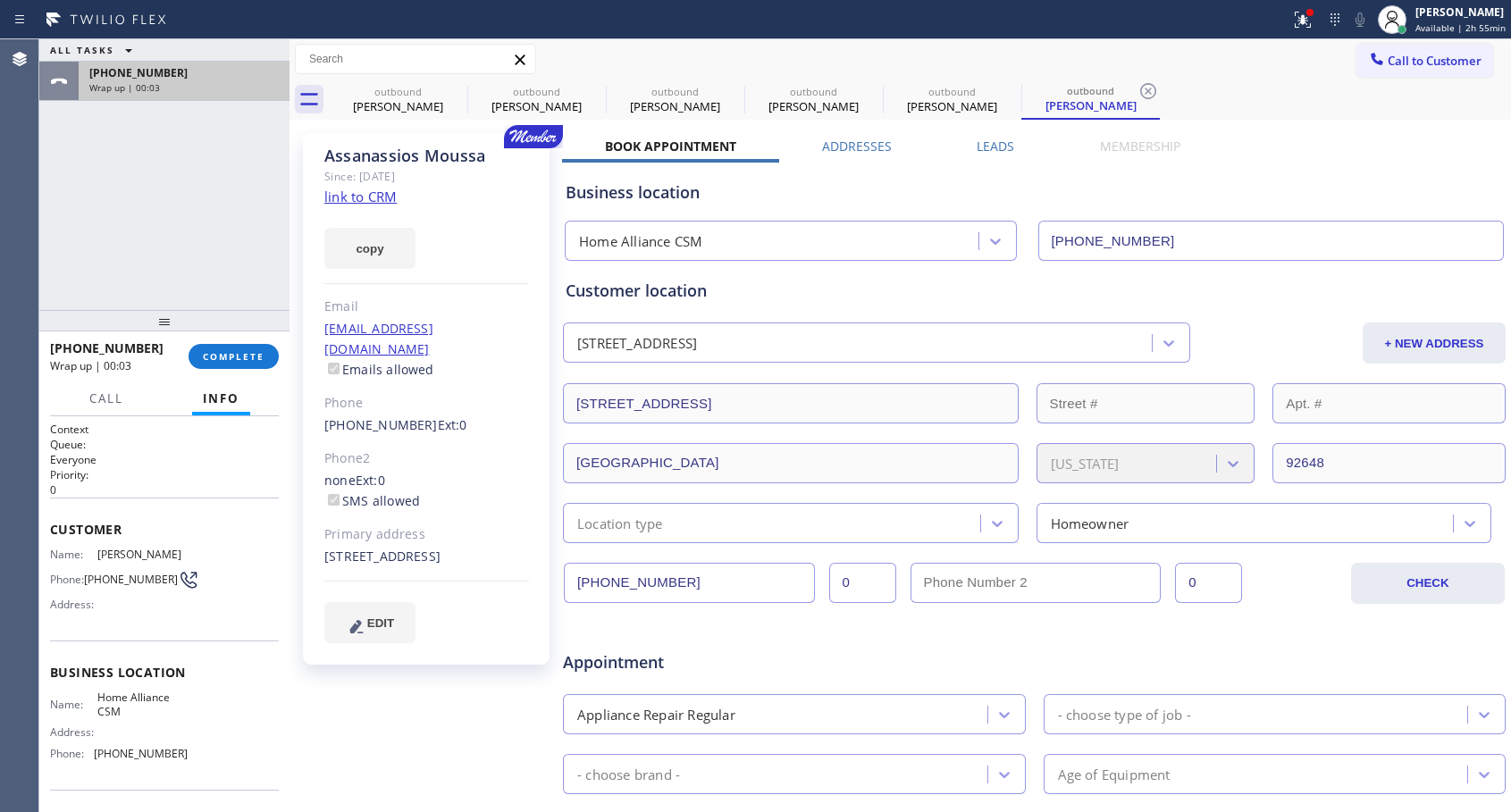
click at [179, 81] on div "Wrap up | 00:03" at bounding box center [184, 87] width 190 height 13
click at [227, 352] on span "COMPLETE" at bounding box center [234, 356] width 62 height 13
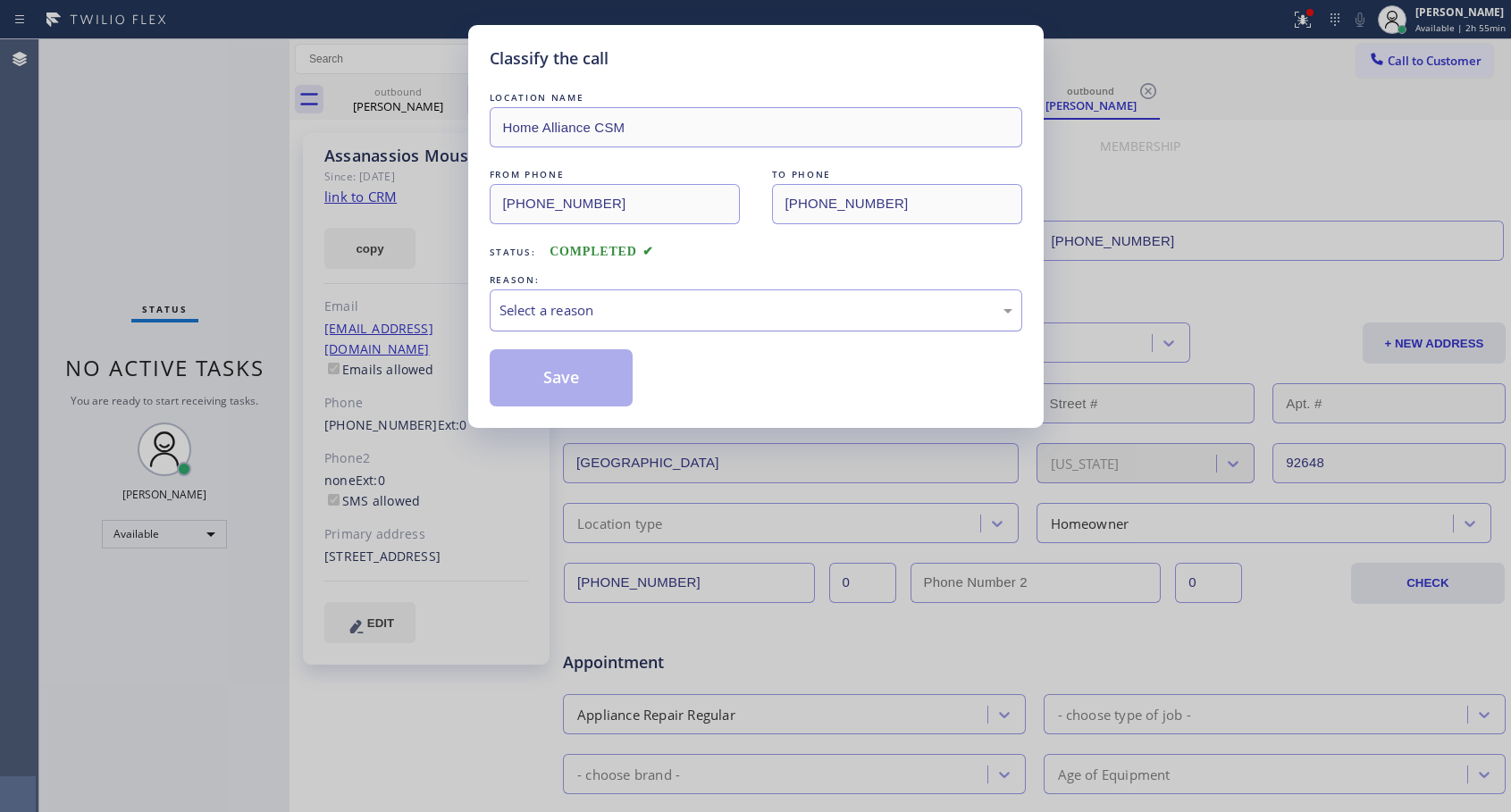
click at [596, 314] on div "Select a reason" at bounding box center [756, 310] width 513 height 21
click at [548, 376] on button "Save" at bounding box center [561, 378] width 144 height 58
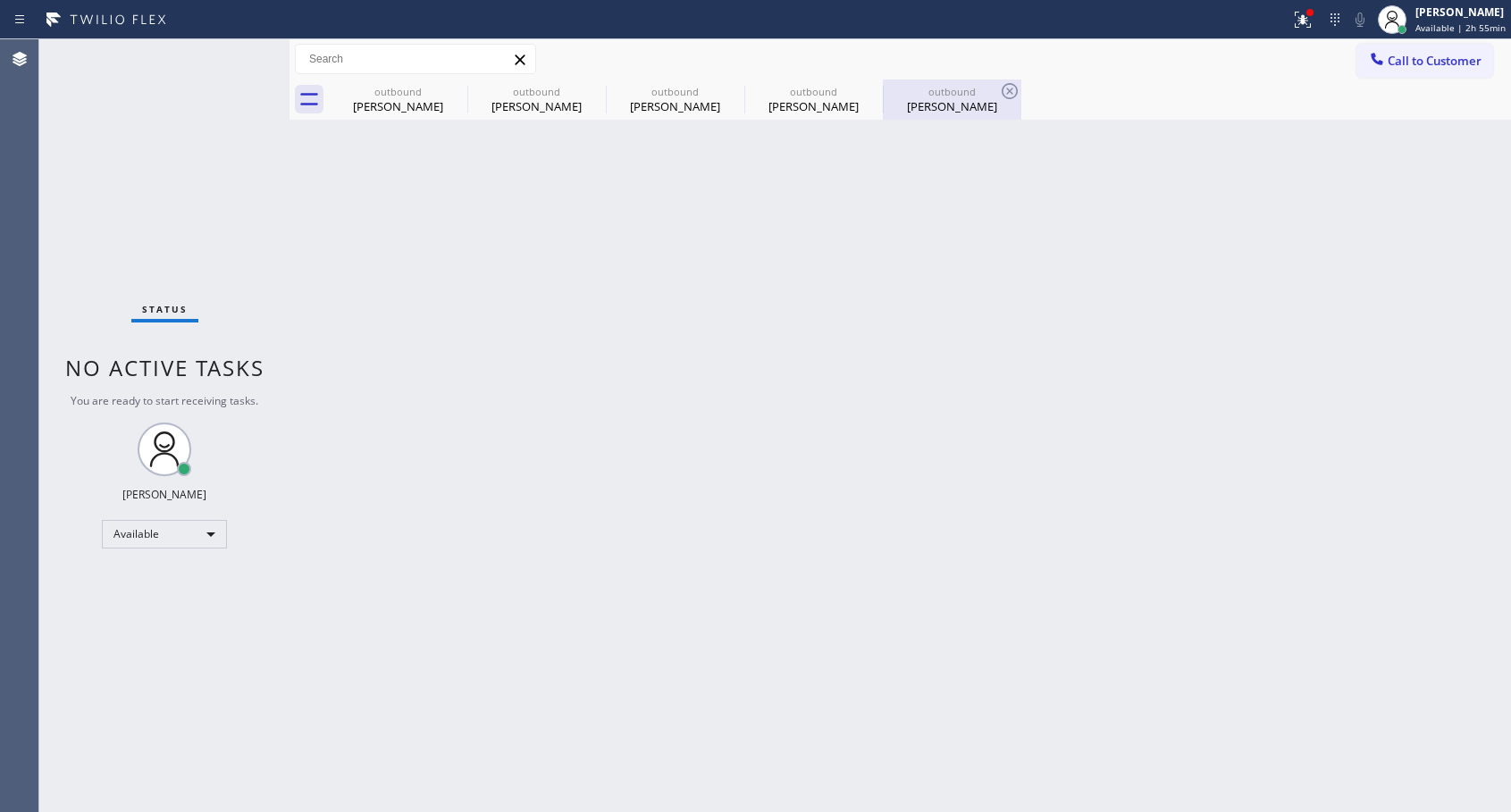
click at [923, 107] on div "[PERSON_NAME]" at bounding box center [952, 107] width 135 height 16
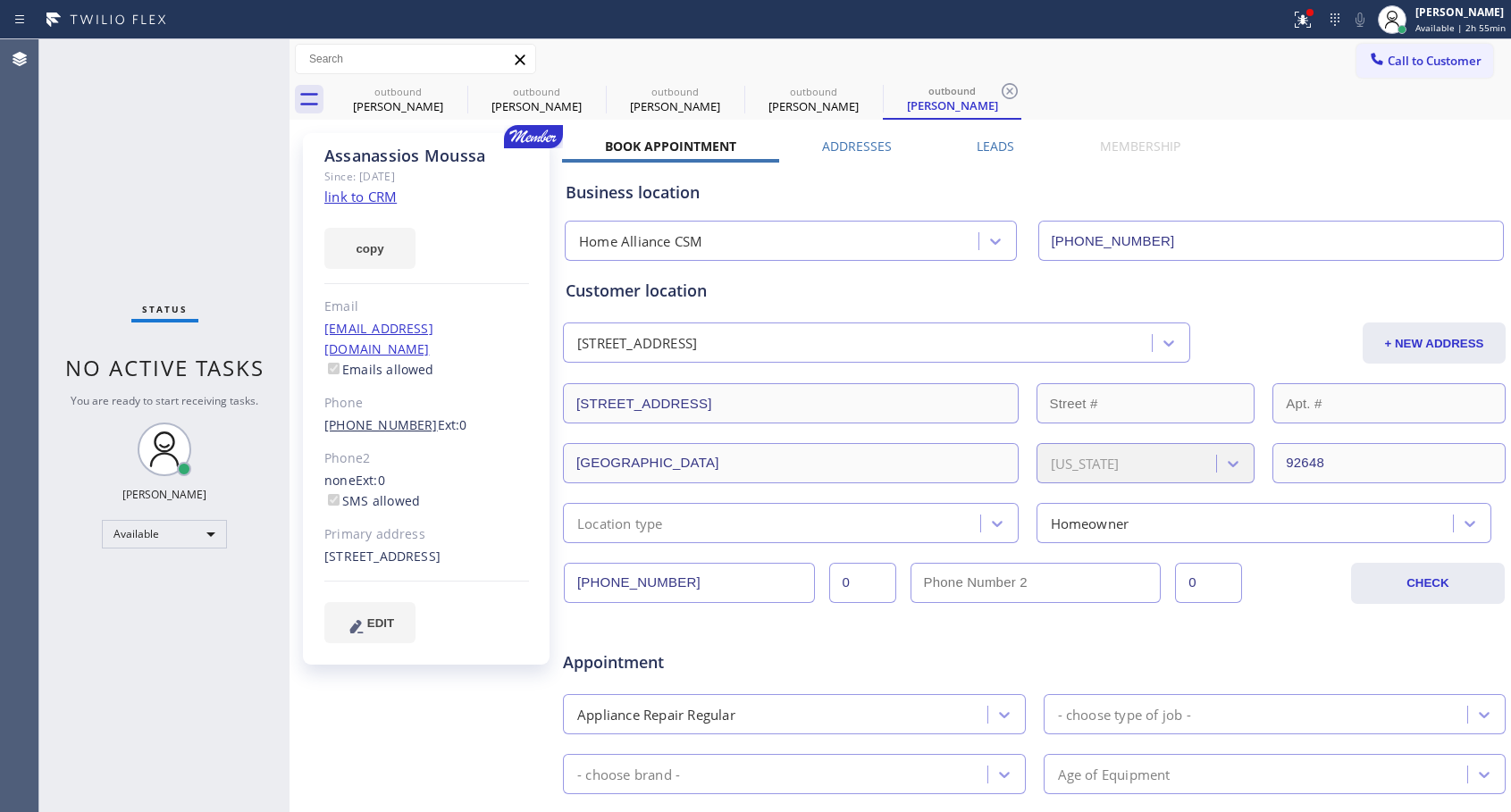
click at [371, 416] on link "[PHONE_NUMBER]" at bounding box center [381, 424] width 113 height 17
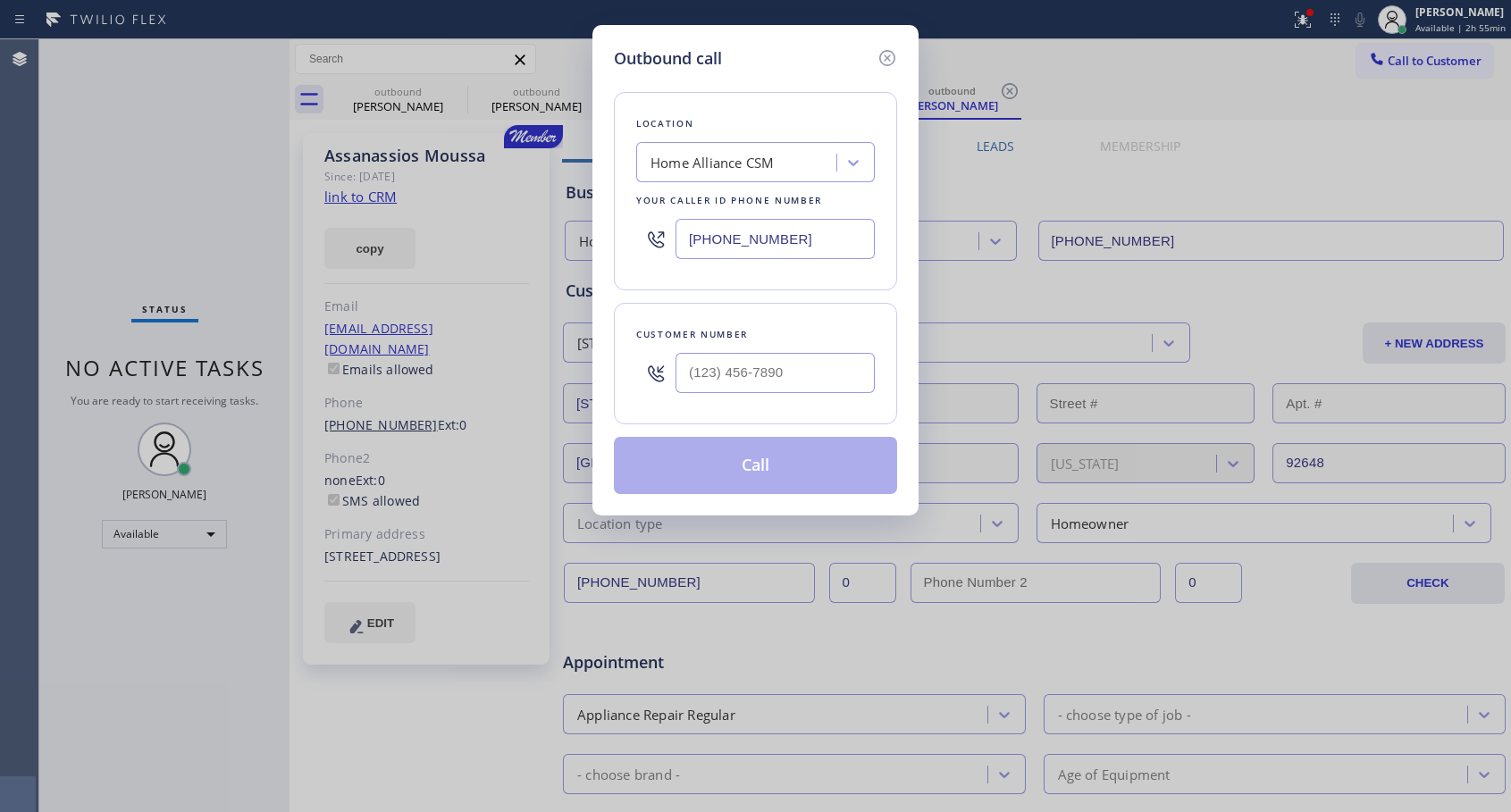
type input "[PHONE_NUMBER]"
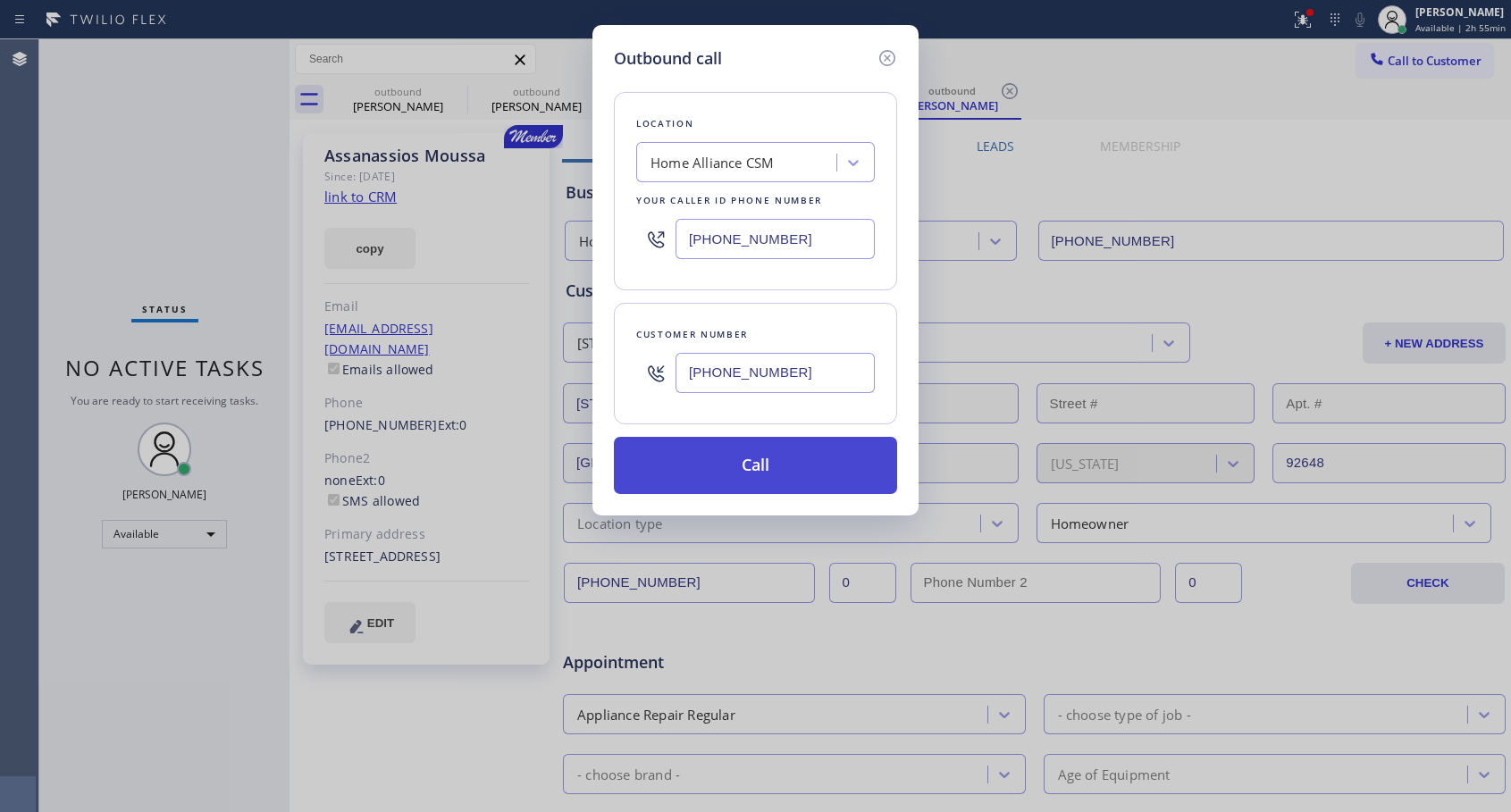
click at [701, 457] on button "Call" at bounding box center [756, 465] width 283 height 58
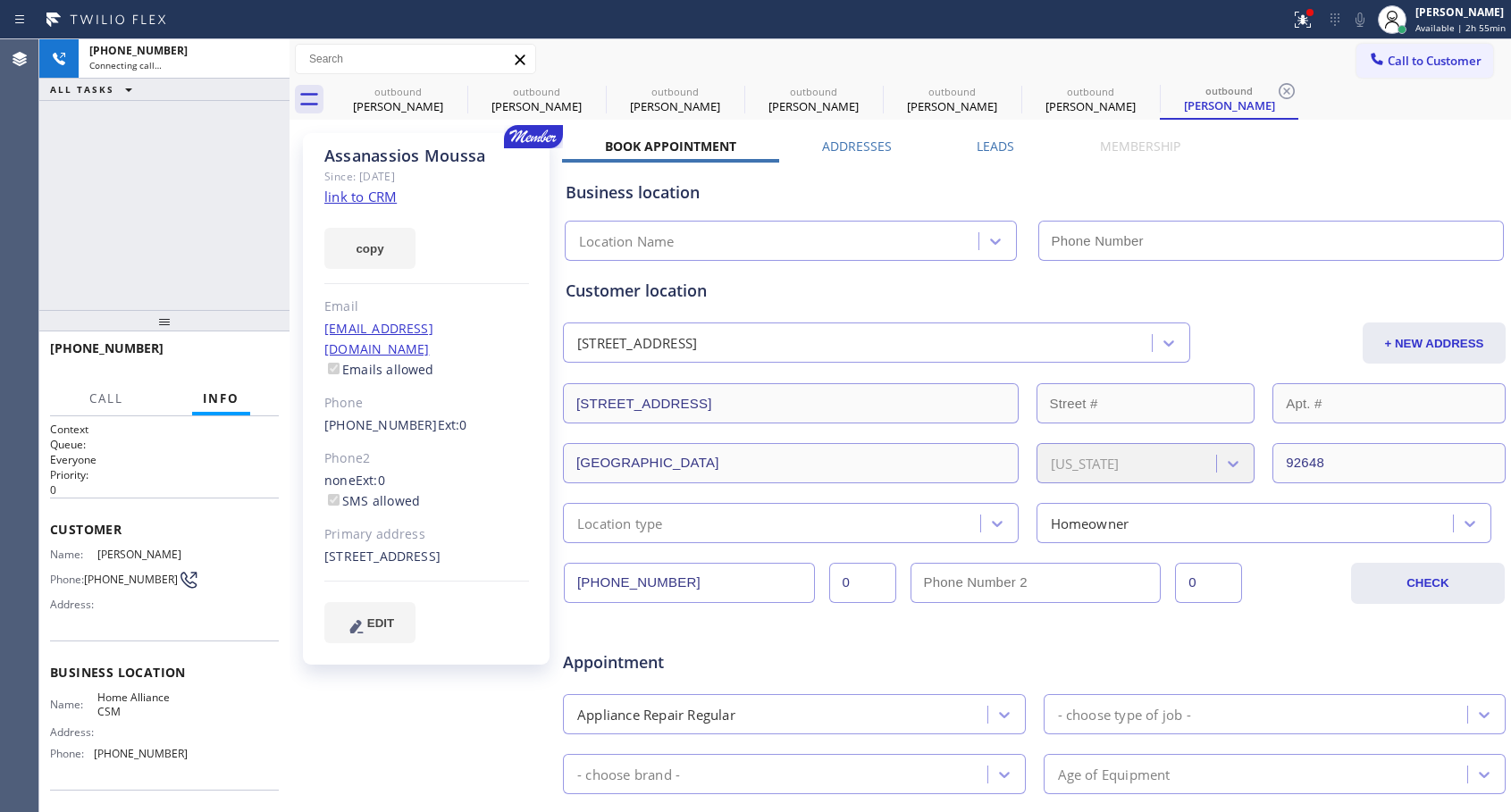
type input "[PHONE_NUMBER]"
click at [235, 350] on span "HANG UP" at bounding box center [237, 356] width 55 height 13
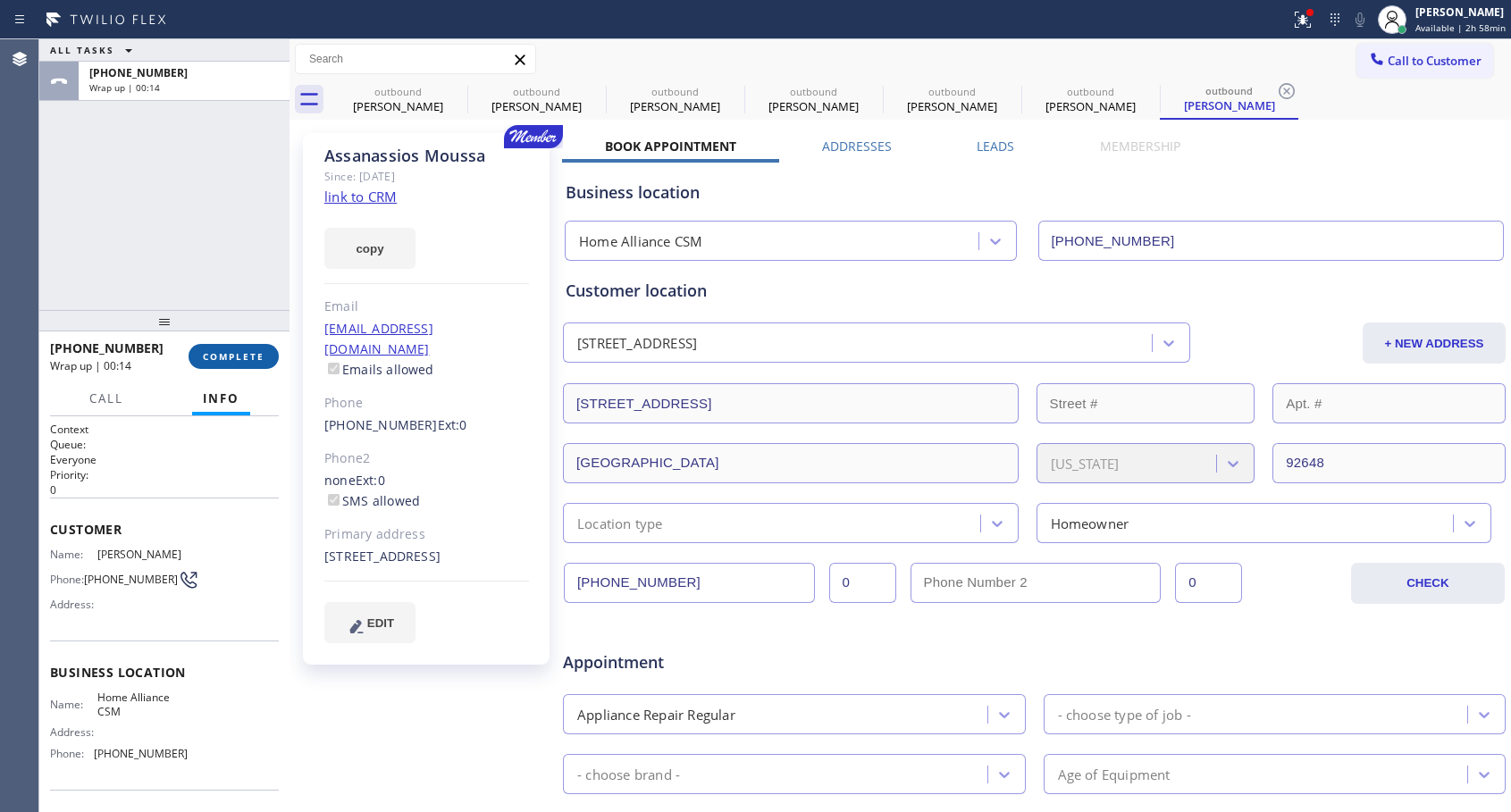
click at [239, 360] on span "COMPLETE" at bounding box center [234, 356] width 62 height 13
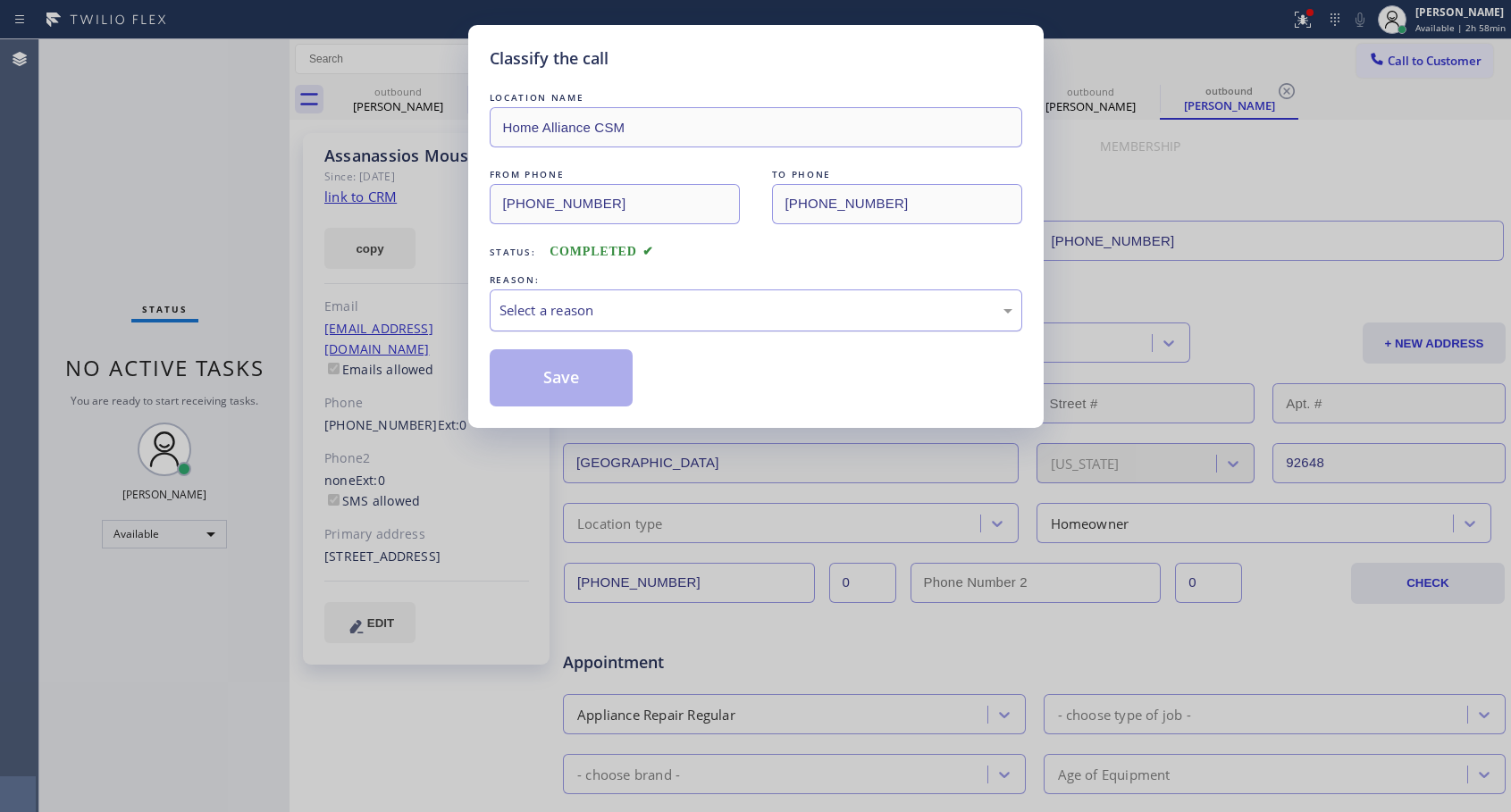
click at [563, 319] on div "Select a reason" at bounding box center [756, 310] width 513 height 21
click at [591, 370] on button "Save" at bounding box center [561, 378] width 144 height 58
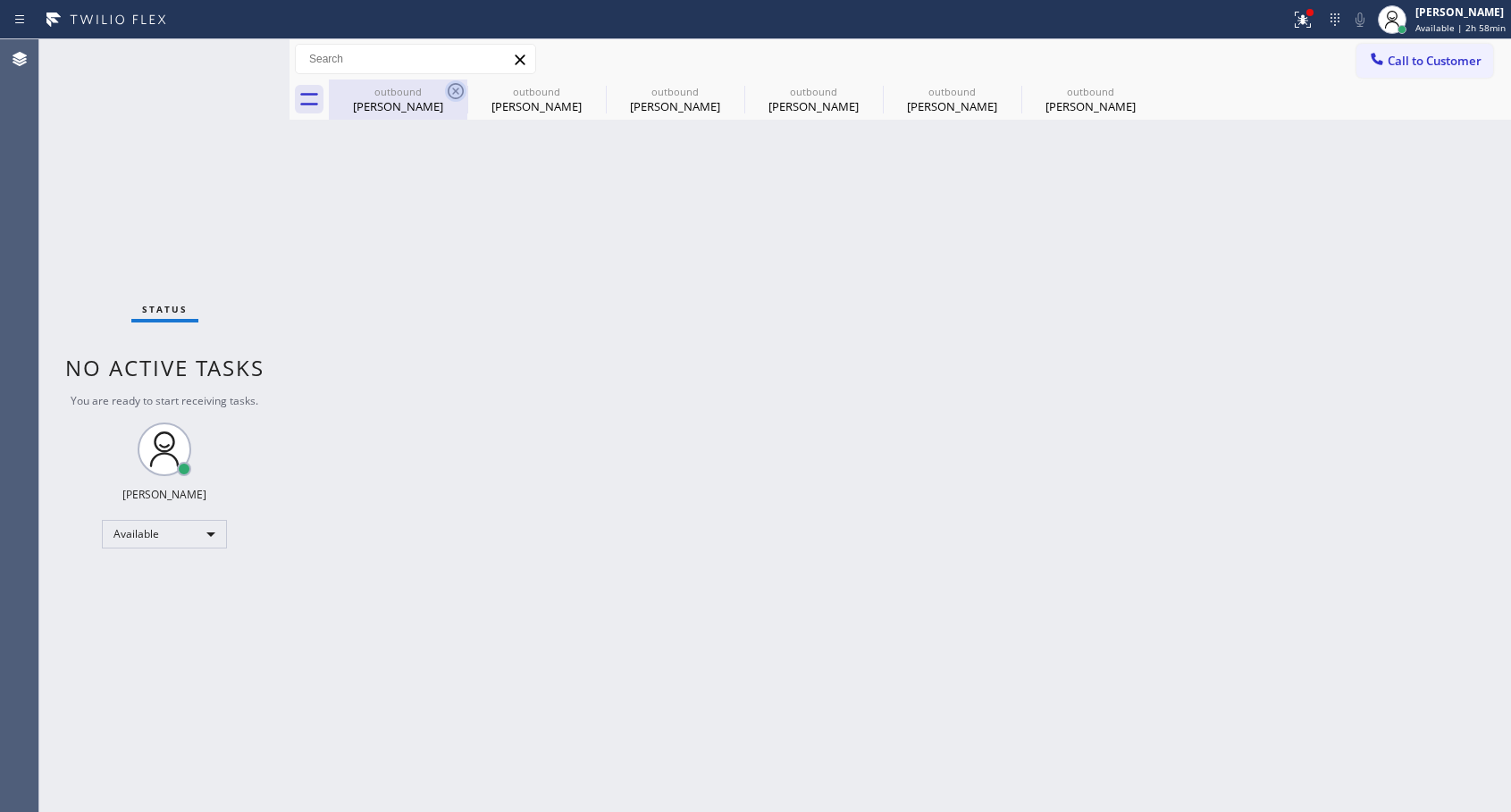
click at [457, 88] on icon at bounding box center [455, 91] width 22 height 21
click at [0, 0] on icon at bounding box center [0, 0] width 0 height 0
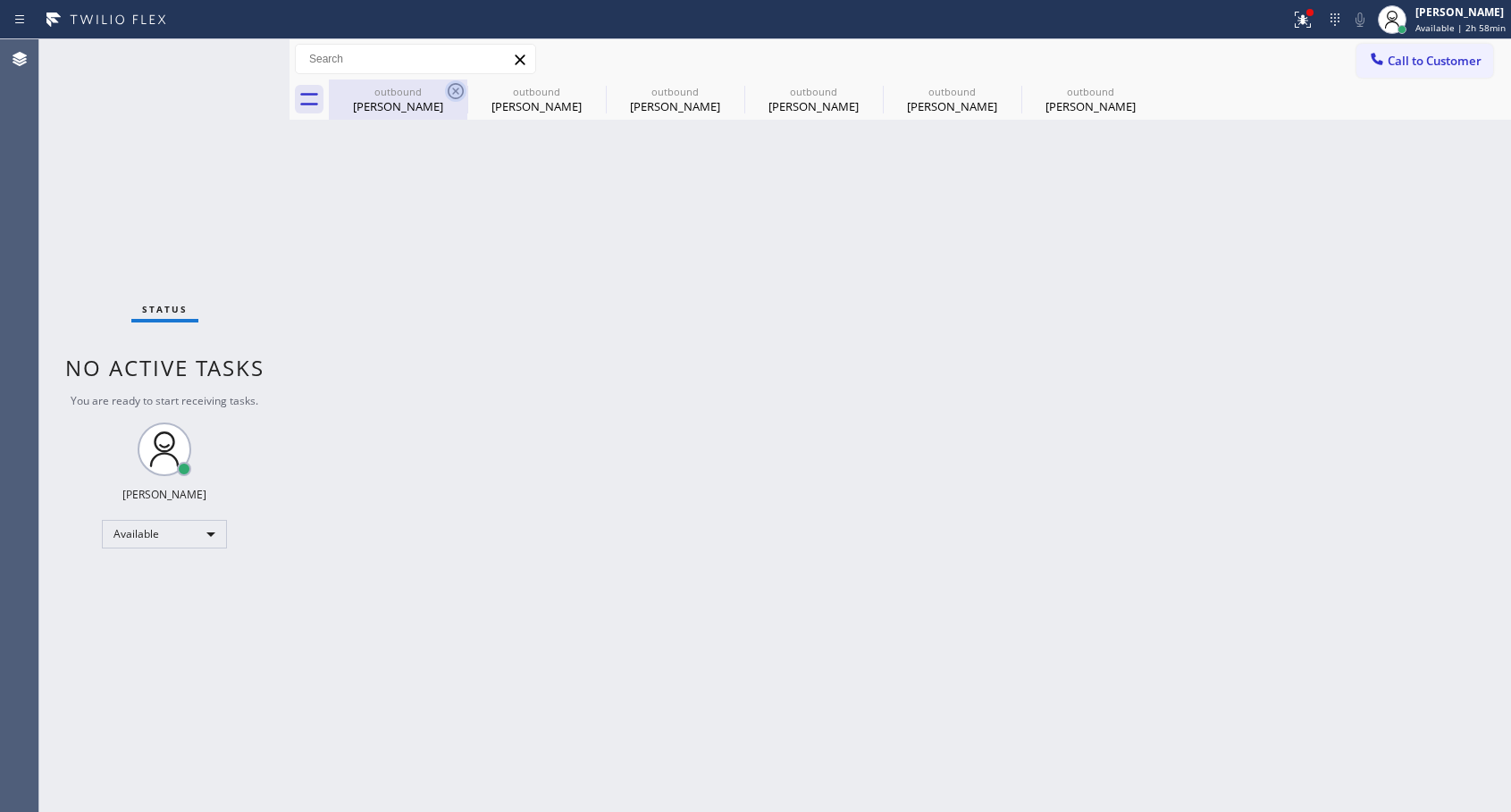
click at [0, 0] on icon at bounding box center [0, 0] width 0 height 0
click at [457, 88] on div "outbound [PERSON_NAME] outbound [PERSON_NAME] outbound [PERSON_NAME] outbound […" at bounding box center [921, 99] width 1183 height 40
